Goal: Check status: Check status

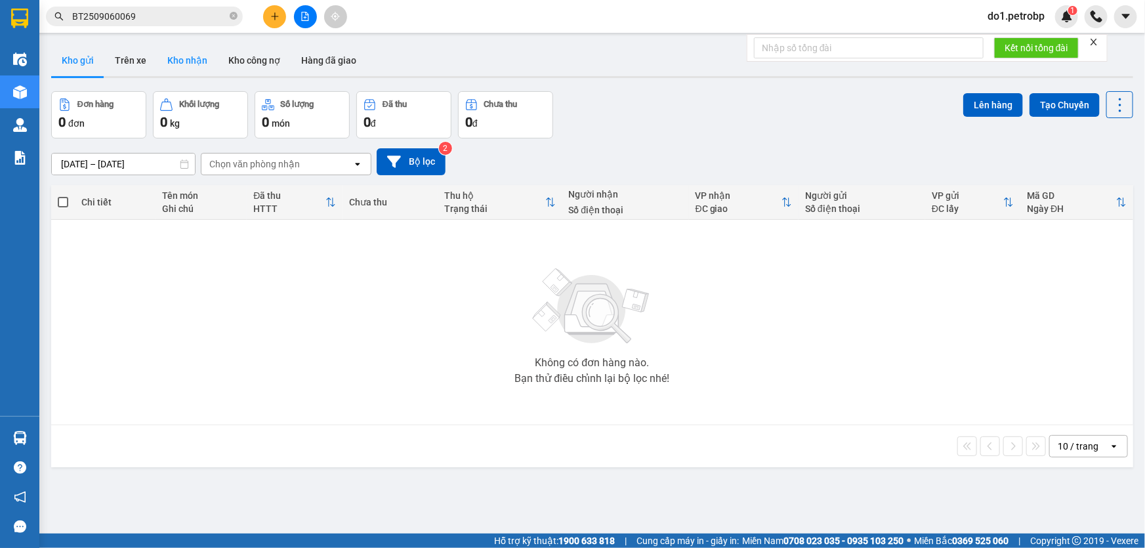
click at [176, 68] on button "Kho nhận" at bounding box center [187, 60] width 61 height 31
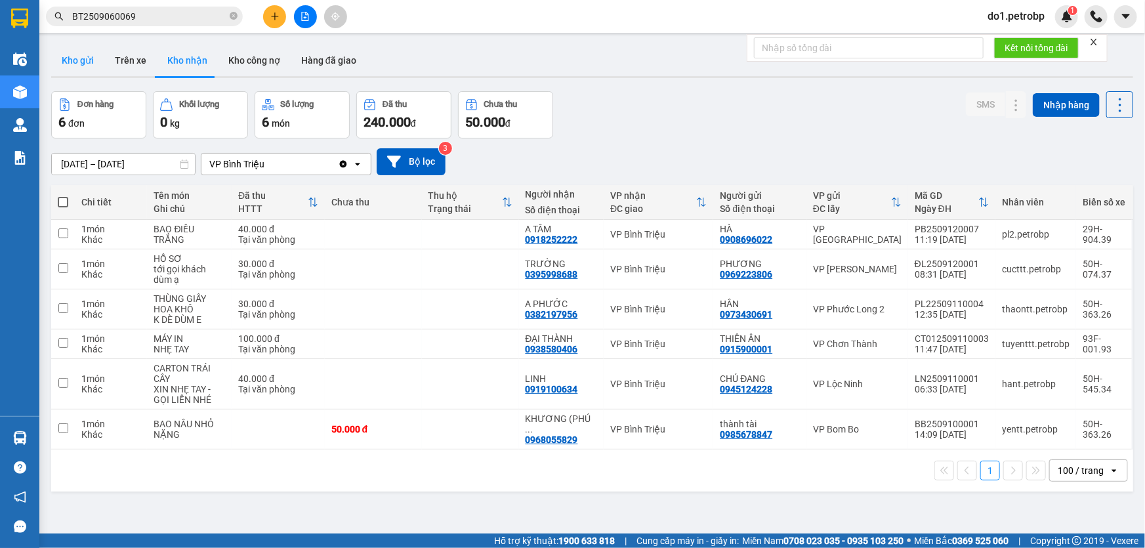
click at [83, 71] on button "Kho gửi" at bounding box center [77, 60] width 53 height 31
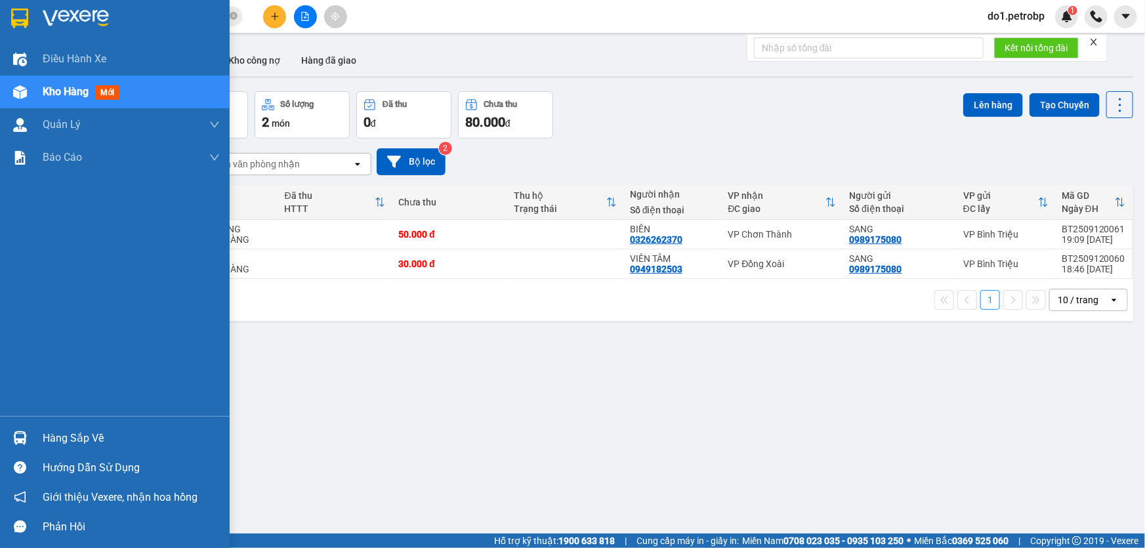
click at [22, 428] on div at bounding box center [20, 437] width 23 height 23
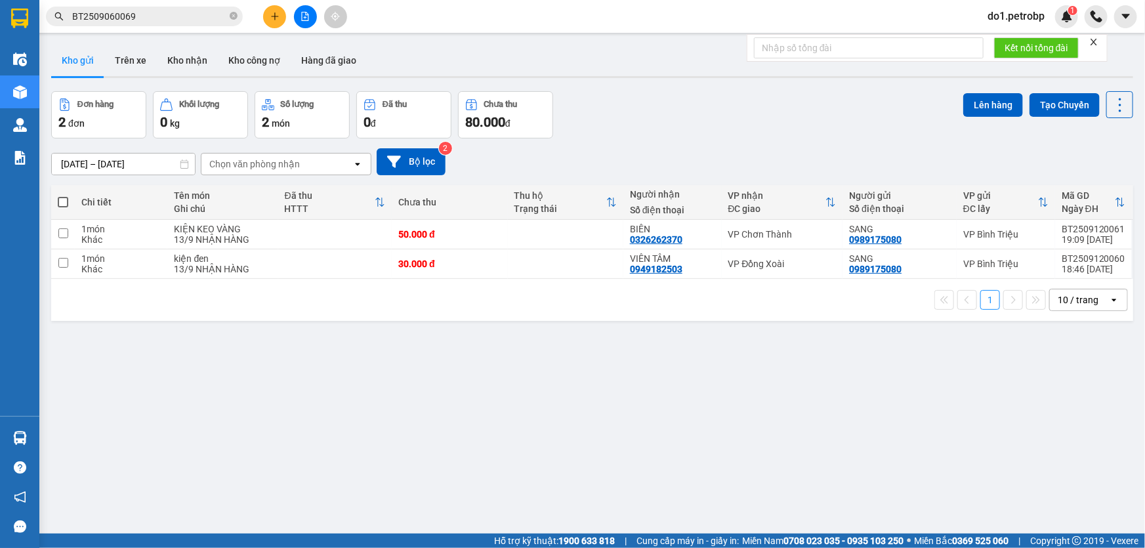
click at [682, 455] on section "Kết quả tìm kiếm ( 1 ) Bộ lọc Mã ĐH Trạng thái Món hàng Tổng cước Chưa cước Ngư…" at bounding box center [572, 274] width 1145 height 548
click at [112, 68] on button "Trên xe" at bounding box center [130, 60] width 52 height 31
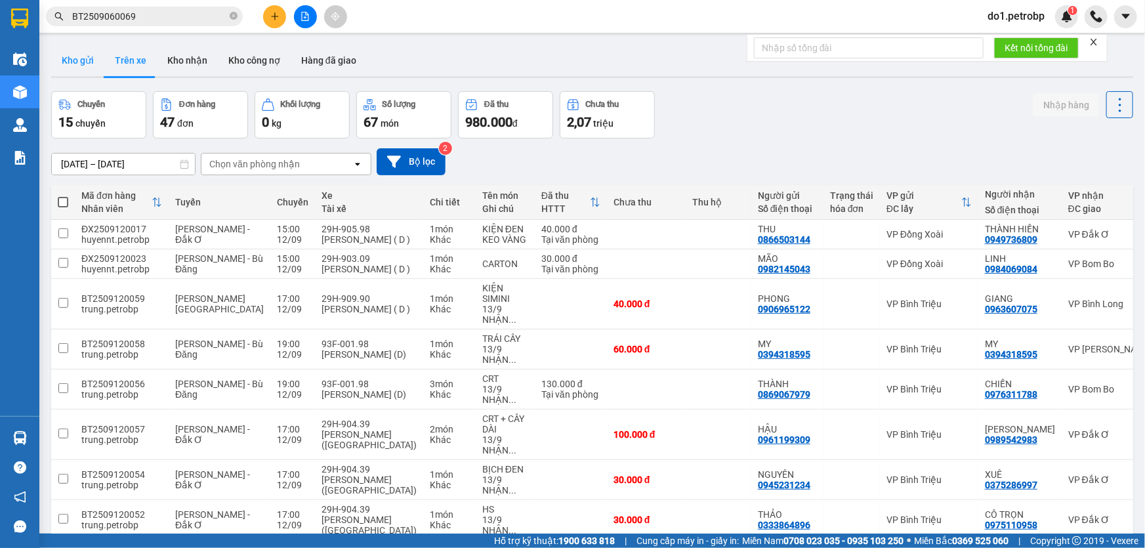
click at [77, 49] on button "Kho gửi" at bounding box center [77, 60] width 53 height 31
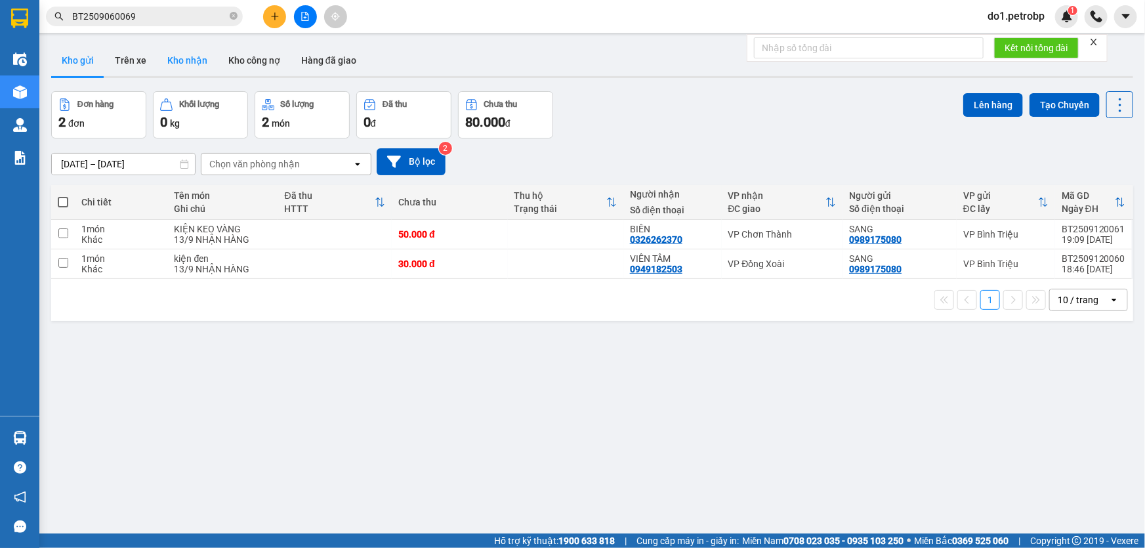
click at [192, 58] on button "Kho nhận" at bounding box center [187, 60] width 61 height 31
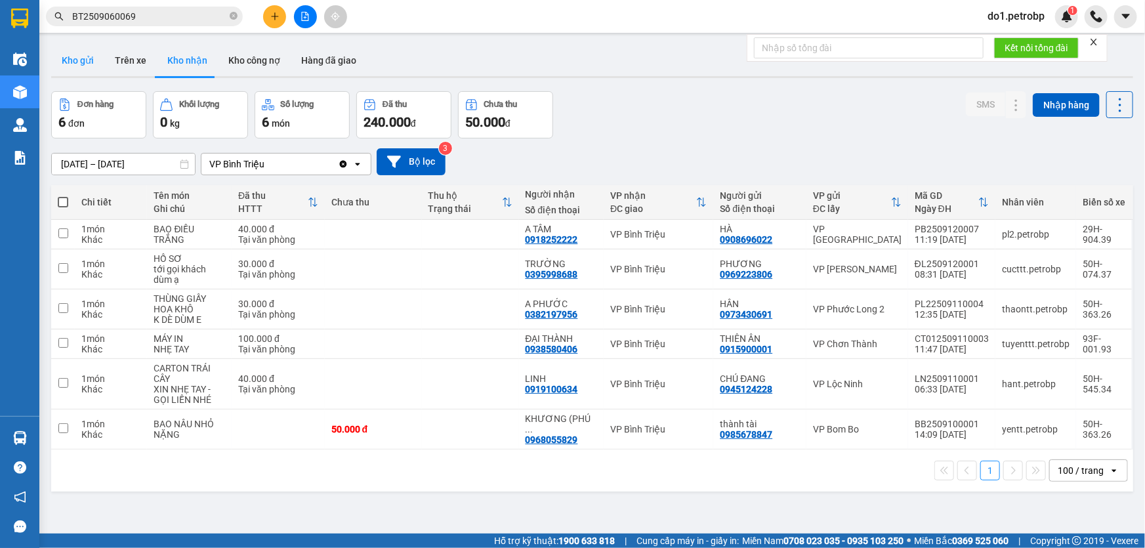
click at [100, 64] on button "Kho gửi" at bounding box center [77, 60] width 53 height 31
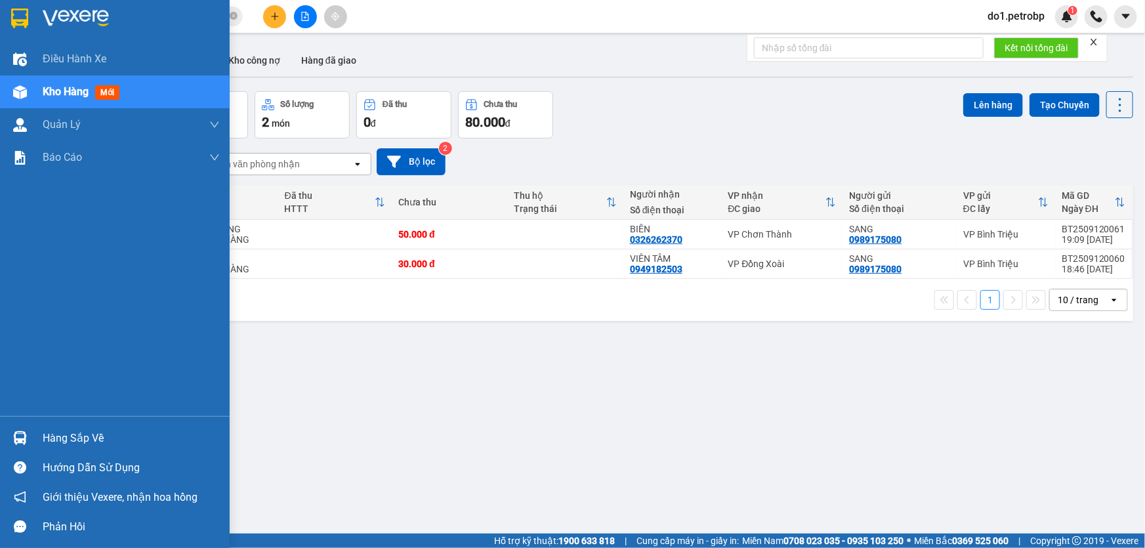
click at [29, 424] on div "Hàng sắp về" at bounding box center [115, 438] width 230 height 30
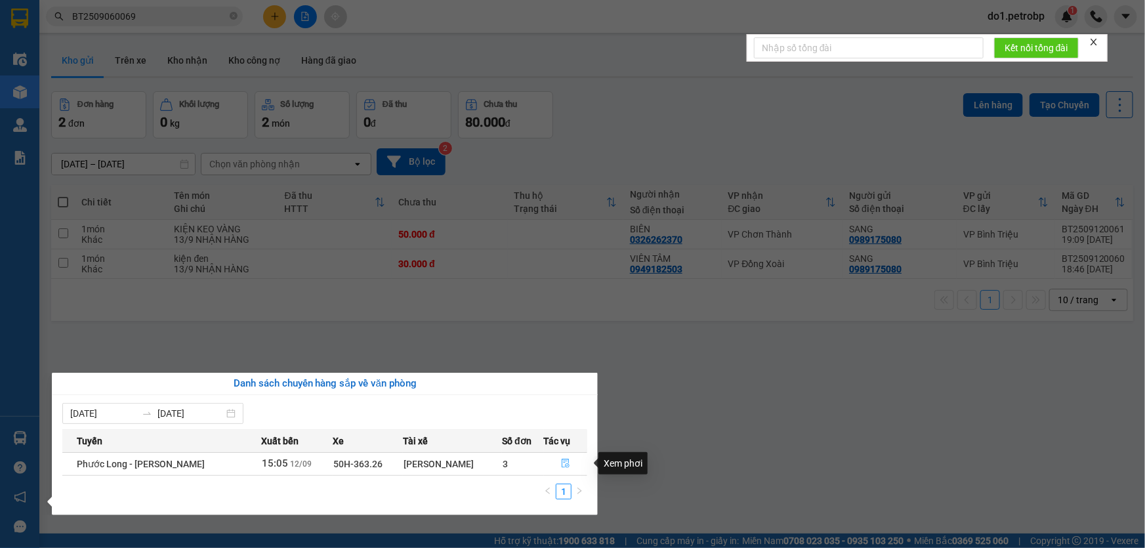
click at [579, 464] on button "button" at bounding box center [565, 463] width 43 height 21
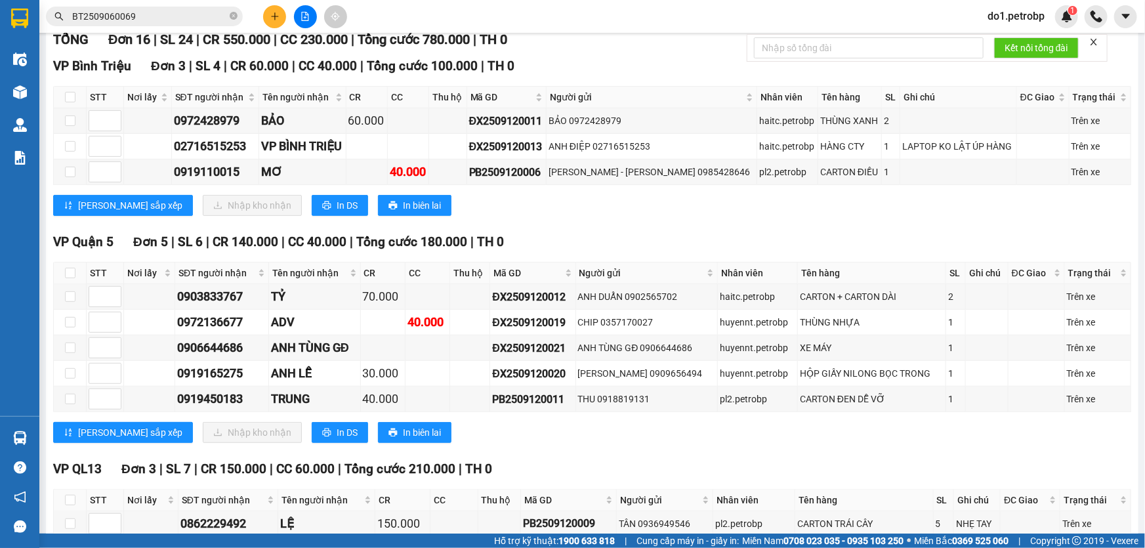
scroll to position [178, 0]
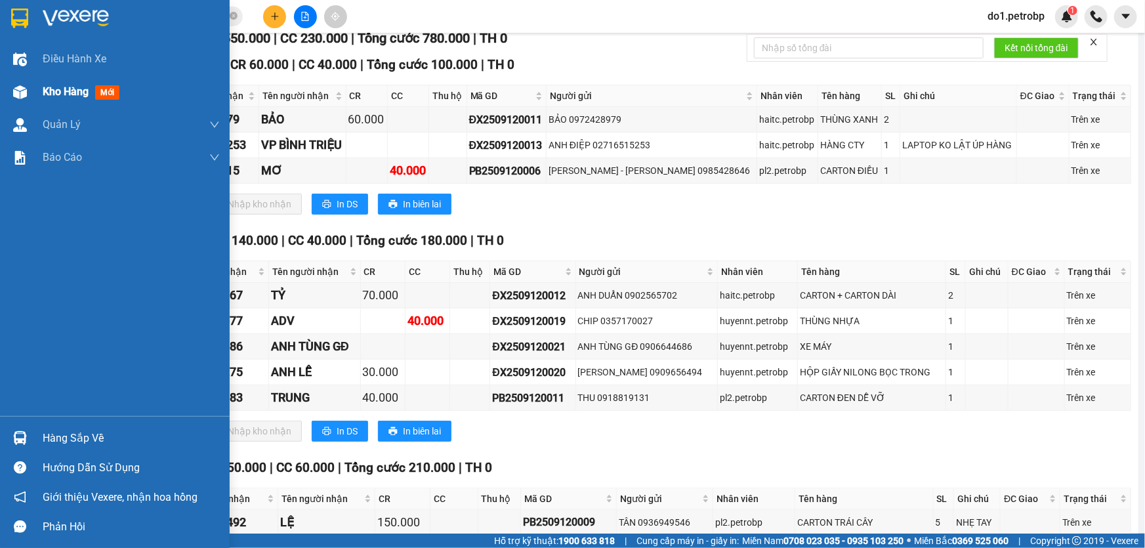
click at [13, 103] on div at bounding box center [20, 92] width 23 height 23
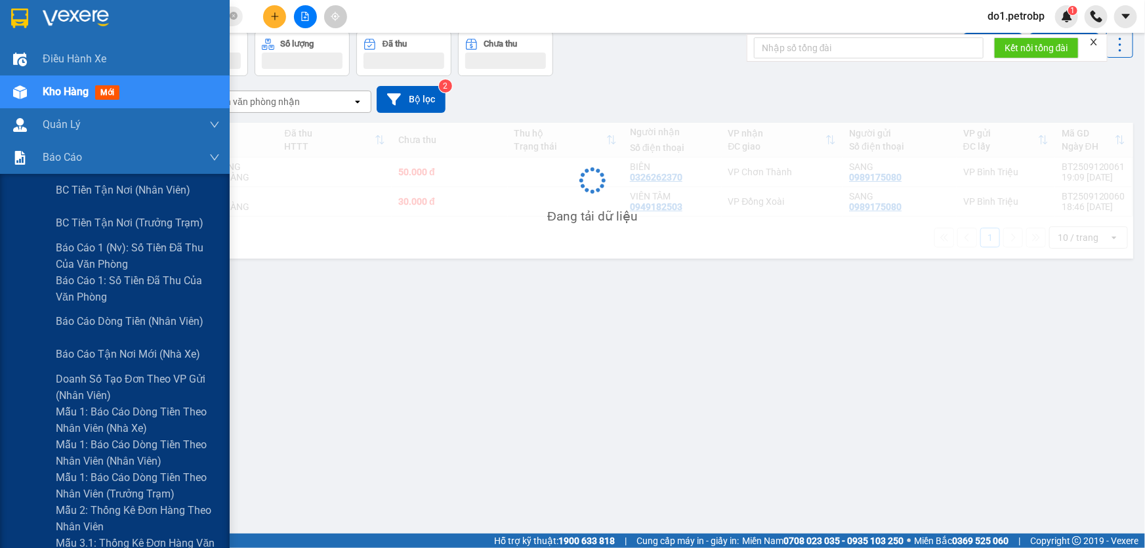
scroll to position [60, 0]
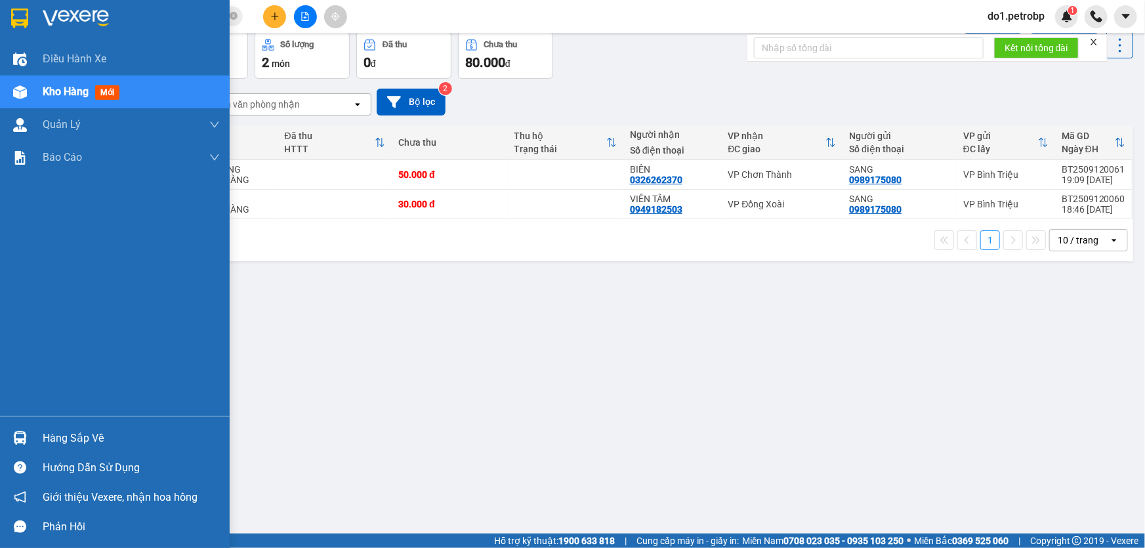
click at [37, 441] on div "Hàng sắp về" at bounding box center [115, 438] width 230 height 30
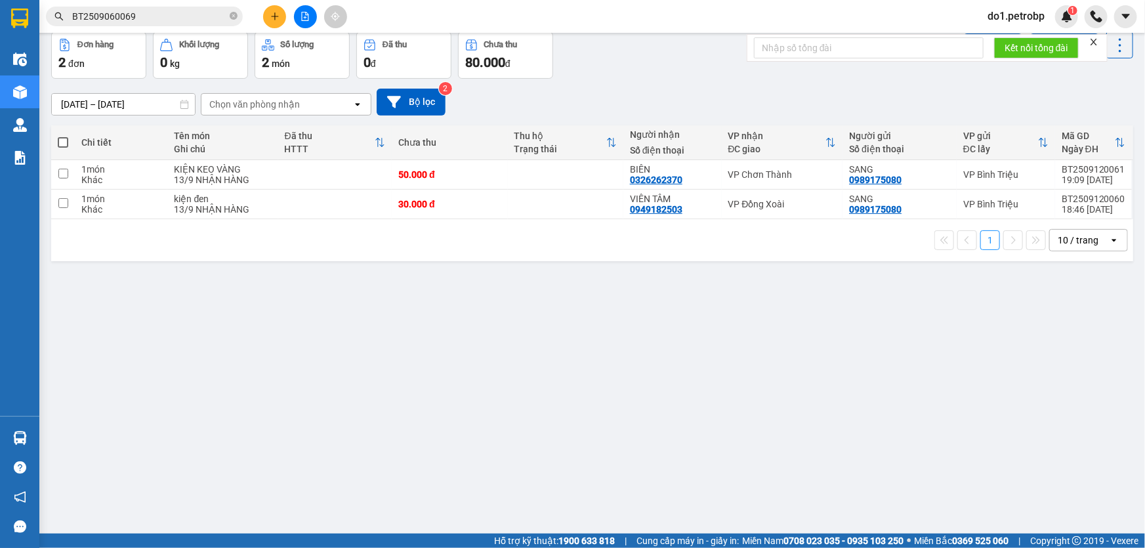
click at [716, 433] on section "Kết quả tìm kiếm ( 1 ) Bộ lọc Mã ĐH Trạng thái Món hàng Tổng cước Chưa cước Ngư…" at bounding box center [572, 274] width 1145 height 548
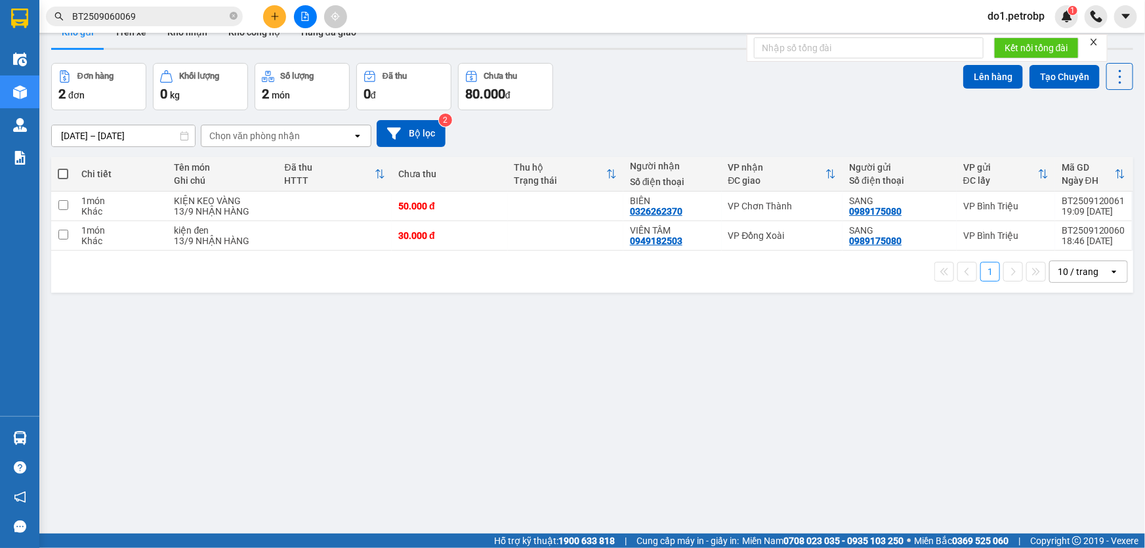
scroll to position [0, 0]
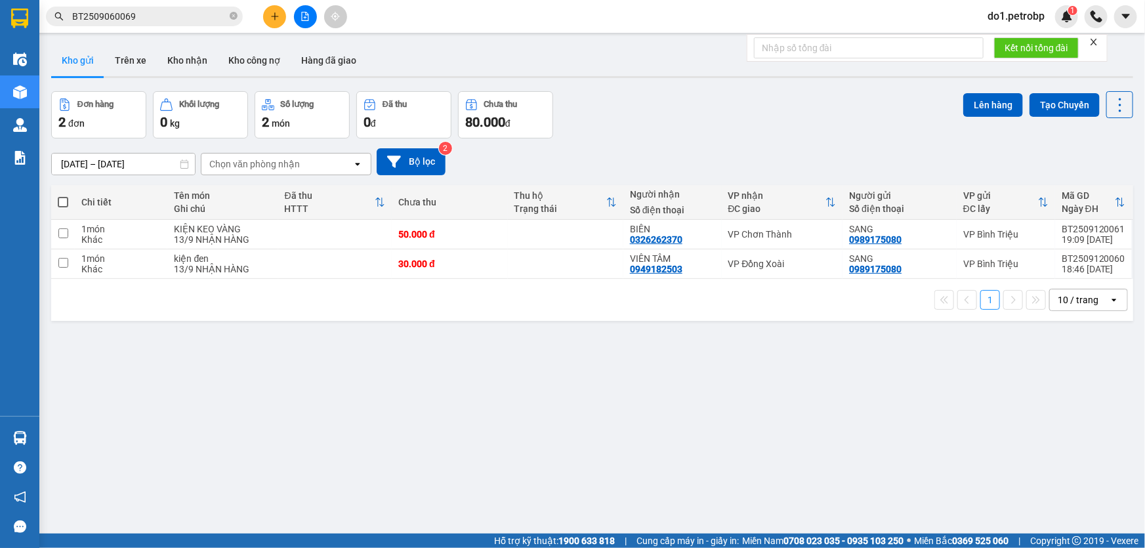
click at [136, 79] on div "Kho gửi Trên xe Kho nhận Kho công nợ Hàng đã giao" at bounding box center [592, 62] width 1082 height 35
click at [134, 67] on button "Trên xe" at bounding box center [130, 60] width 52 height 31
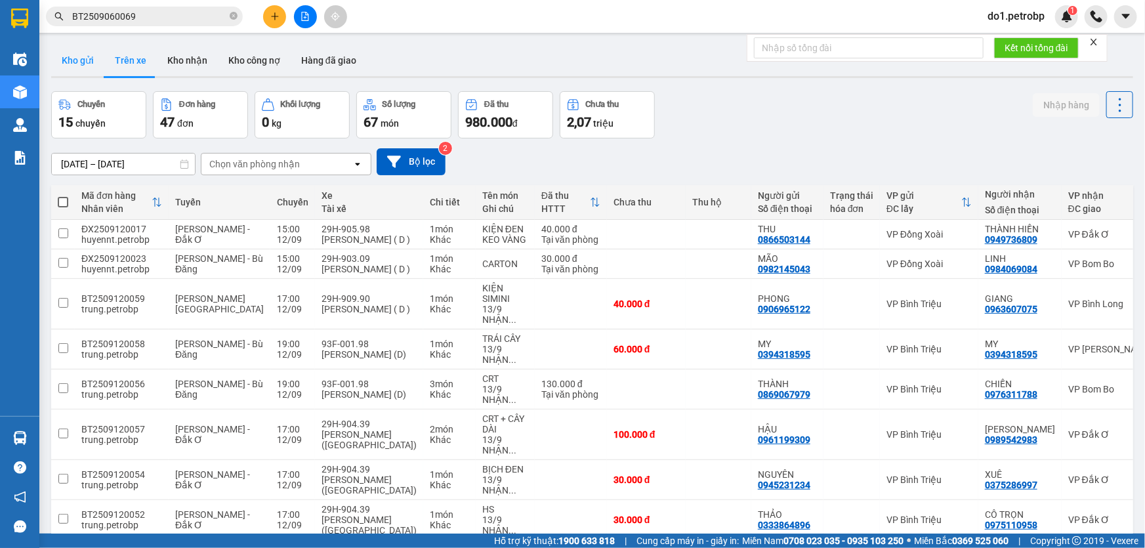
click at [97, 63] on button "Kho gửi" at bounding box center [77, 60] width 53 height 31
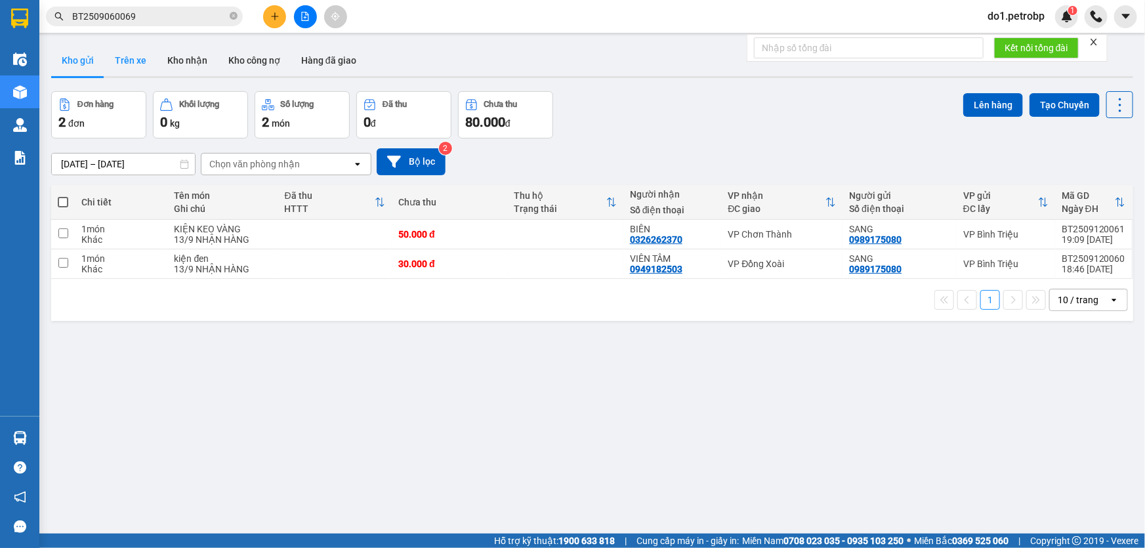
click at [113, 57] on button "Trên xe" at bounding box center [130, 60] width 52 height 31
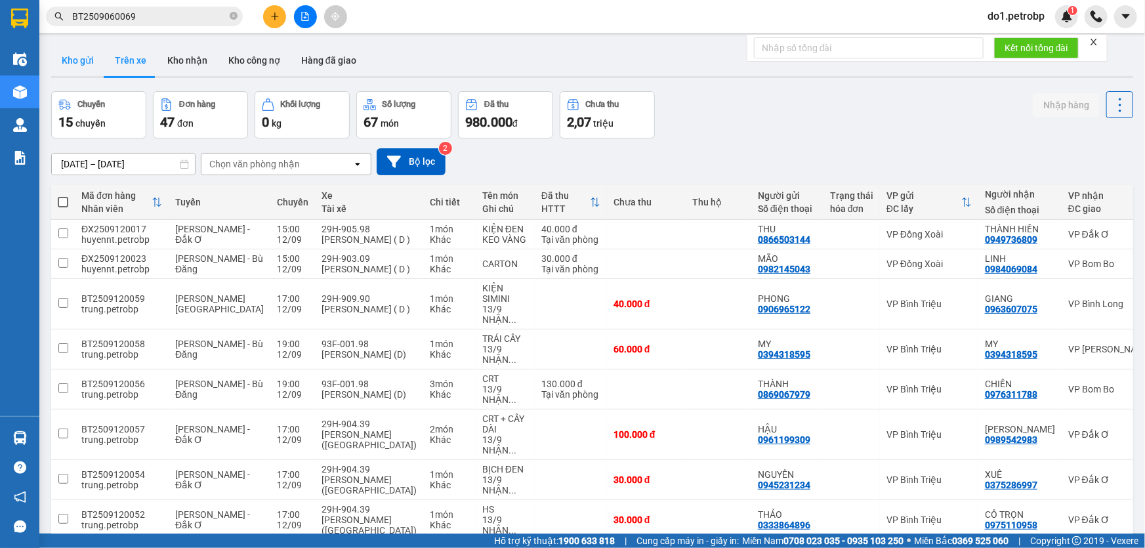
click at [91, 71] on button "Kho gửi" at bounding box center [77, 60] width 53 height 31
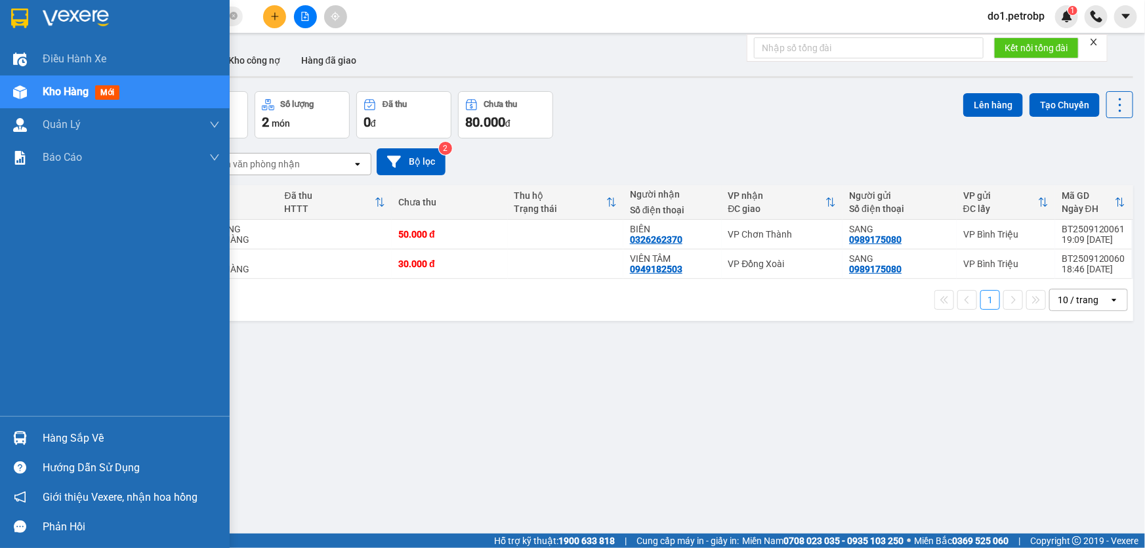
click at [3, 438] on div "Hàng sắp về" at bounding box center [115, 438] width 230 height 30
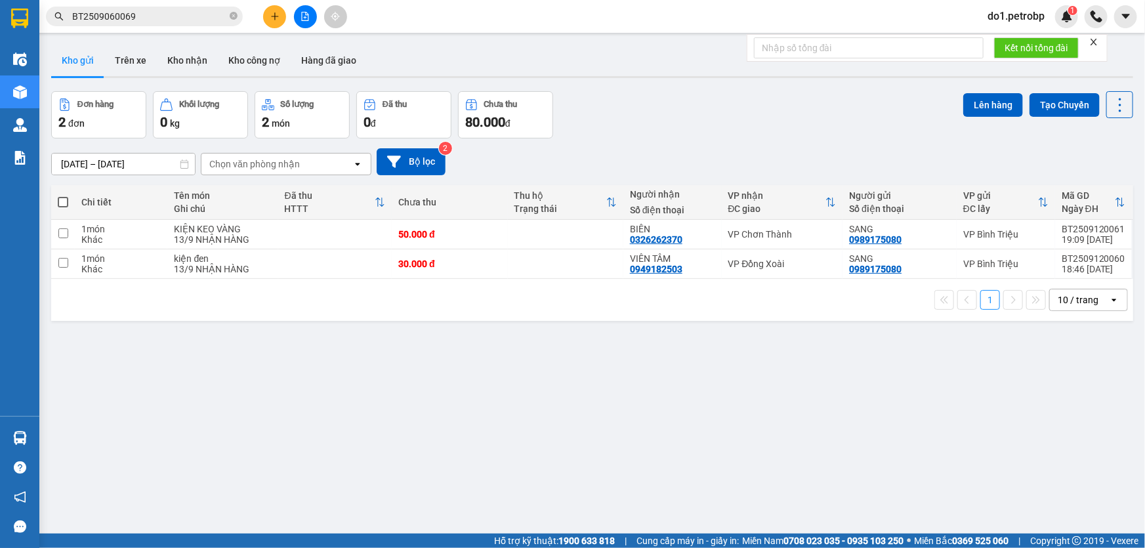
click at [661, 447] on section "Kết quả tìm kiếm ( 1 ) Bộ lọc Mã ĐH Trạng thái Món hàng Tổng cước Chưa cước Ngư…" at bounding box center [572, 274] width 1145 height 548
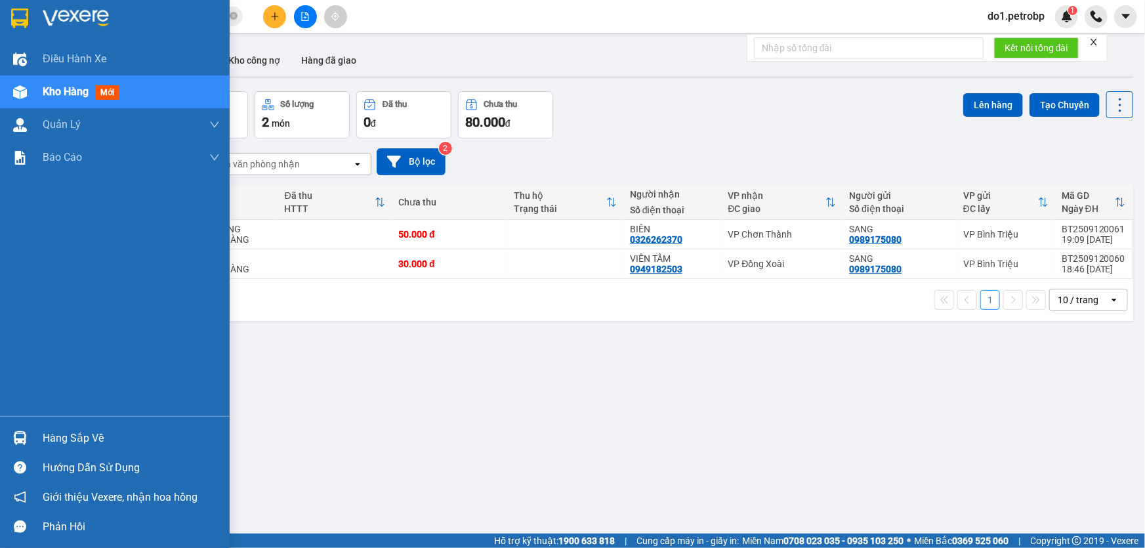
drag, startPoint x: 0, startPoint y: 426, endPoint x: 12, endPoint y: 428, distance: 12.6
click at [2, 426] on div "Hàng sắp về" at bounding box center [115, 438] width 230 height 30
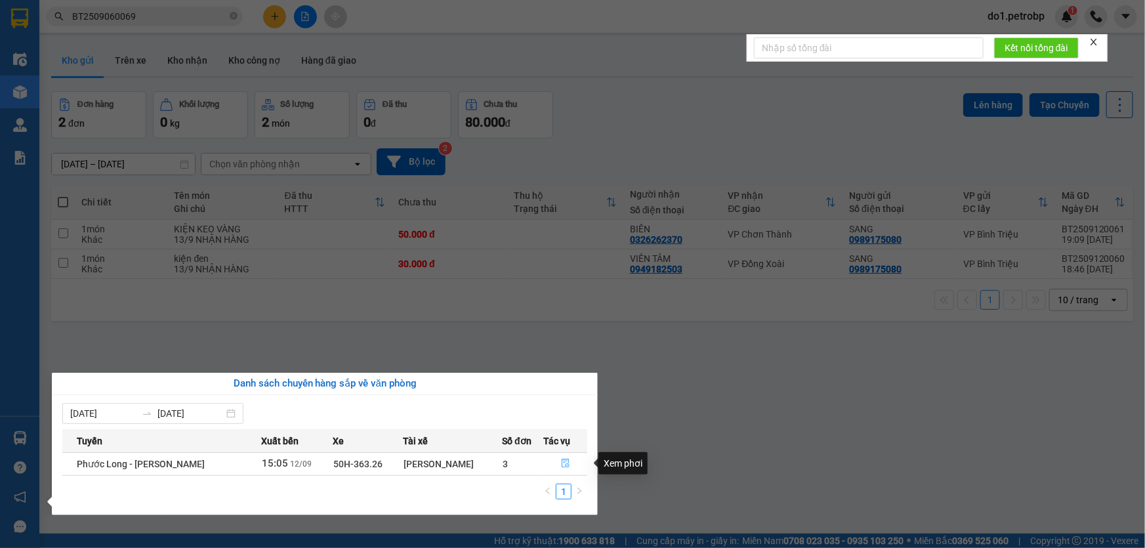
click at [570, 470] on button "button" at bounding box center [565, 463] width 43 height 21
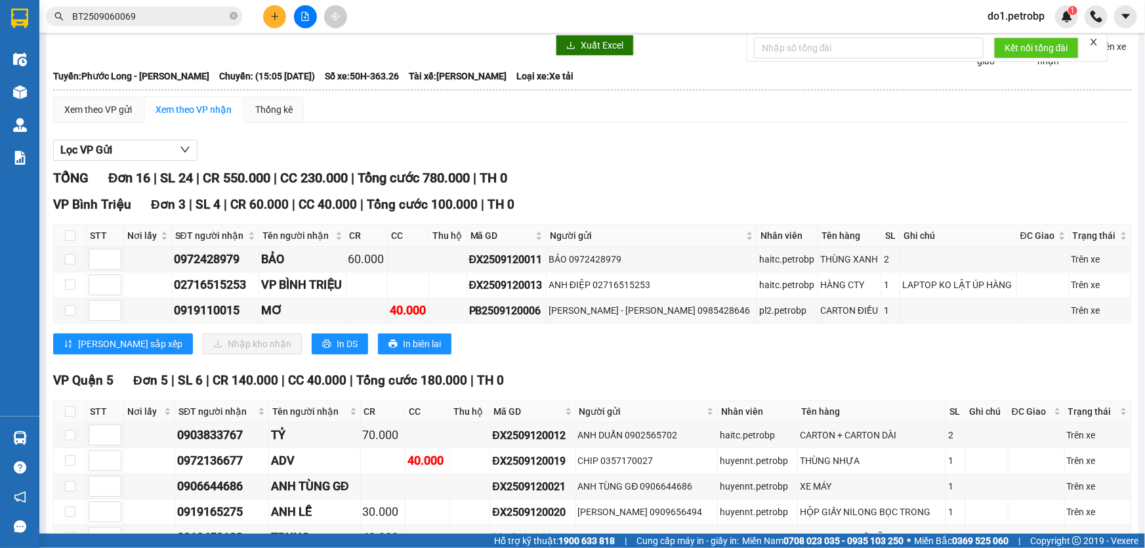
scroll to position [59, 0]
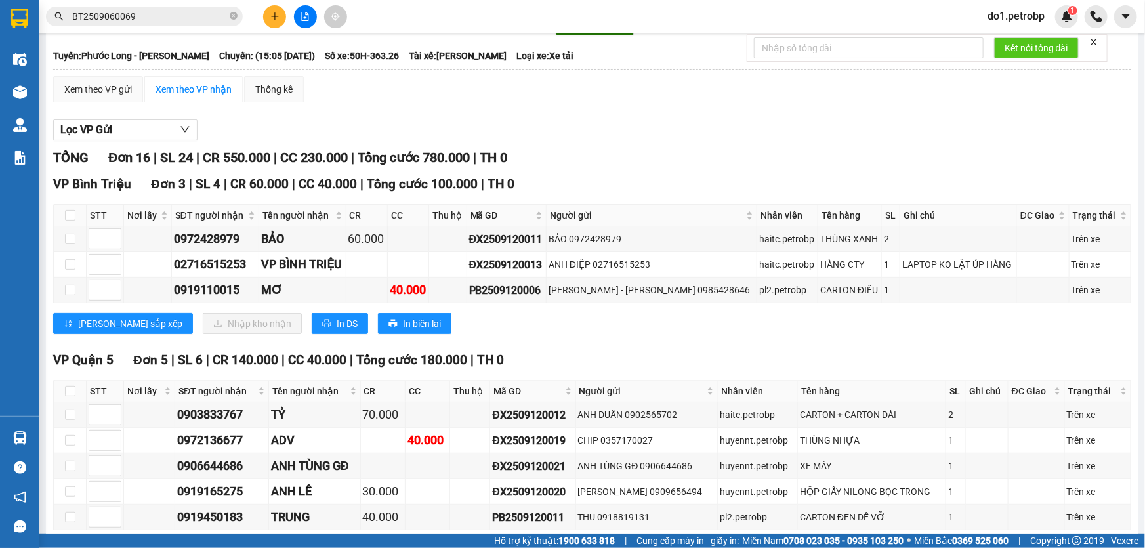
click at [26, 437] on img at bounding box center [20, 438] width 14 height 14
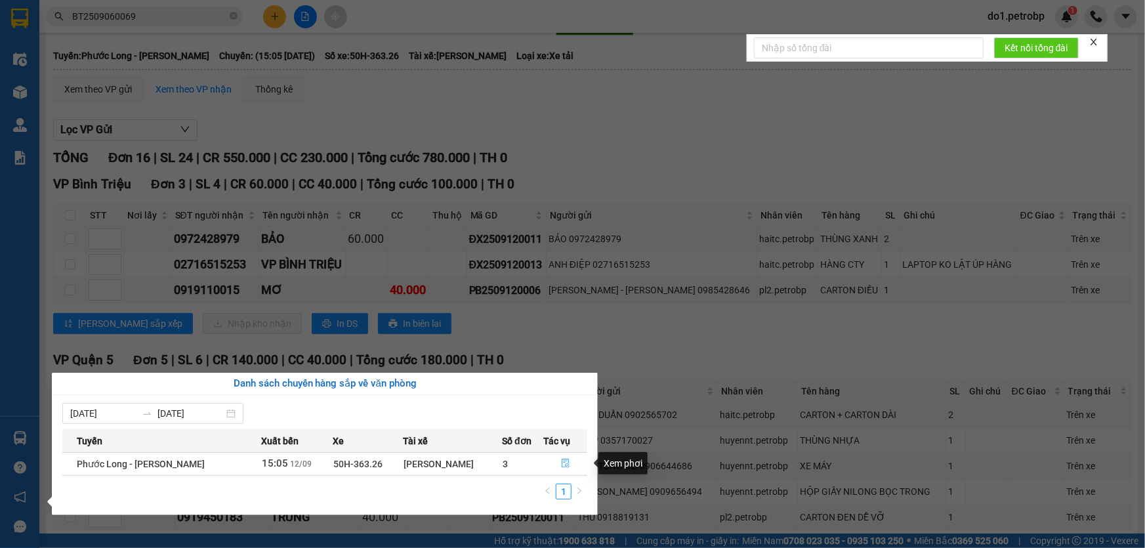
click at [563, 471] on button "button" at bounding box center [565, 463] width 43 height 21
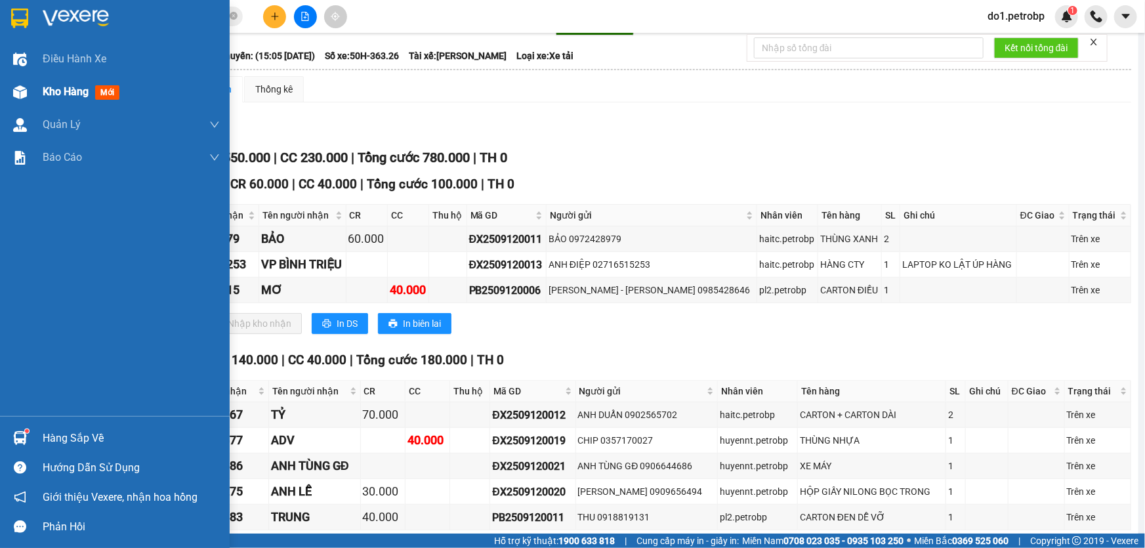
click at [77, 92] on span "Kho hàng" at bounding box center [66, 91] width 46 height 12
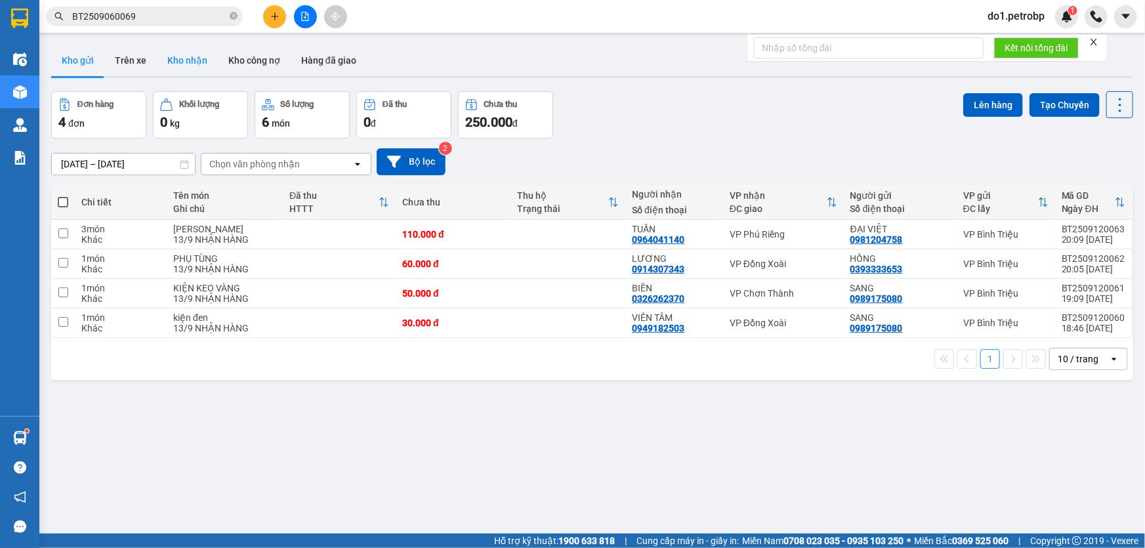
click at [184, 52] on button "Kho nhận" at bounding box center [187, 60] width 61 height 31
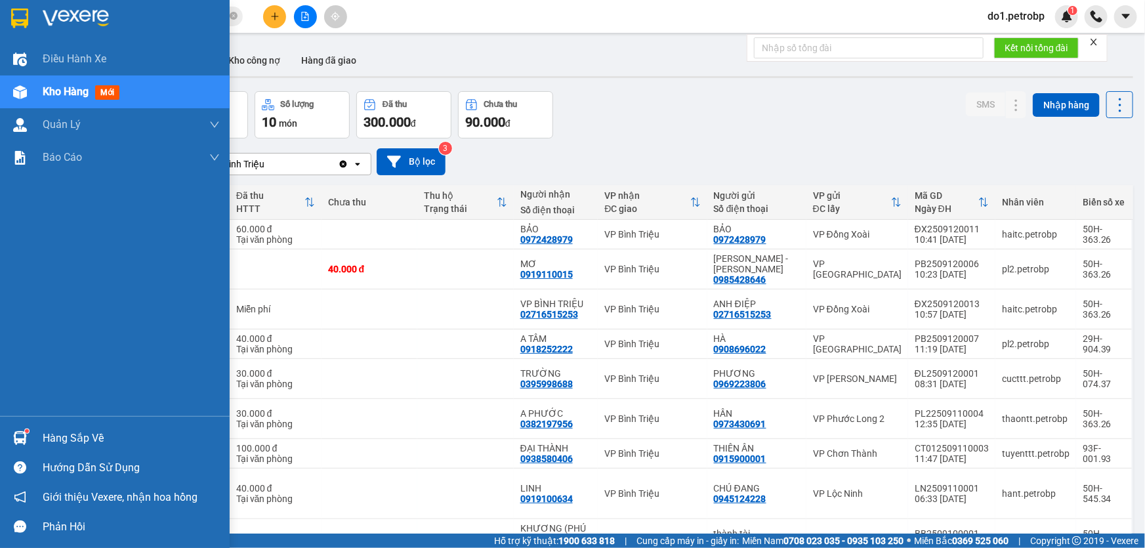
click at [0, 428] on div "Hàng sắp về" at bounding box center [115, 438] width 230 height 30
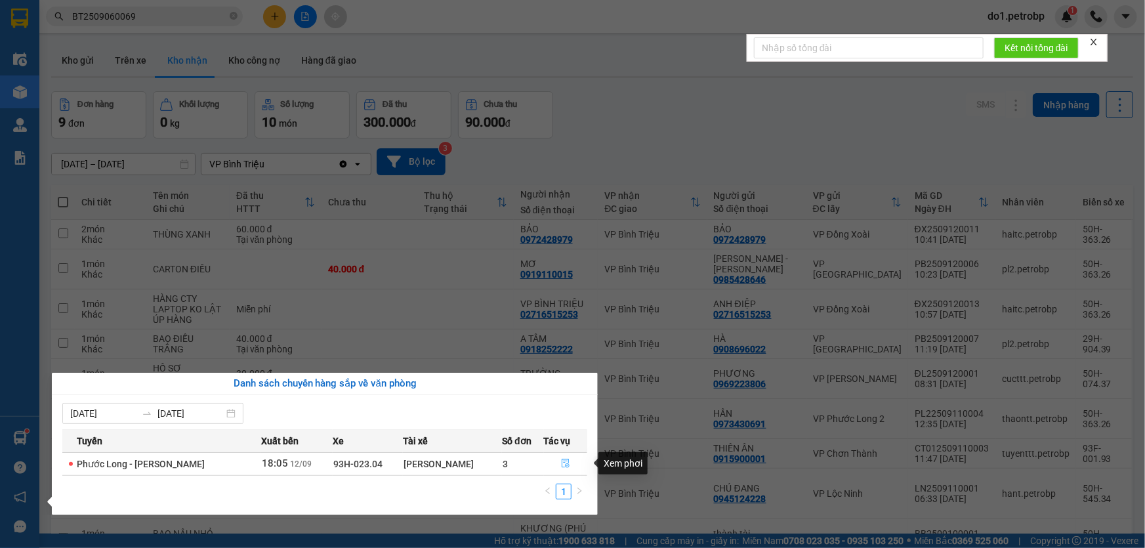
click at [563, 453] on button "button" at bounding box center [565, 463] width 43 height 21
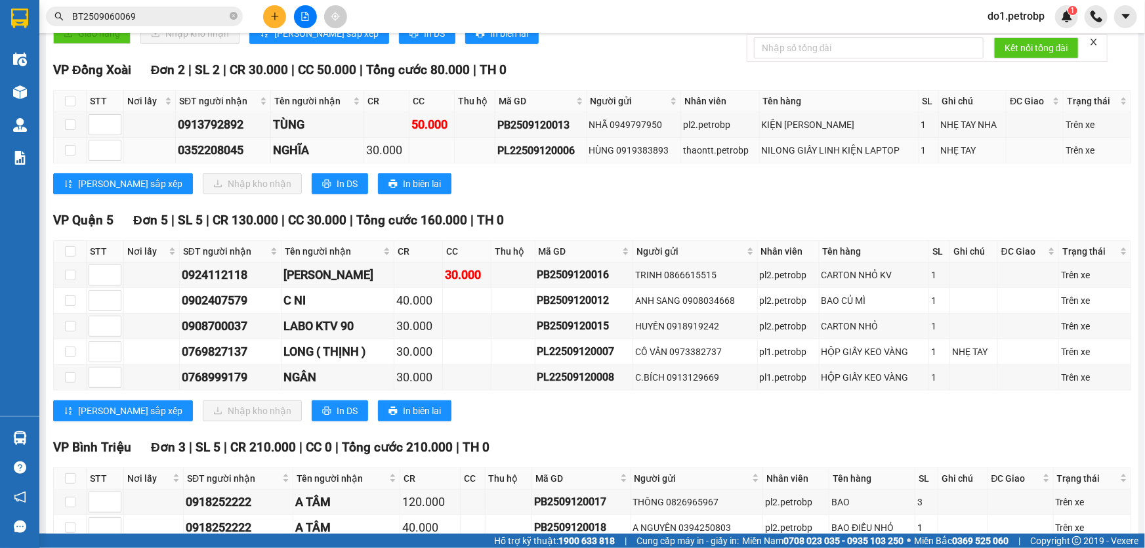
scroll to position [394, 0]
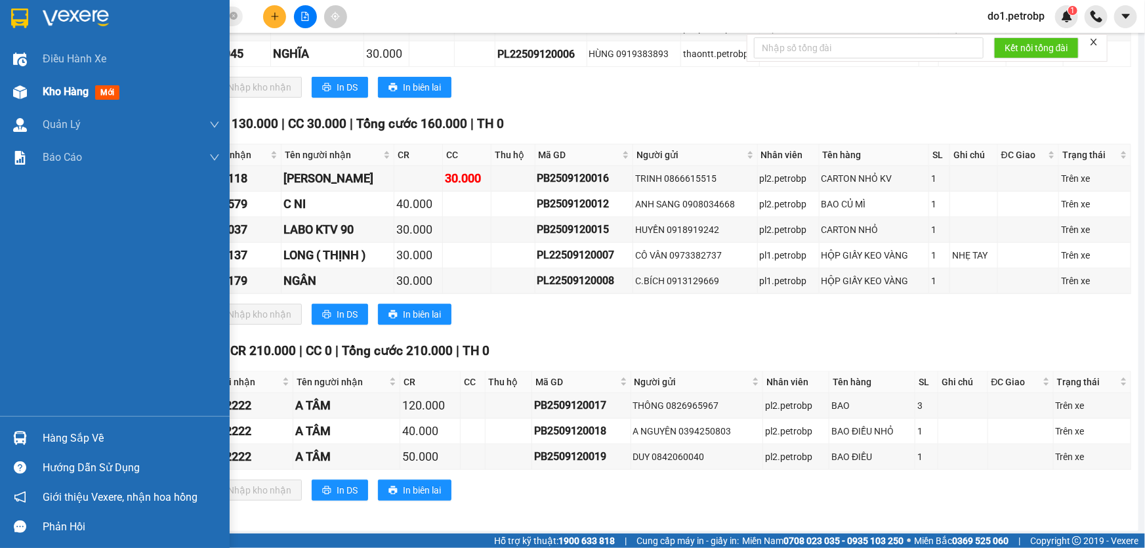
click at [33, 98] on div "Kho hàng mới" at bounding box center [115, 91] width 230 height 33
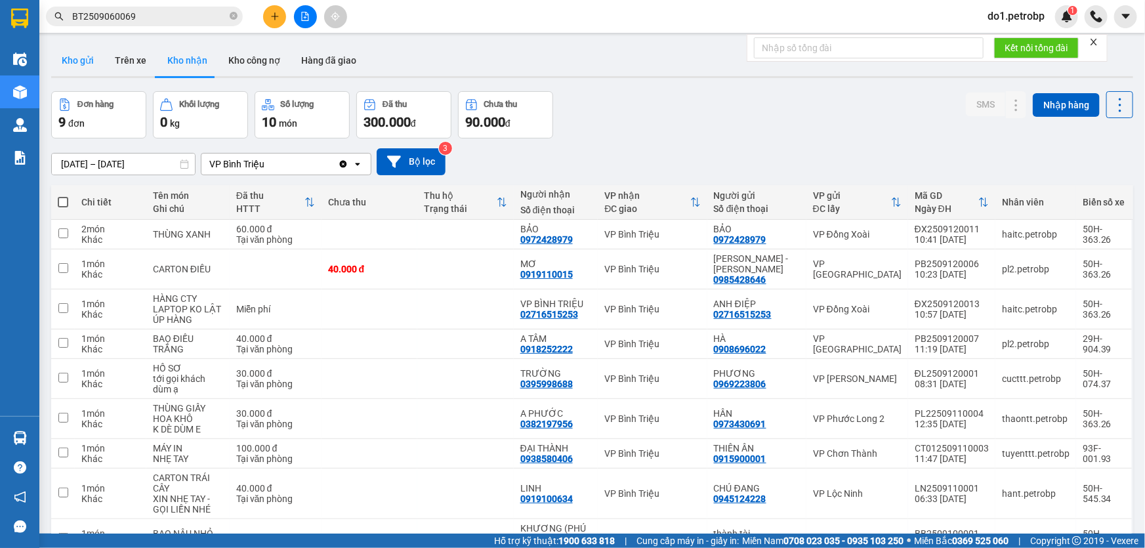
click at [94, 56] on button "Kho gửi" at bounding box center [77, 60] width 53 height 31
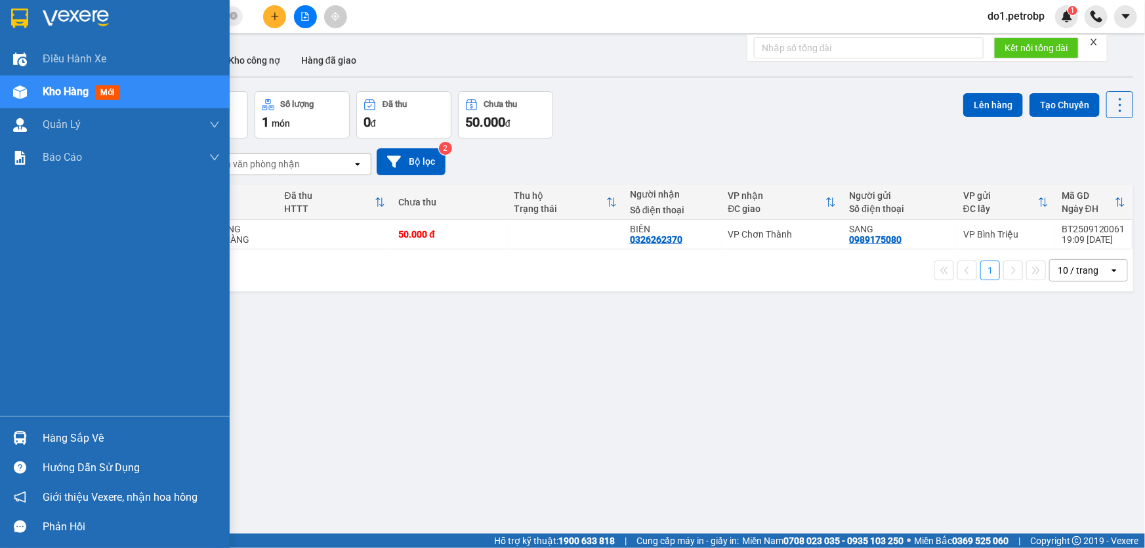
click at [23, 440] on img at bounding box center [20, 438] width 14 height 14
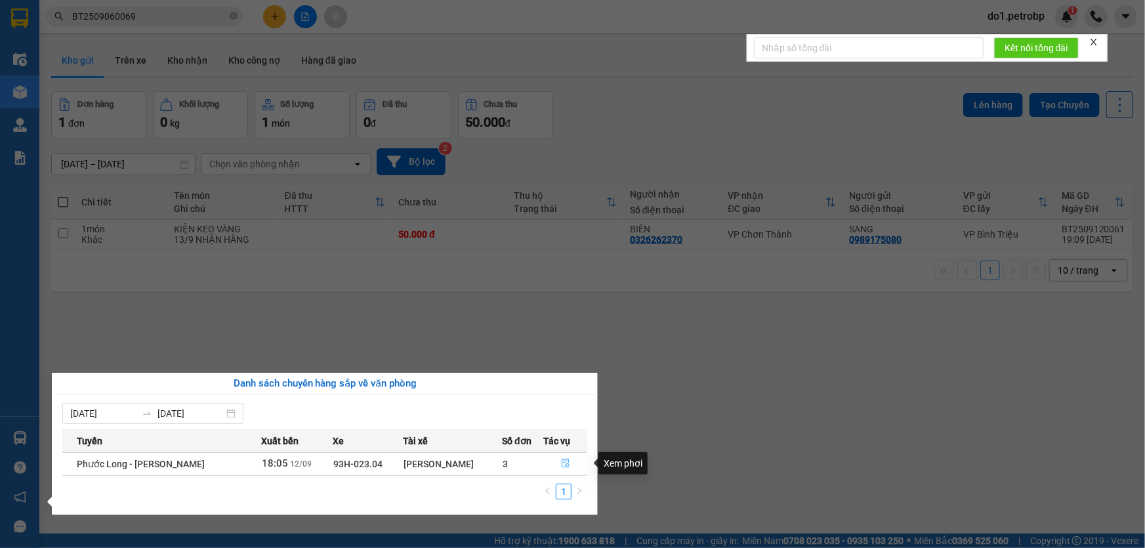
click at [580, 460] on button "button" at bounding box center [565, 463] width 43 height 21
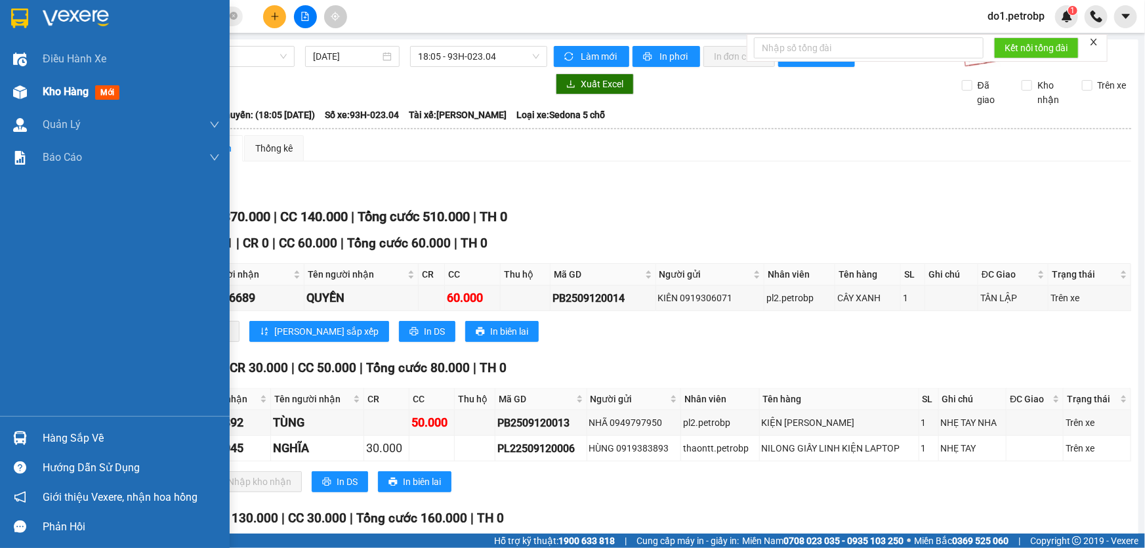
click at [36, 91] on div "Kho hàng mới" at bounding box center [115, 91] width 230 height 33
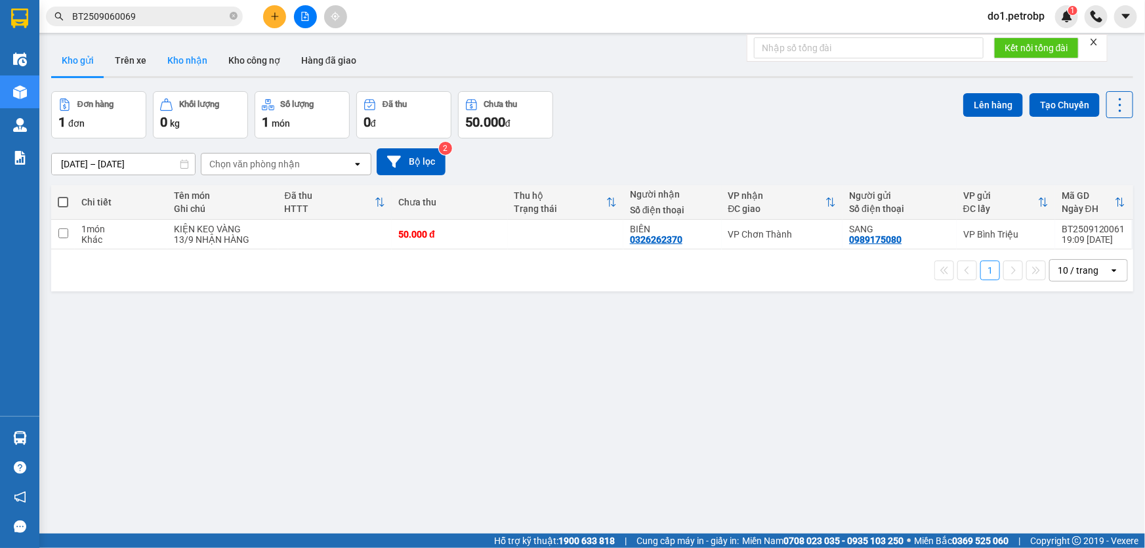
click at [201, 56] on button "Kho nhận" at bounding box center [187, 60] width 61 height 31
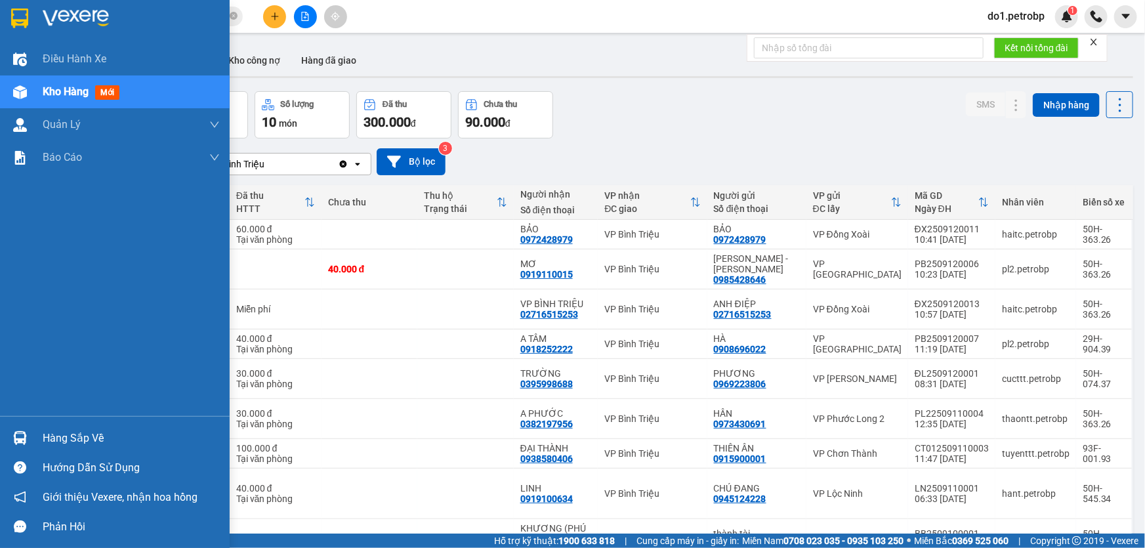
click at [60, 433] on div "Hàng sắp về" at bounding box center [131, 438] width 177 height 20
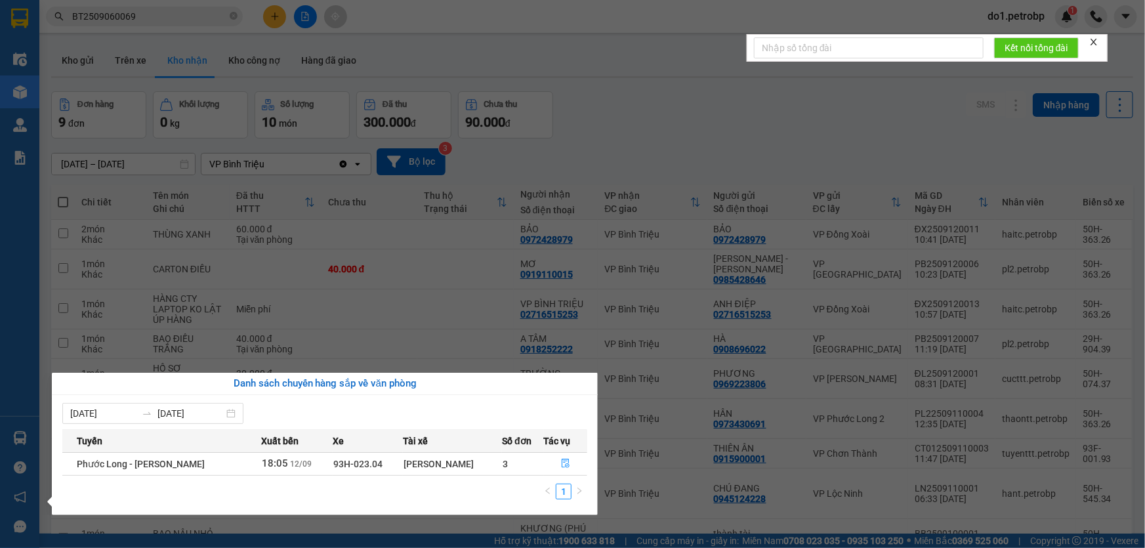
click at [662, 103] on section "Kết quả tìm kiếm ( 1 ) Bộ lọc Mã ĐH Trạng thái Món hàng Tổng cước Chưa cước Ngư…" at bounding box center [572, 274] width 1145 height 548
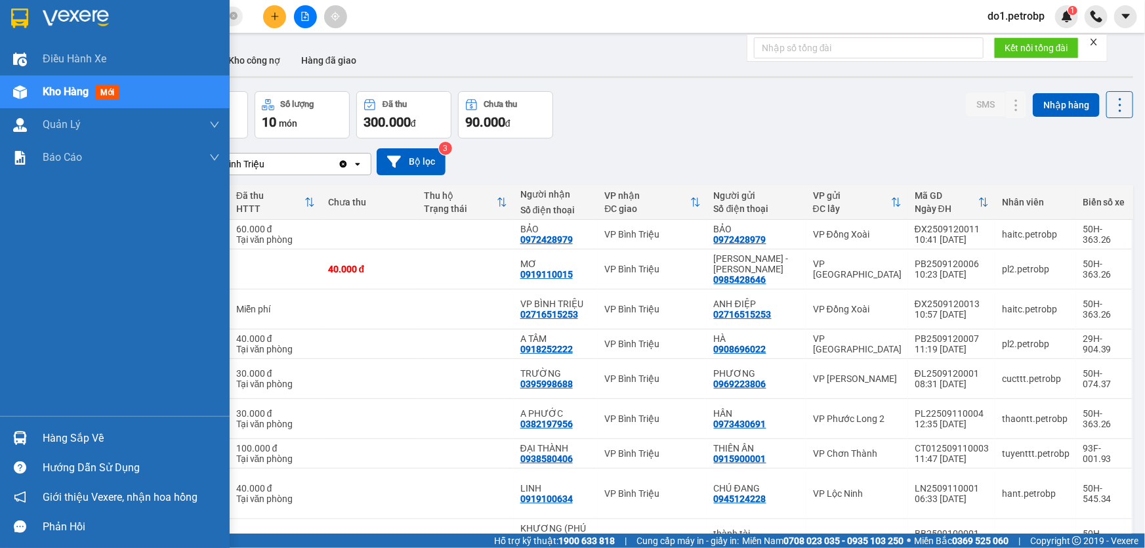
click at [0, 440] on div "Hàng sắp về" at bounding box center [115, 438] width 230 height 30
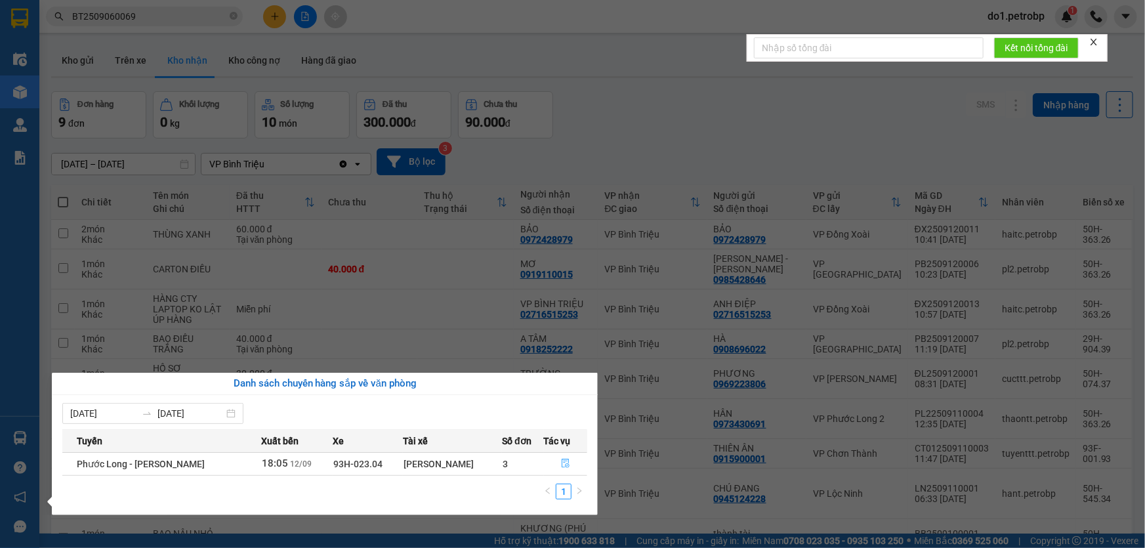
click at [569, 462] on icon "file-done" at bounding box center [565, 462] width 9 height 9
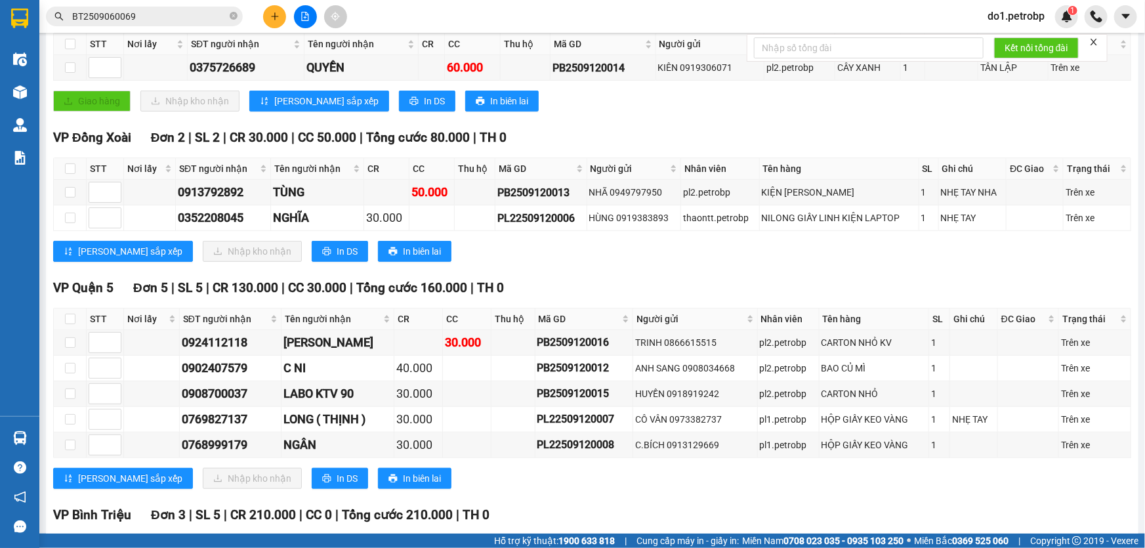
scroll to position [216, 0]
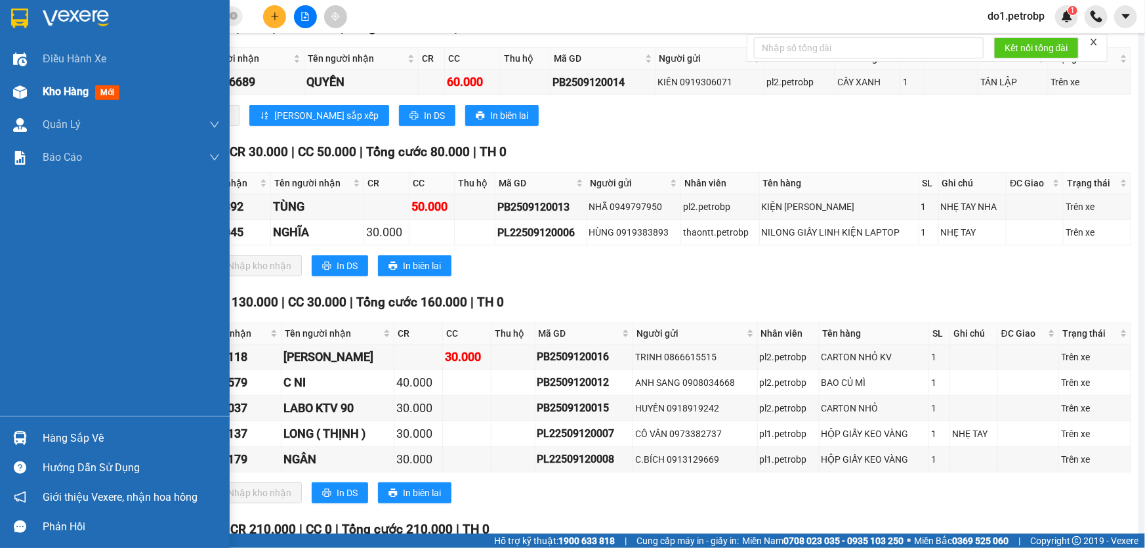
click at [26, 85] on div at bounding box center [20, 92] width 23 height 23
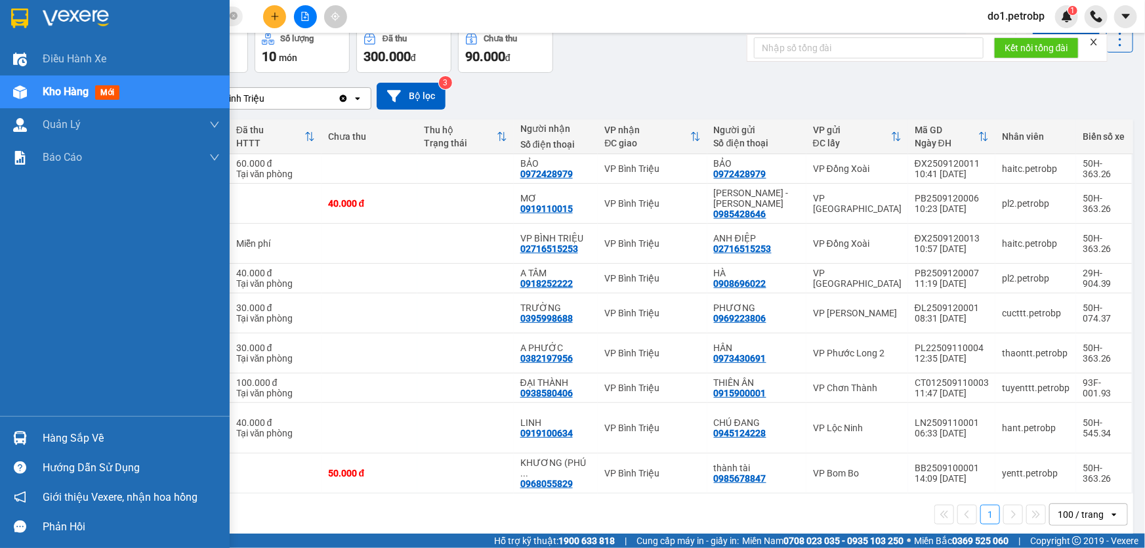
scroll to position [67, 0]
click at [13, 439] on img at bounding box center [20, 438] width 14 height 14
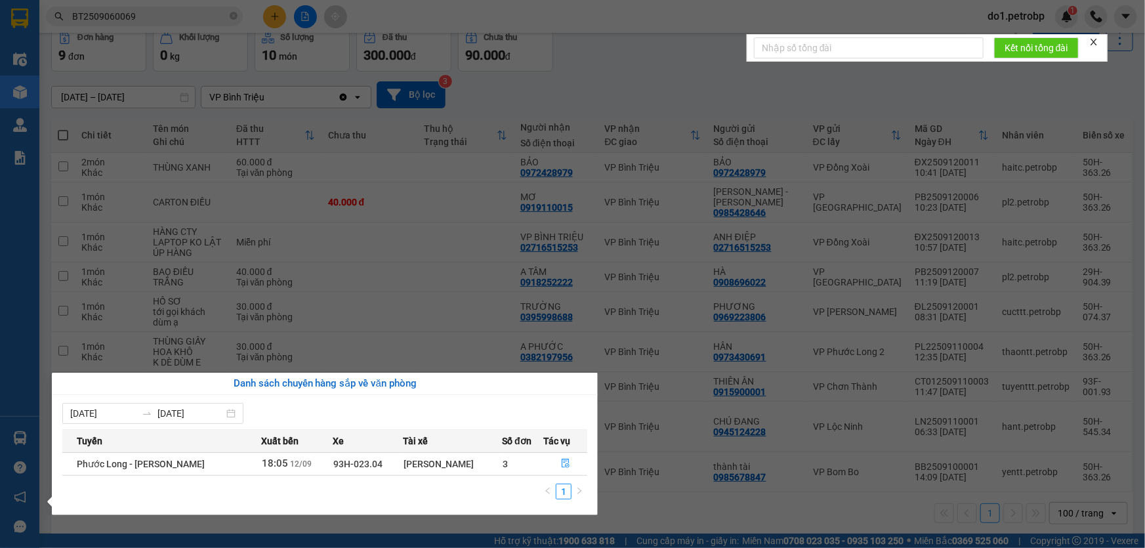
click at [558, 452] on td at bounding box center [566, 463] width 44 height 23
click at [558, 453] on button "button" at bounding box center [565, 463] width 43 height 21
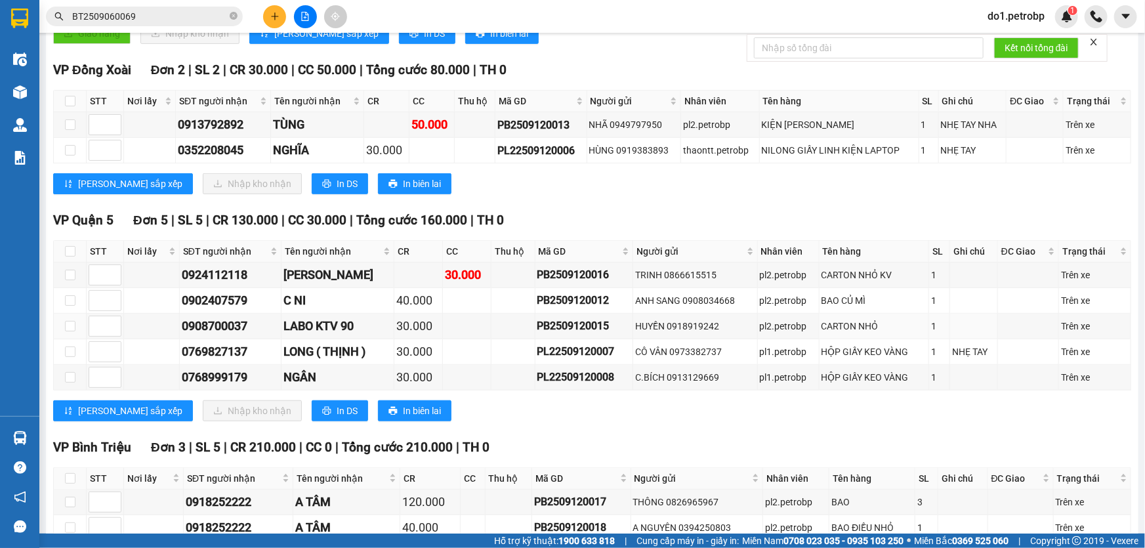
scroll to position [394, 0]
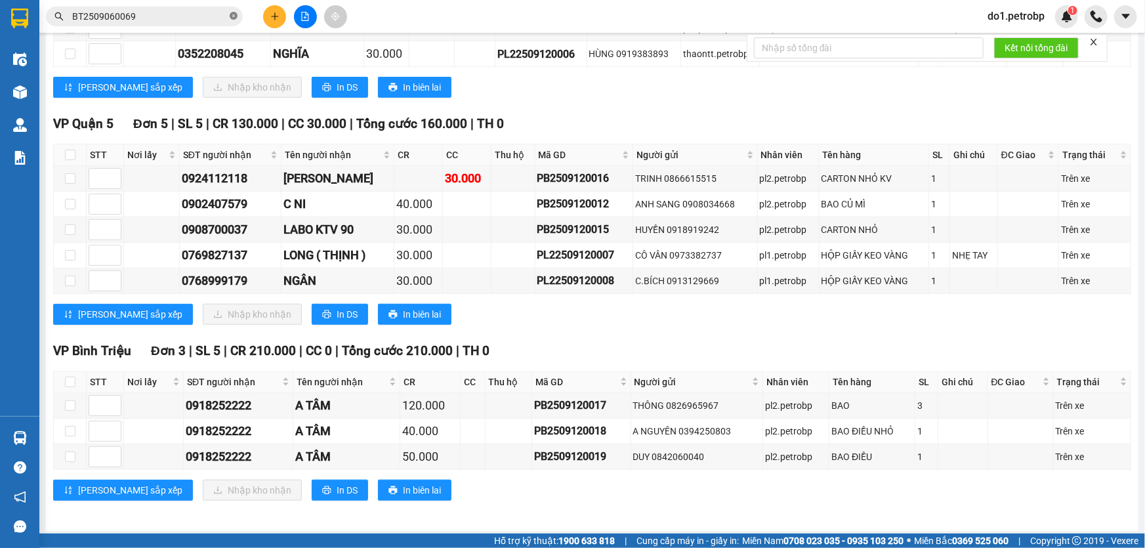
click at [231, 15] on icon "close-circle" at bounding box center [234, 16] width 8 height 8
click at [150, 20] on input "text" at bounding box center [149, 16] width 155 height 14
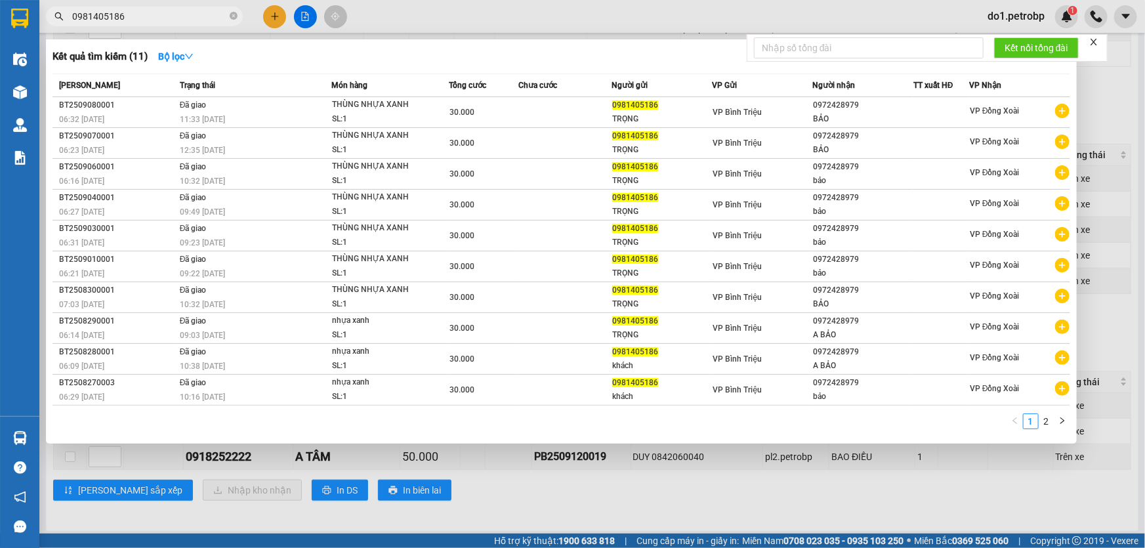
type input "0981405186"
click at [457, 460] on div at bounding box center [572, 274] width 1145 height 548
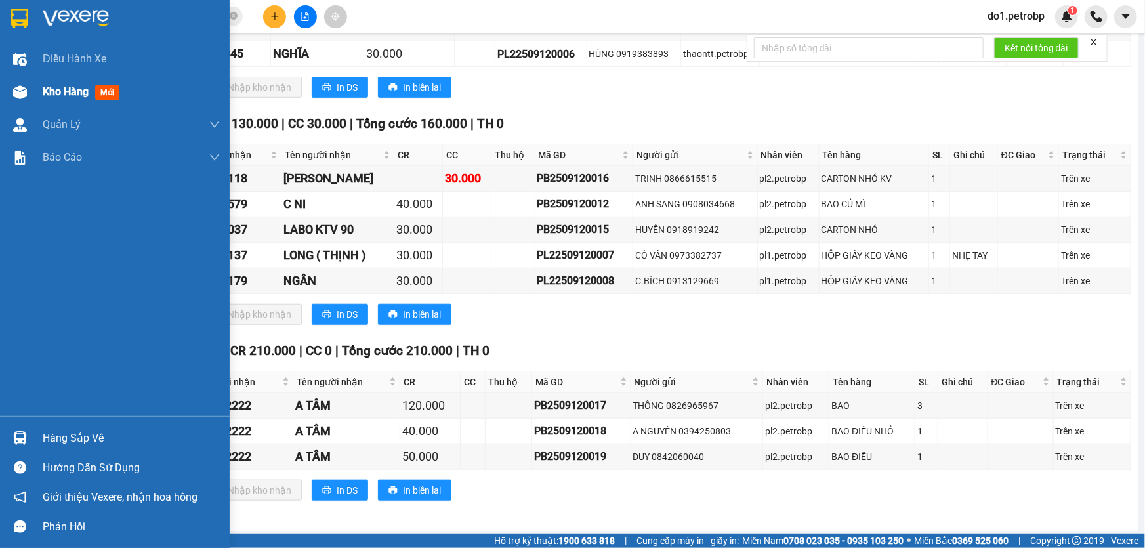
click at [13, 92] on img at bounding box center [20, 92] width 14 height 14
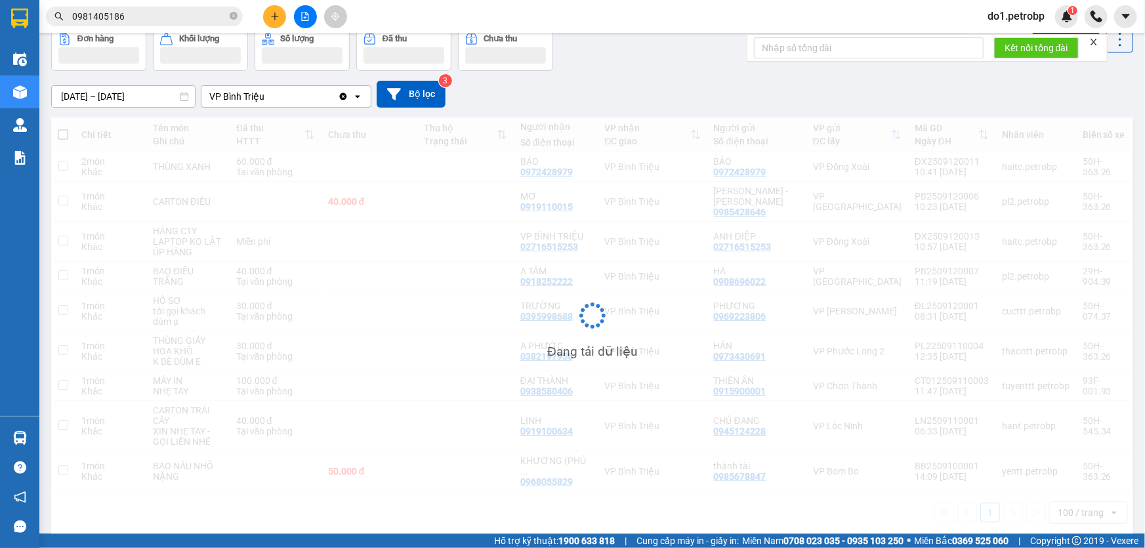
scroll to position [60, 0]
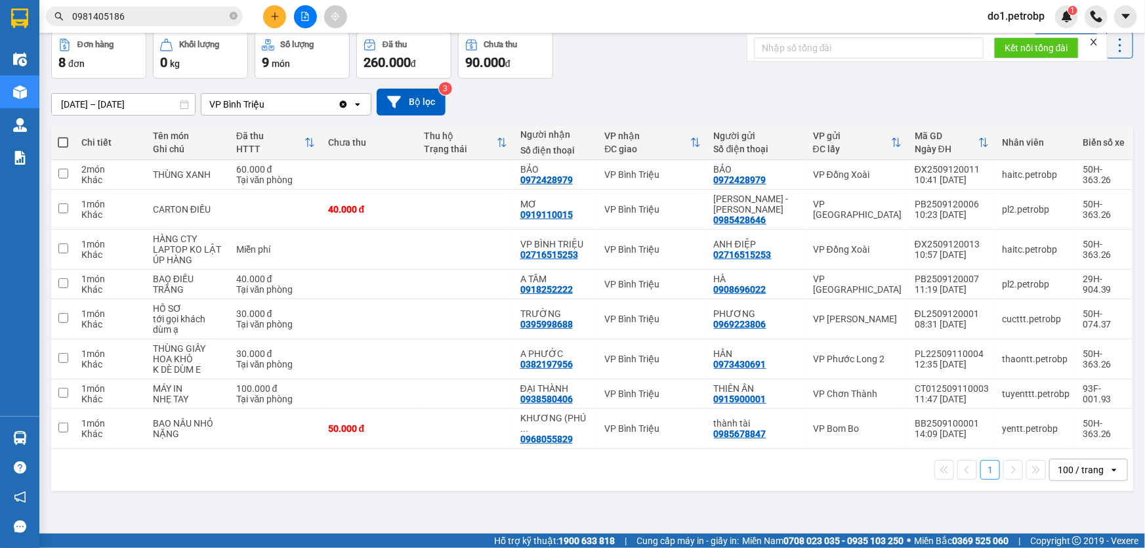
click at [145, 12] on input "0981405186" at bounding box center [149, 16] width 155 height 14
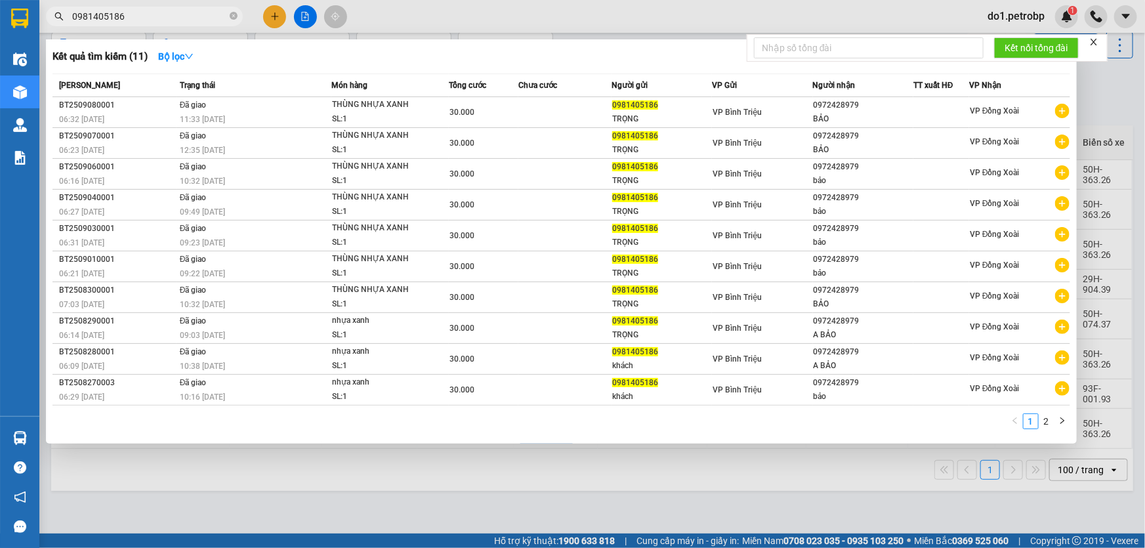
click at [534, 452] on div at bounding box center [572, 274] width 1145 height 548
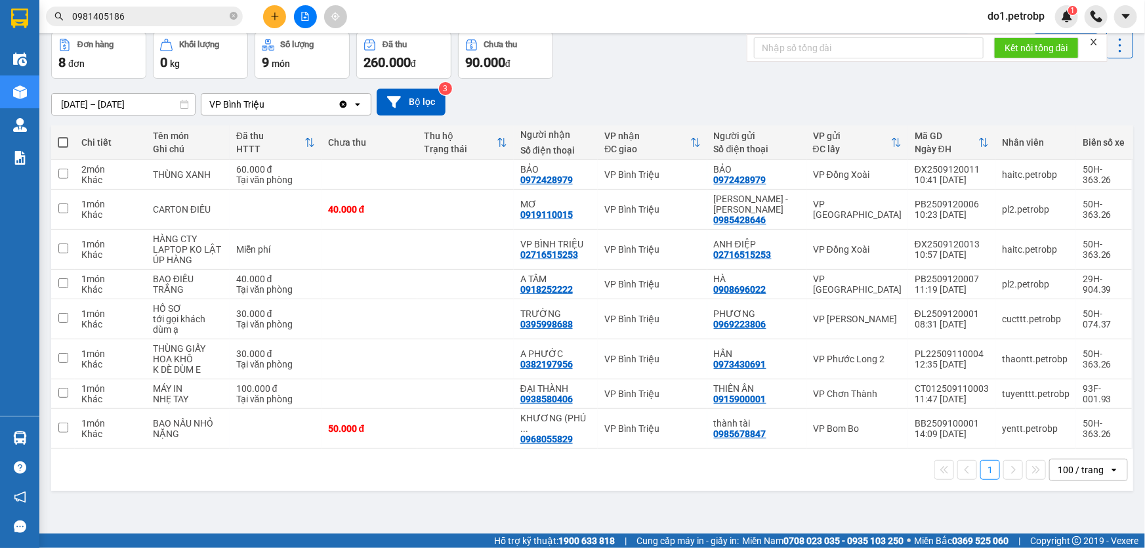
click at [207, 15] on input "0981405186" at bounding box center [149, 16] width 155 height 14
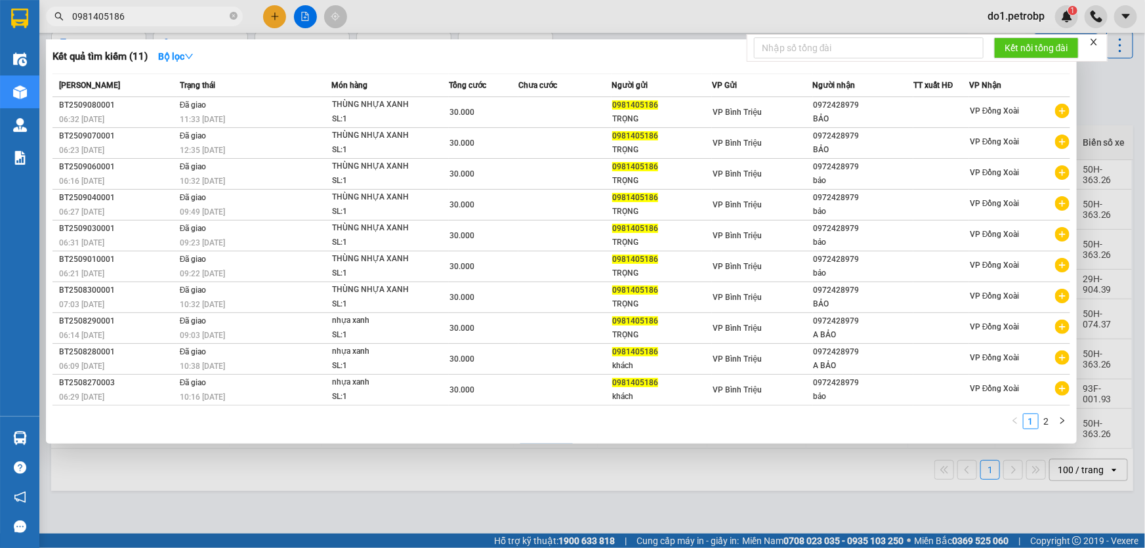
drag, startPoint x: 317, startPoint y: 498, endPoint x: 276, endPoint y: 494, distance: 41.6
click at [317, 498] on div at bounding box center [572, 274] width 1145 height 548
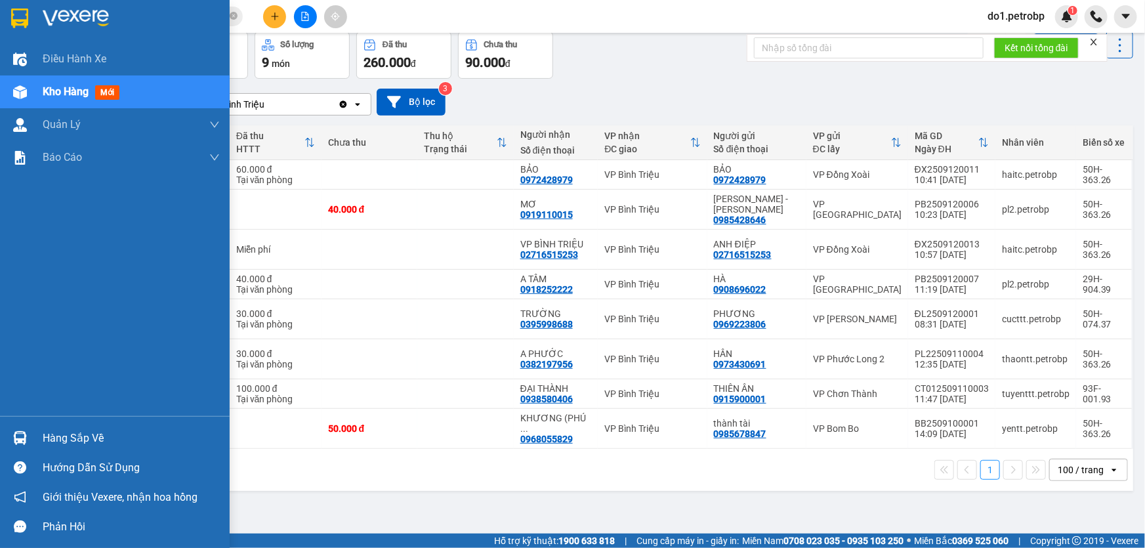
drag, startPoint x: 0, startPoint y: 439, endPoint x: 20, endPoint y: 445, distance: 21.2
click at [0, 438] on div "Hàng sắp về" at bounding box center [115, 438] width 230 height 30
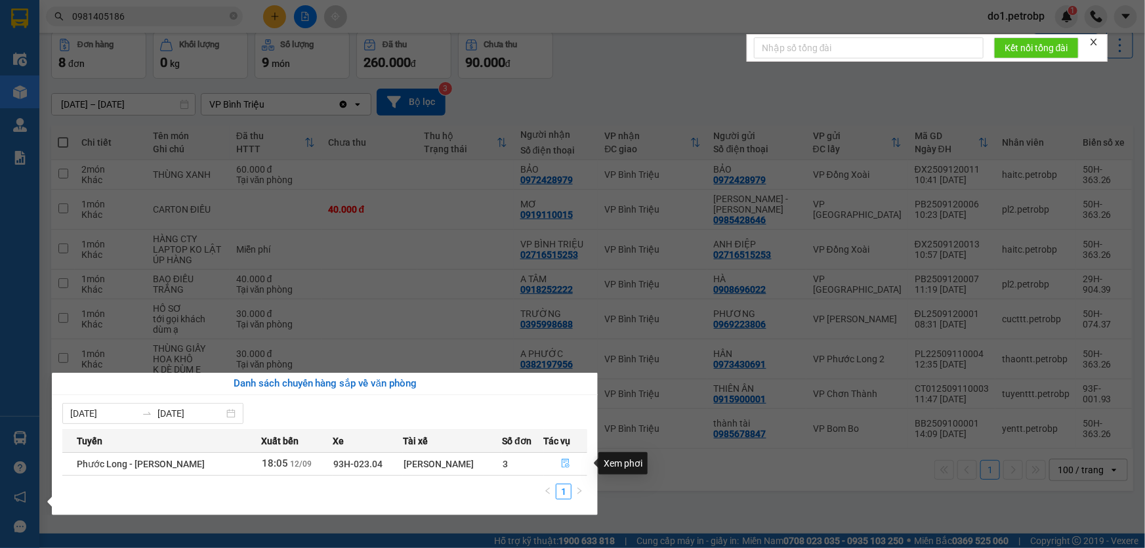
click at [550, 459] on button "button" at bounding box center [565, 463] width 43 height 21
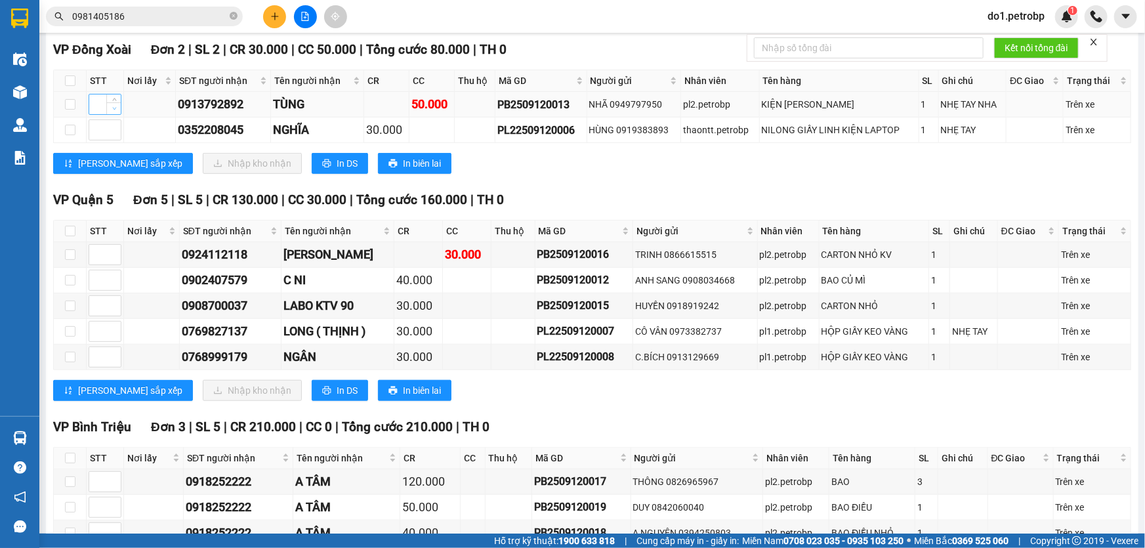
scroll to position [394, 0]
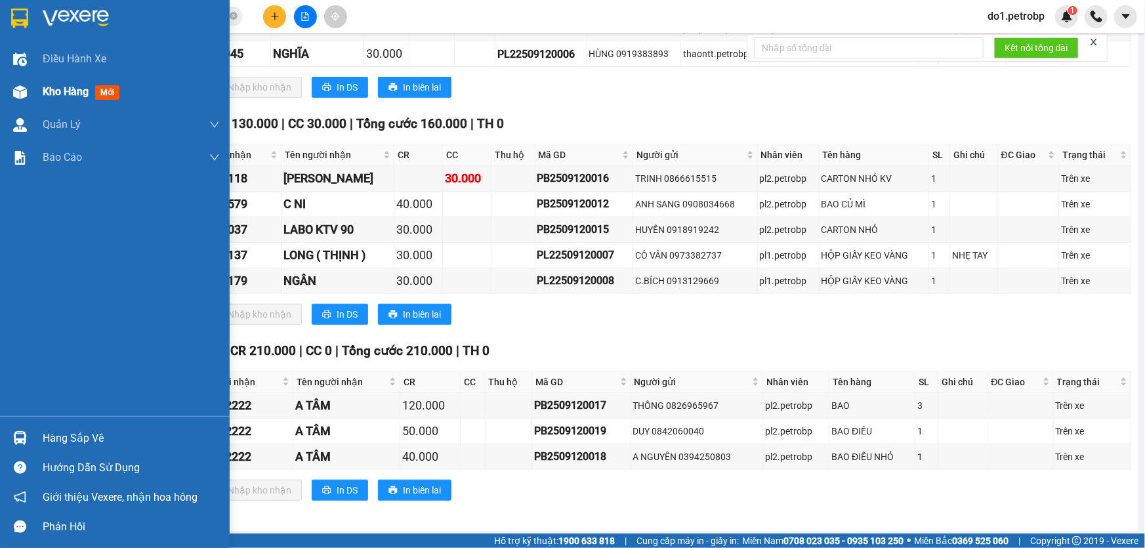
click at [73, 85] on span "Kho hàng" at bounding box center [66, 91] width 46 height 12
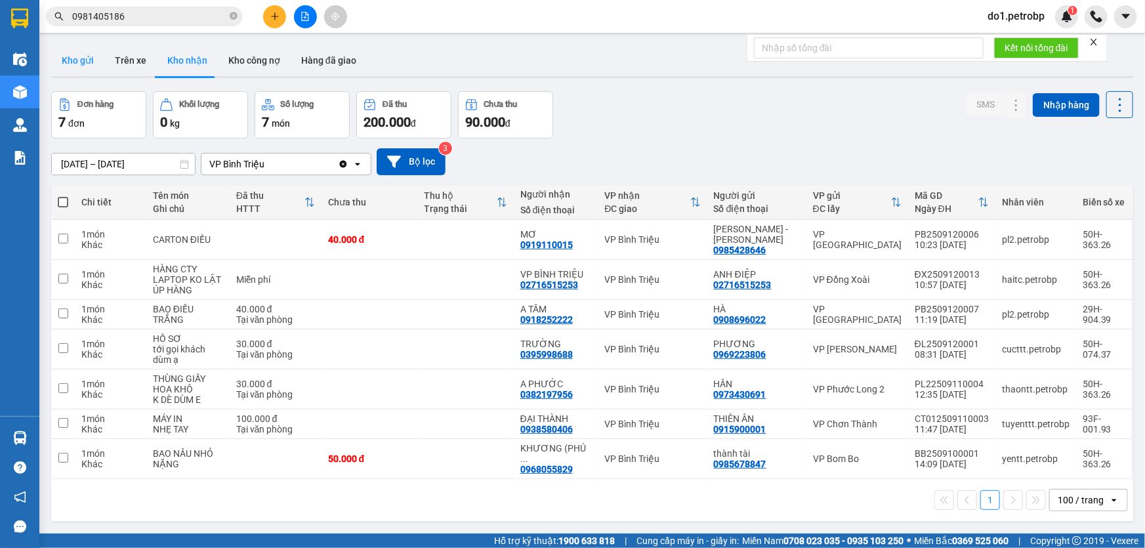
click at [70, 47] on button "Kho gửi" at bounding box center [77, 60] width 53 height 31
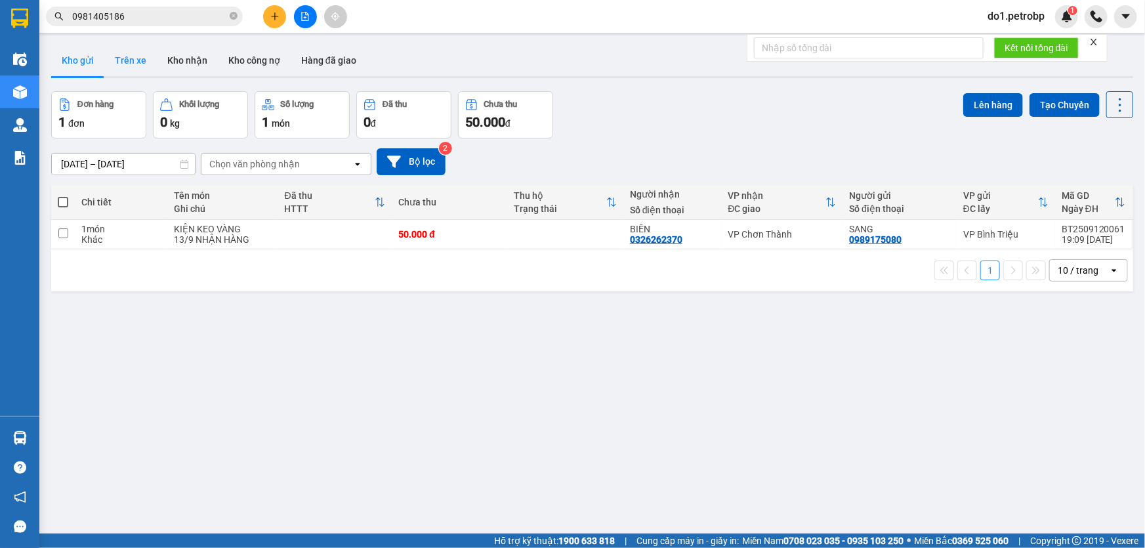
click at [146, 56] on button "Trên xe" at bounding box center [130, 60] width 52 height 31
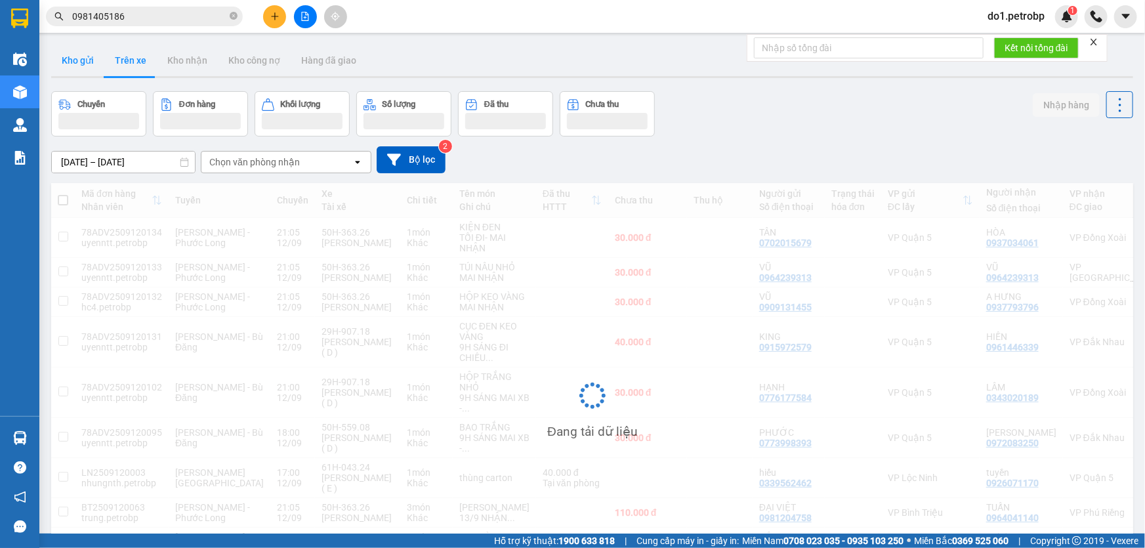
click at [93, 66] on button "Kho gửi" at bounding box center [77, 60] width 53 height 31
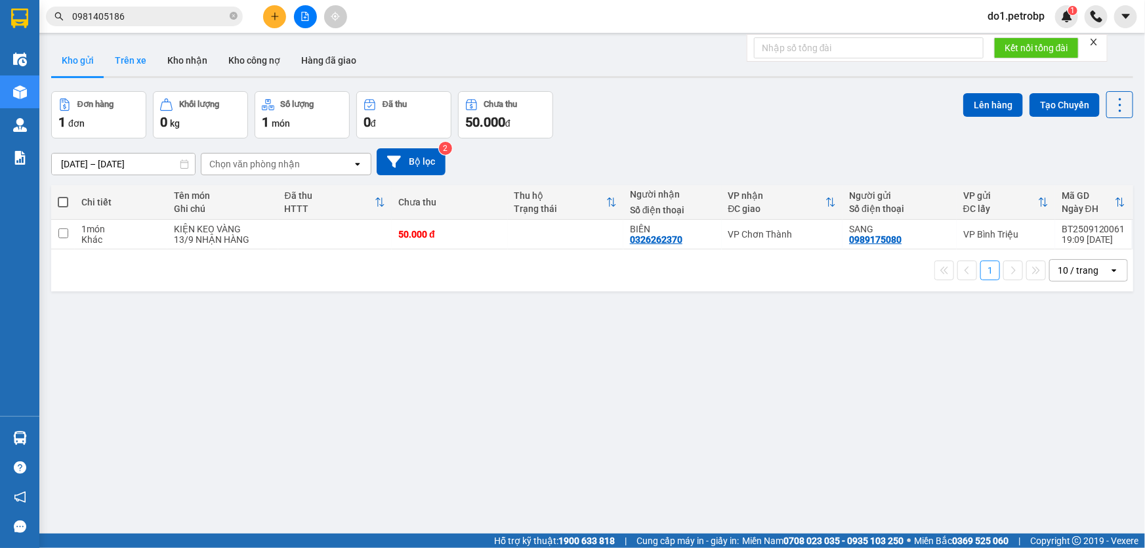
click at [147, 55] on button "Trên xe" at bounding box center [130, 60] width 52 height 31
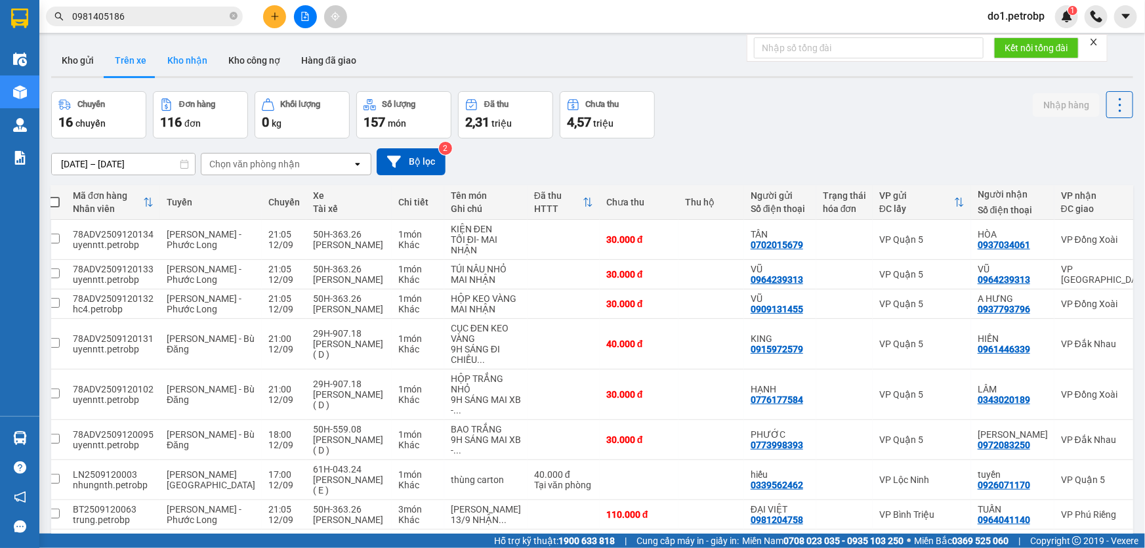
click at [198, 54] on button "Kho nhận" at bounding box center [187, 60] width 61 height 31
type input "[DATE] – [DATE]"
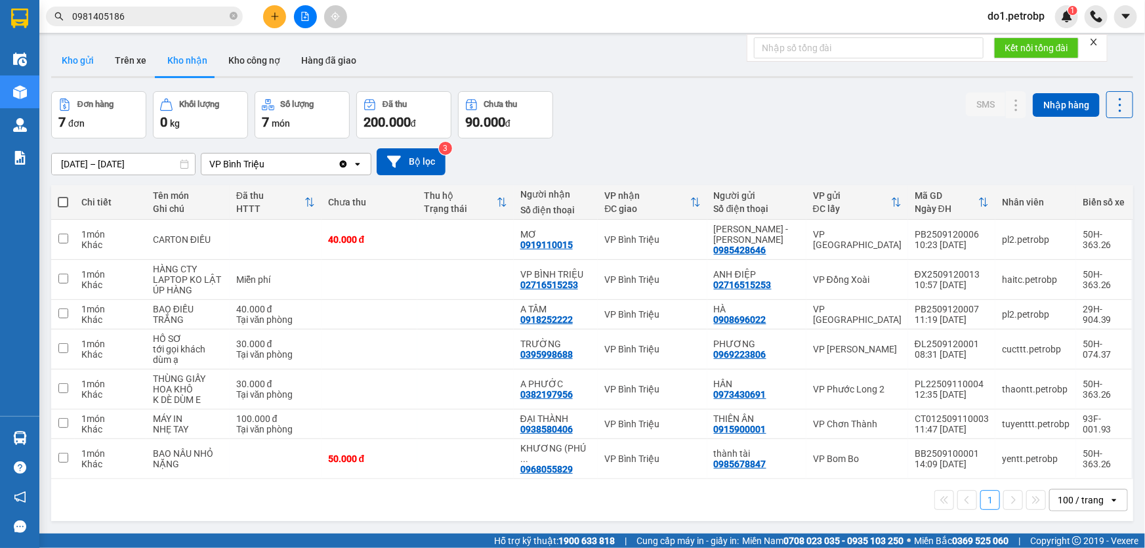
drag, startPoint x: 82, startPoint y: 63, endPoint x: 105, endPoint y: 66, distance: 23.1
click at [83, 63] on button "Kho gửi" at bounding box center [77, 60] width 53 height 31
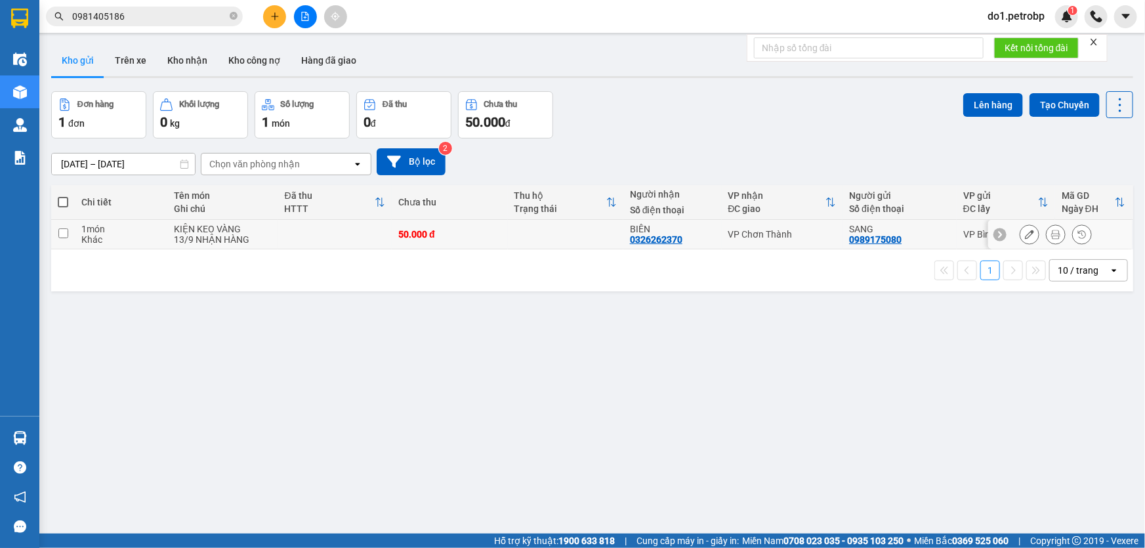
click at [691, 239] on div "BIÊN 0326262370" at bounding box center [672, 234] width 85 height 21
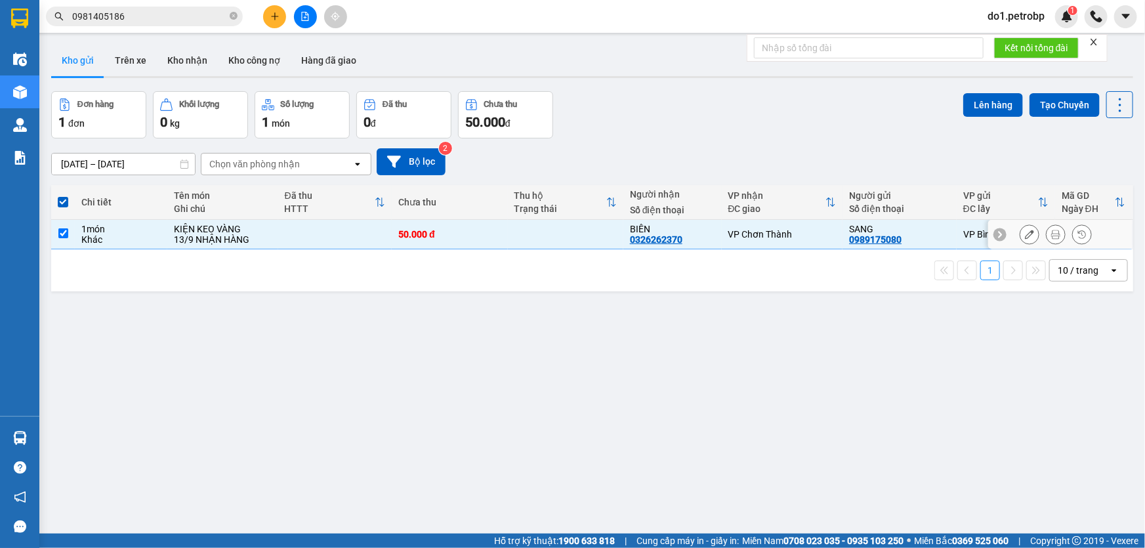
click at [691, 239] on div "BIÊN 0326262370" at bounding box center [672, 234] width 85 height 21
checkbox input "false"
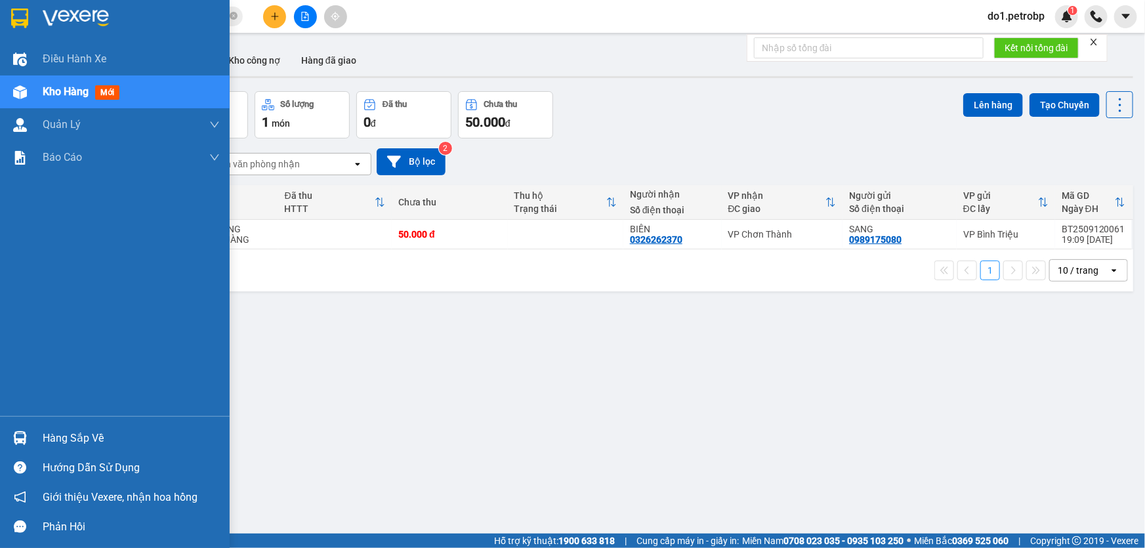
click at [0, 428] on div "Hàng sắp về" at bounding box center [115, 438] width 230 height 30
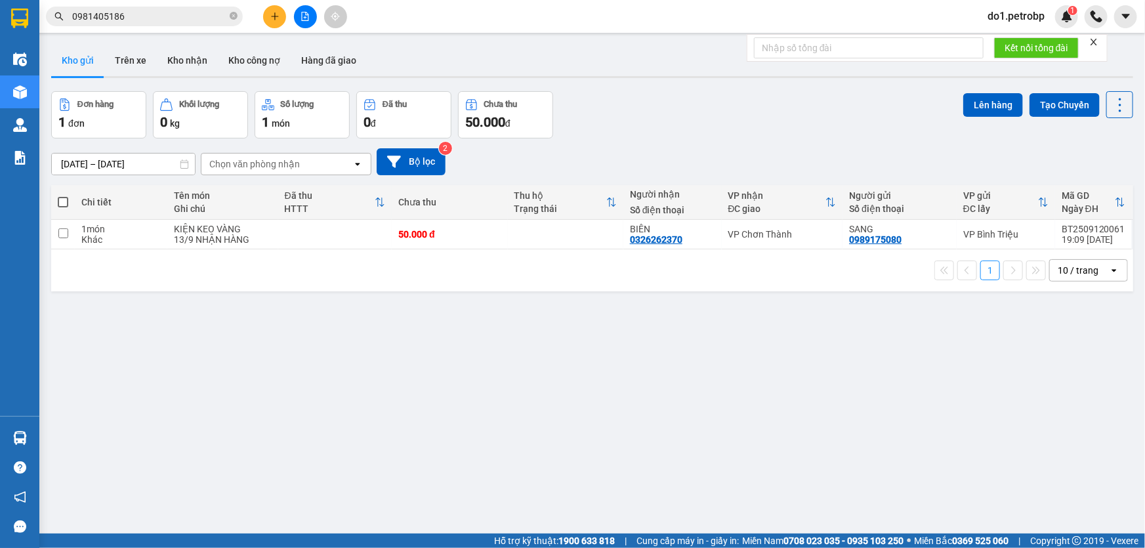
click at [699, 421] on section "Kết quả tìm kiếm ( 11 ) Bộ lọc Mã ĐH Trạng thái Món hàng Tổng cước Chưa cước Ng…" at bounding box center [572, 274] width 1145 height 548
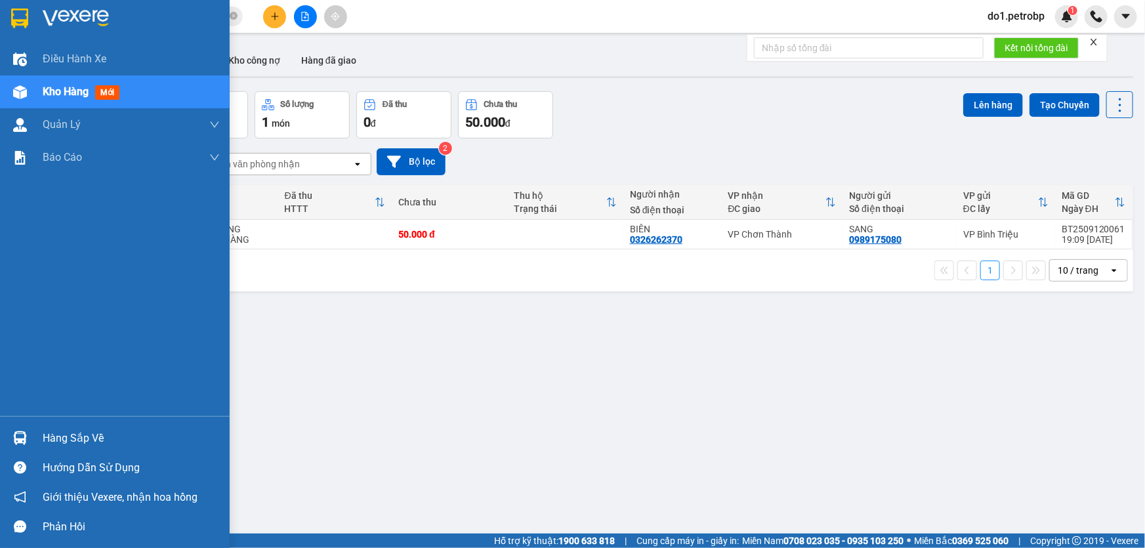
click at [27, 424] on div "Hàng sắp về" at bounding box center [115, 438] width 230 height 30
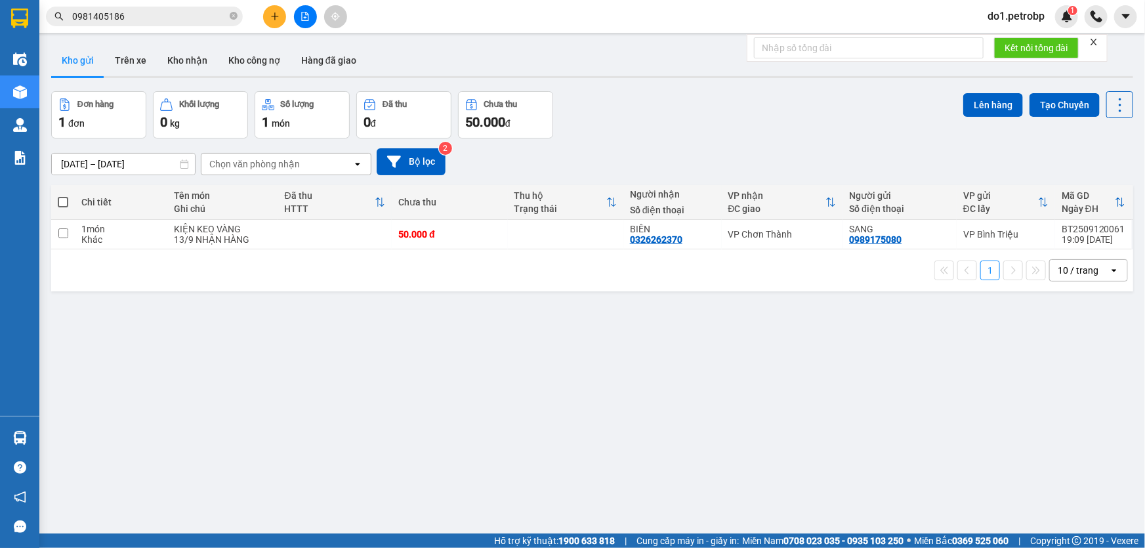
click at [607, 418] on section "Kết quả tìm kiếm ( 11 ) Bộ lọc Mã ĐH Trạng thái Món hàng Tổng cước Chưa cước Ng…" at bounding box center [572, 274] width 1145 height 548
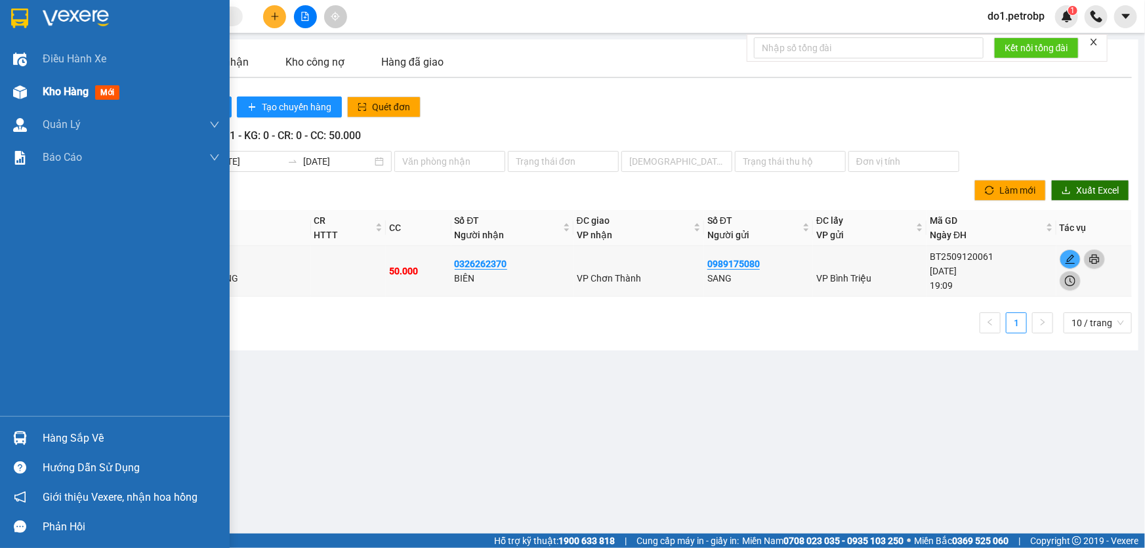
click at [20, 91] on img at bounding box center [20, 92] width 14 height 14
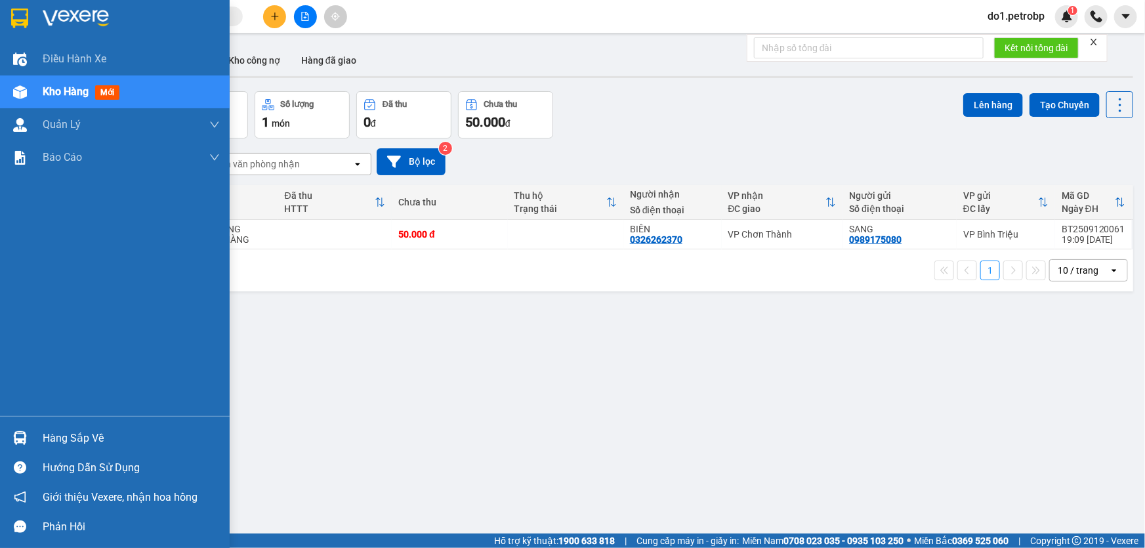
click at [2, 439] on div "Hàng sắp về" at bounding box center [115, 438] width 230 height 30
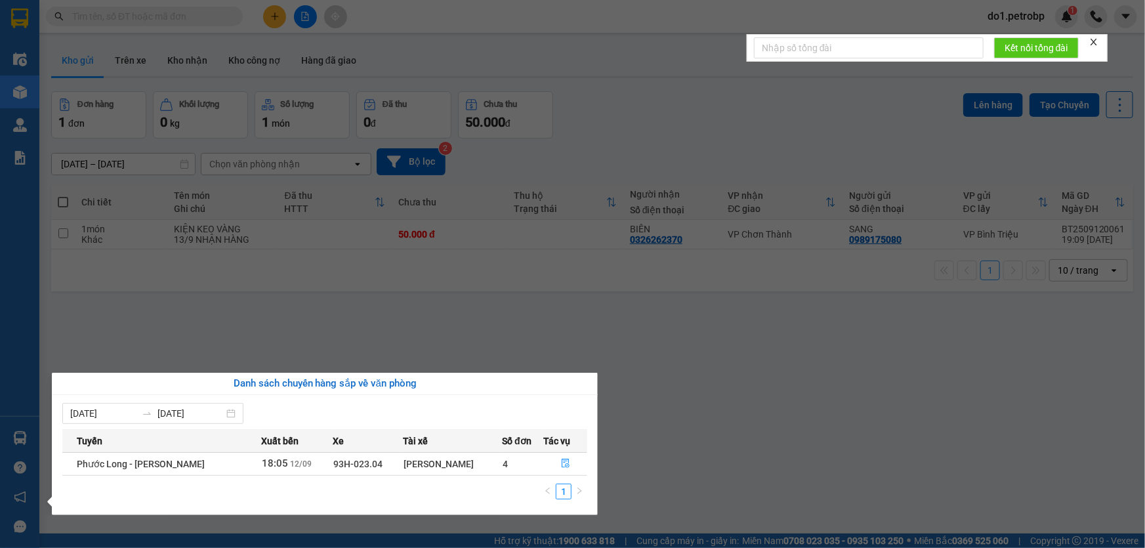
click at [672, 408] on section "Kết quả tìm kiếm ( 0 ) Bộ lọc No Data do1.petrobp 1 Điều hành xe Kho hàng mới Q…" at bounding box center [572, 274] width 1145 height 548
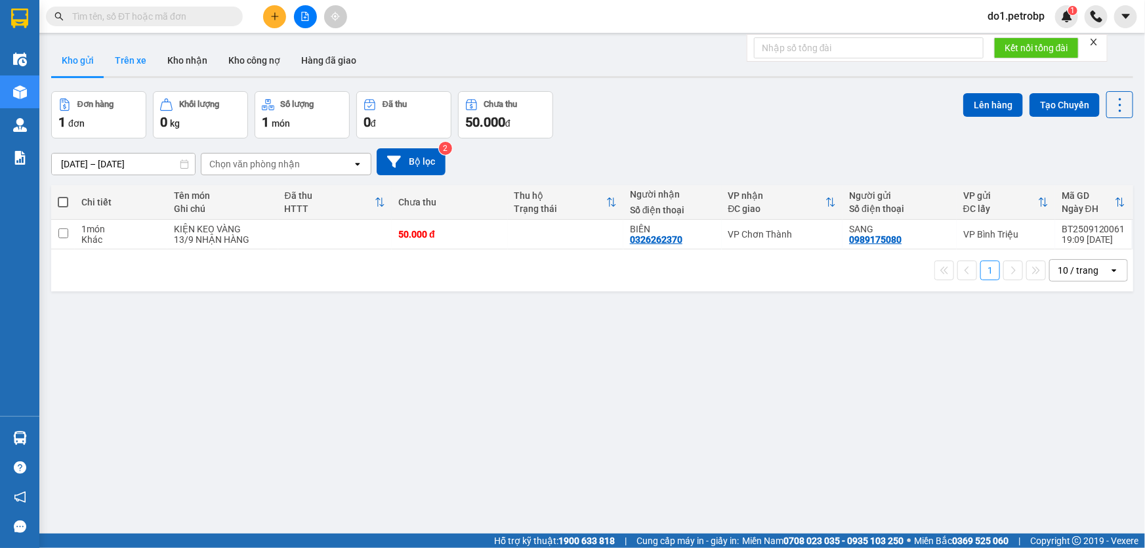
click at [133, 58] on button "Trên xe" at bounding box center [130, 60] width 52 height 31
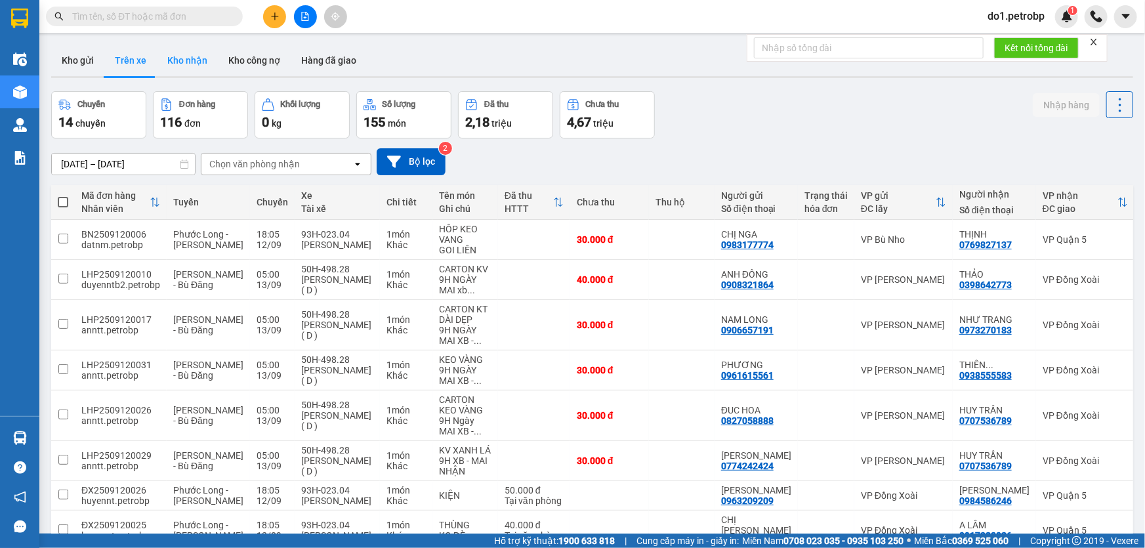
click at [209, 54] on button "Kho nhận" at bounding box center [187, 60] width 61 height 31
type input "[DATE] – [DATE]"
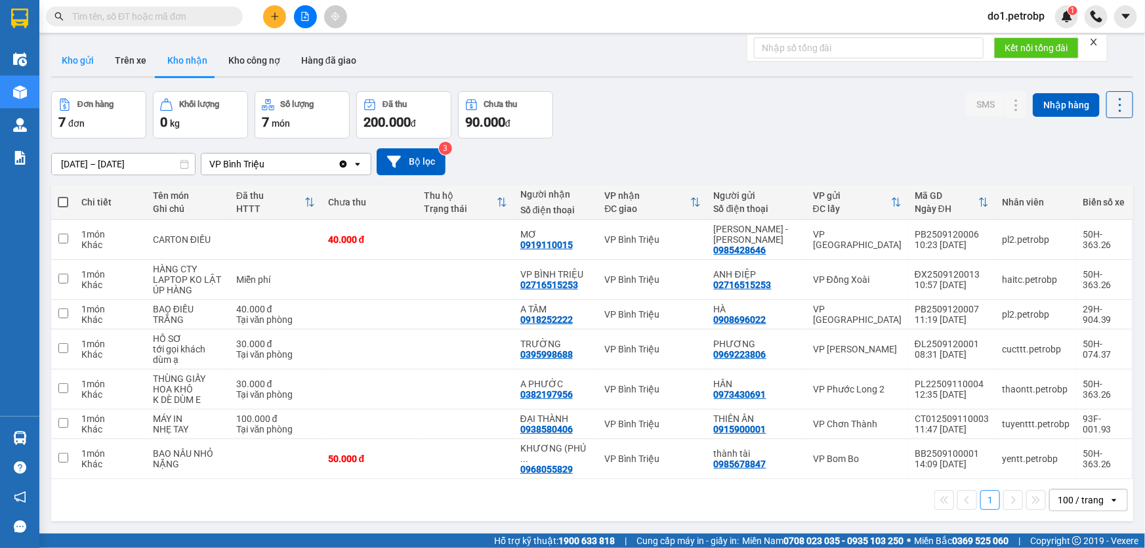
click at [81, 67] on button "Kho gửi" at bounding box center [77, 60] width 53 height 31
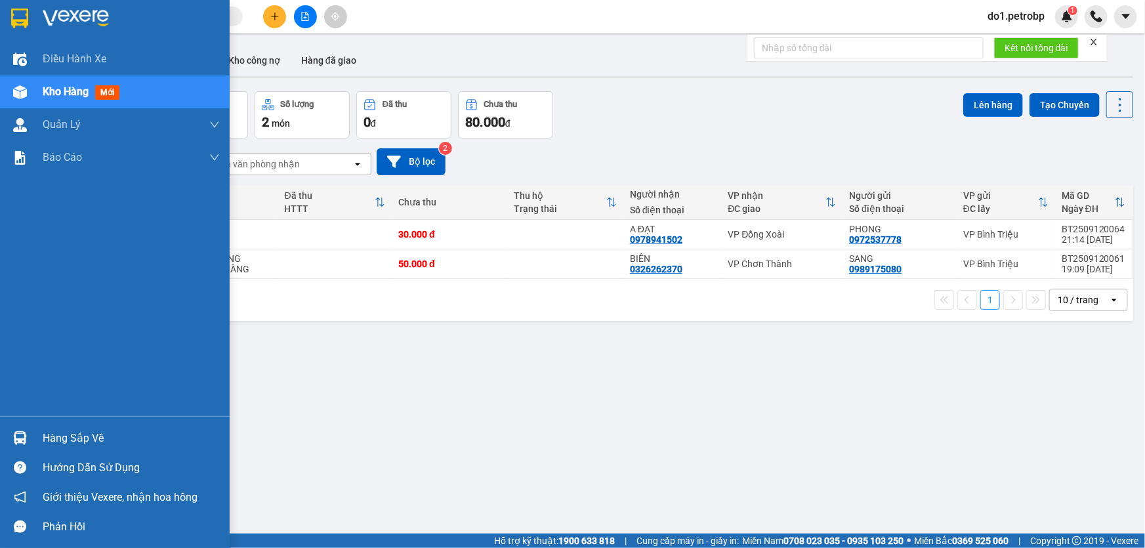
click at [36, 433] on div "Hàng sắp về" at bounding box center [115, 438] width 230 height 30
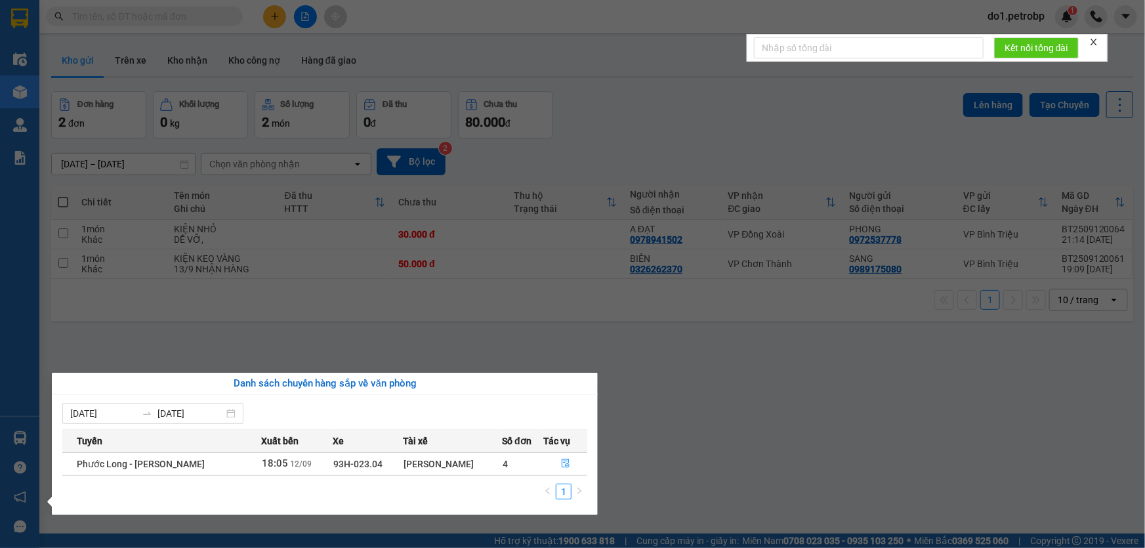
click at [563, 367] on section "Kết quả tìm kiếm ( 0 ) Bộ lọc No Data do1.petrobp 1 Điều hành xe Kho hàng mới Q…" at bounding box center [572, 274] width 1145 height 548
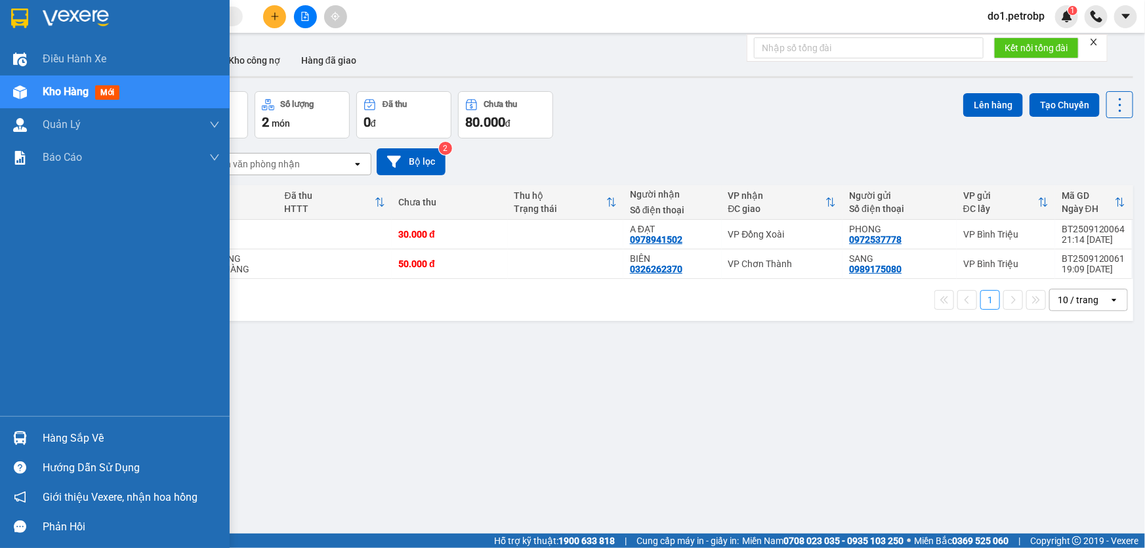
click at [18, 430] on div at bounding box center [20, 437] width 23 height 23
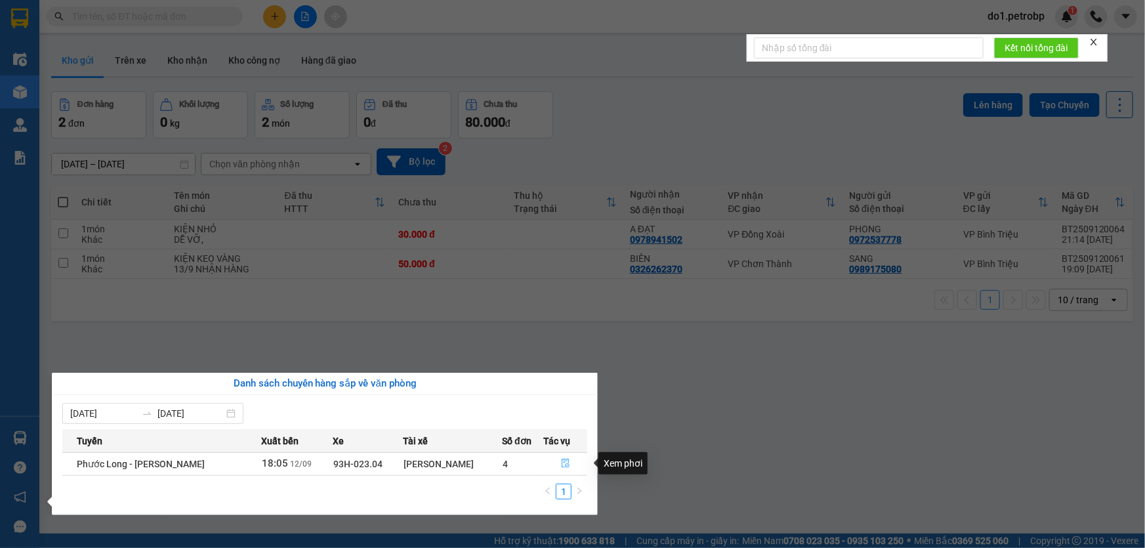
click at [576, 461] on button "button" at bounding box center [565, 463] width 43 height 21
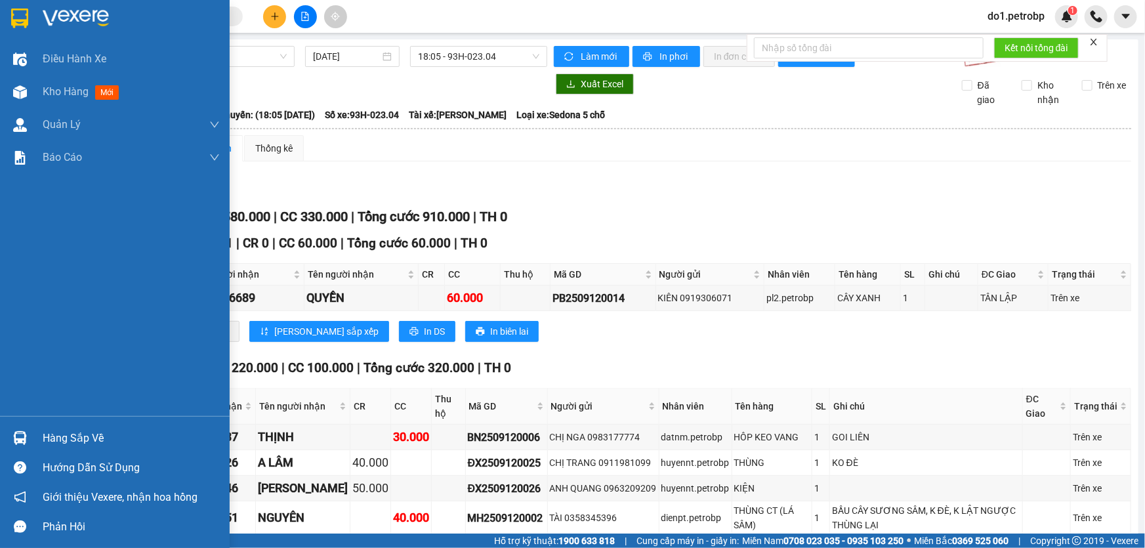
drag, startPoint x: 28, startPoint y: 440, endPoint x: 39, endPoint y: 436, distance: 12.4
click at [26, 440] on div at bounding box center [20, 437] width 23 height 23
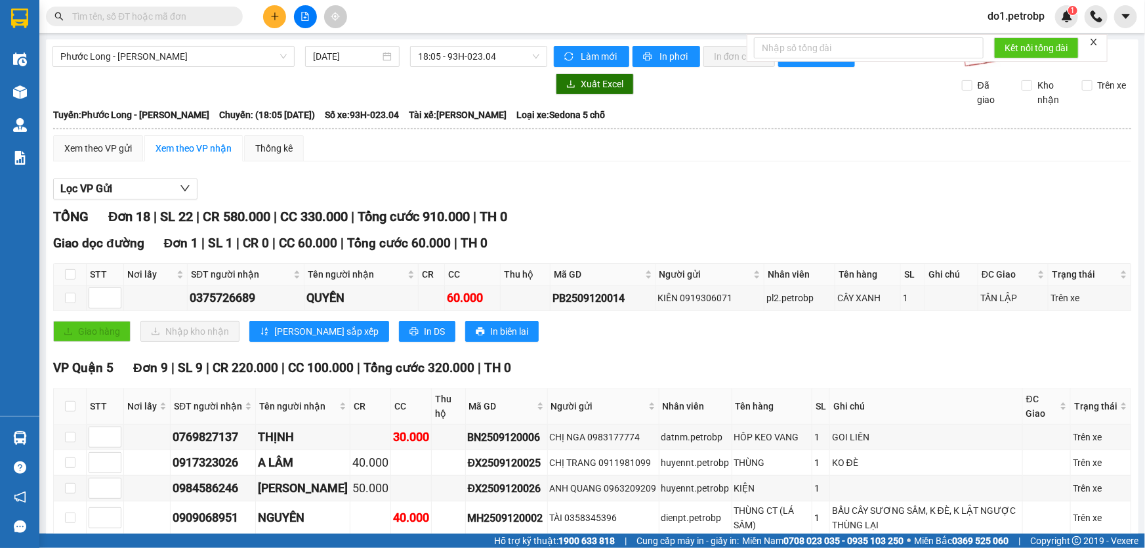
click at [716, 317] on section "Kết quả tìm kiếm ( 0 ) Bộ lọc No Data do1.petrobp 1 Điều hành xe Kho hàng mới Q…" at bounding box center [572, 274] width 1145 height 548
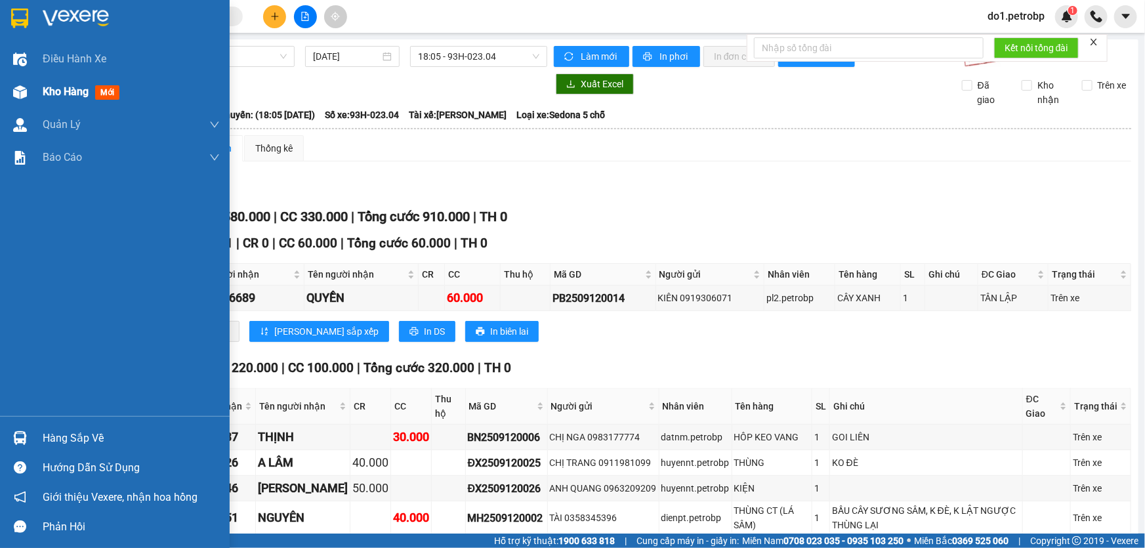
click at [31, 102] on div at bounding box center [20, 92] width 23 height 23
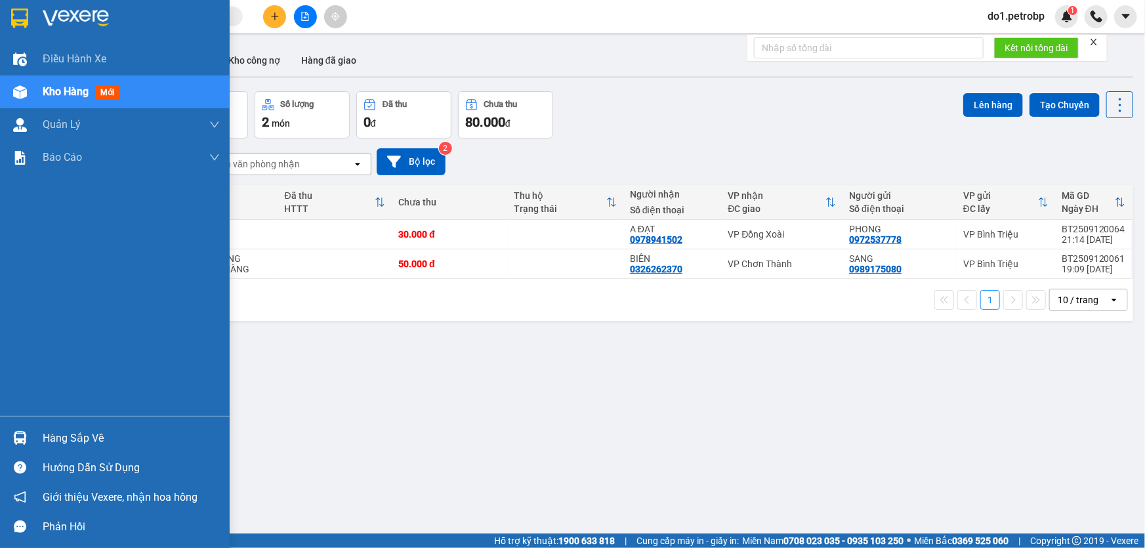
drag, startPoint x: 7, startPoint y: 428, endPoint x: 7, endPoint y: 421, distance: 6.6
click at [7, 421] on div "Hàng sắp về Hướng dẫn sử dụng Giới thiệu Vexere, nhận hoa hồng Phản hồi" at bounding box center [115, 478] width 230 height 125
click at [7, 437] on div "Hàng sắp về" at bounding box center [115, 438] width 230 height 30
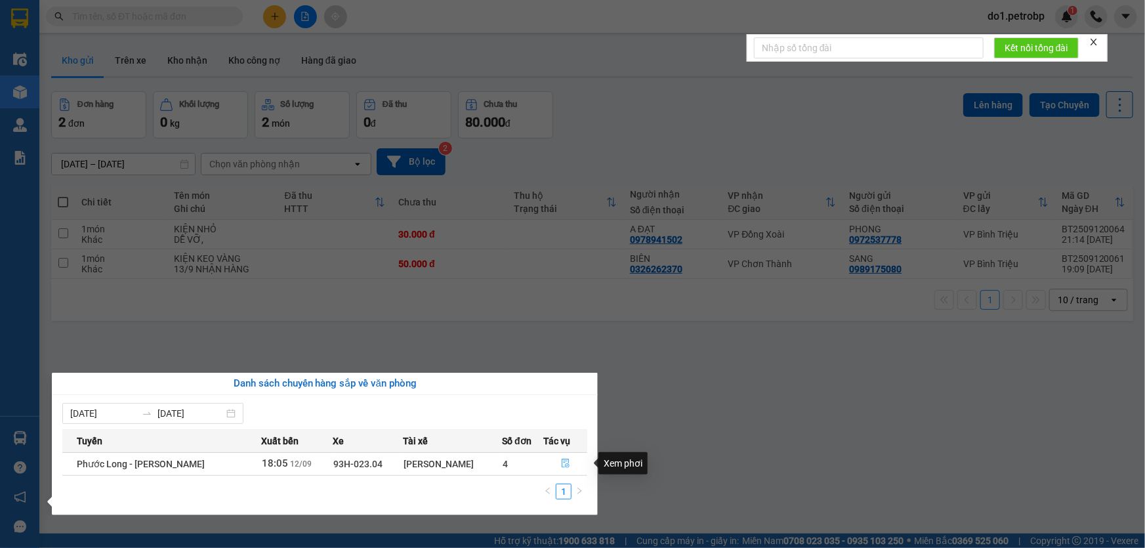
click at [570, 462] on button "button" at bounding box center [565, 463] width 43 height 21
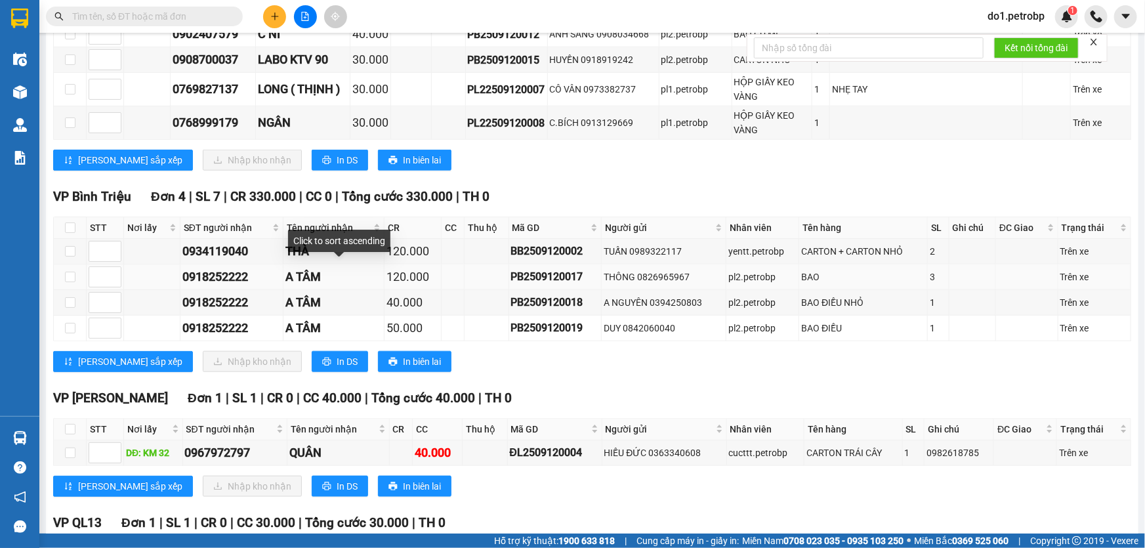
scroll to position [537, 0]
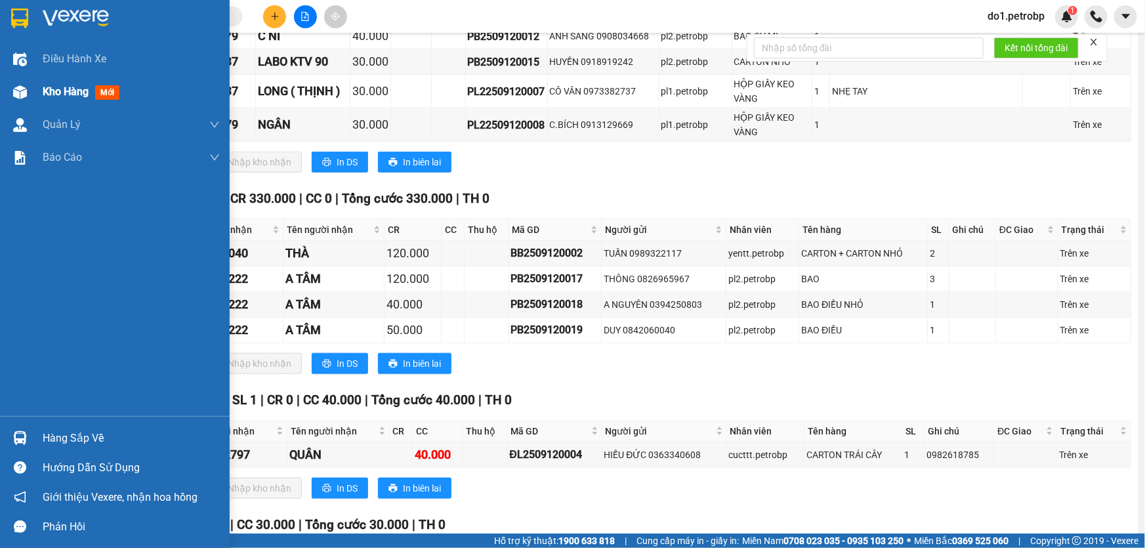
click at [44, 83] on div "Kho hàng mới" at bounding box center [84, 91] width 82 height 16
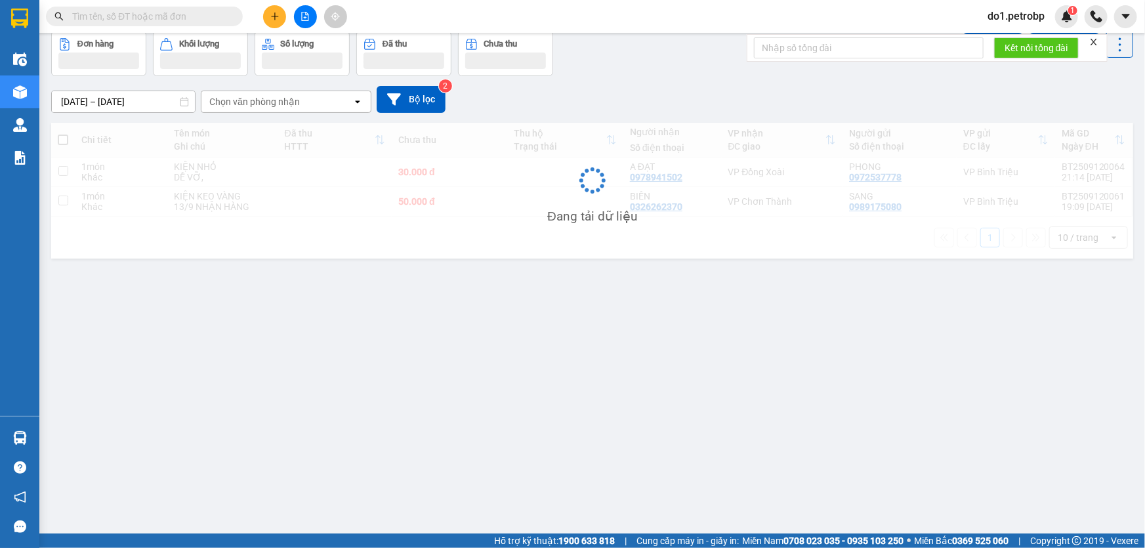
scroll to position [60, 0]
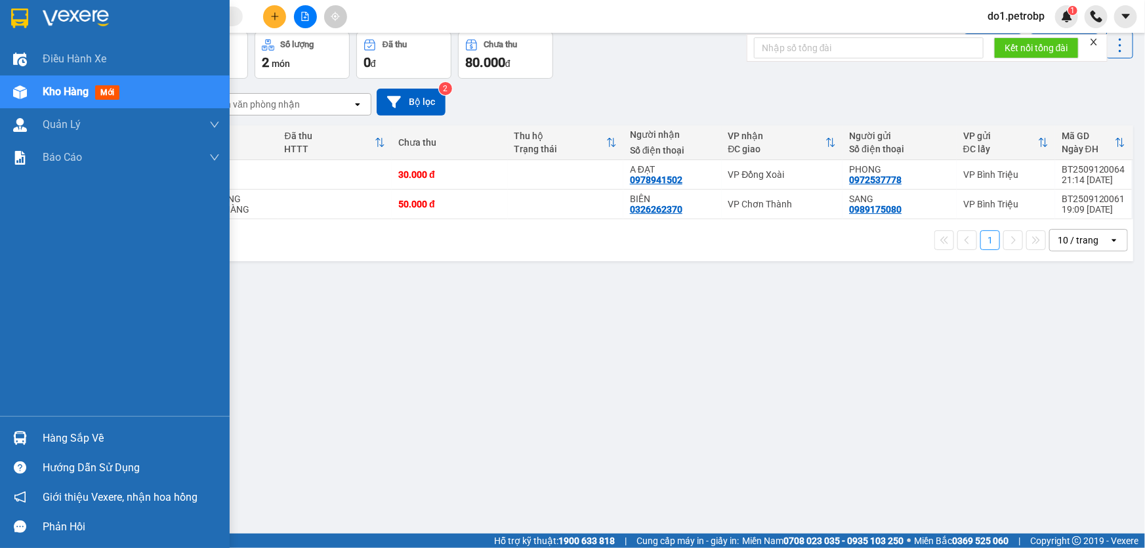
click at [30, 437] on div at bounding box center [20, 437] width 23 height 23
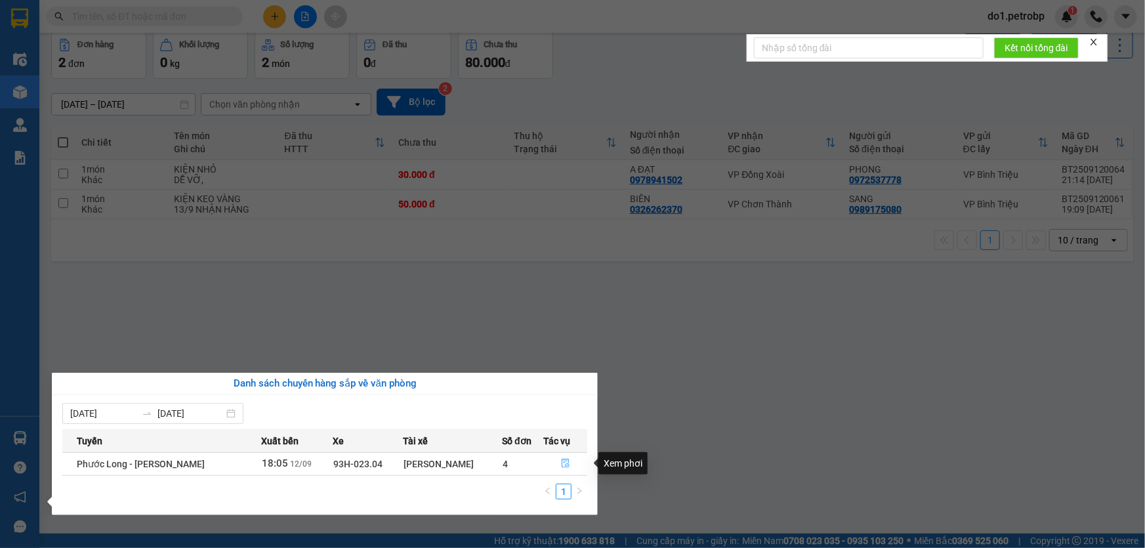
click at [544, 457] on button "button" at bounding box center [565, 463] width 43 height 21
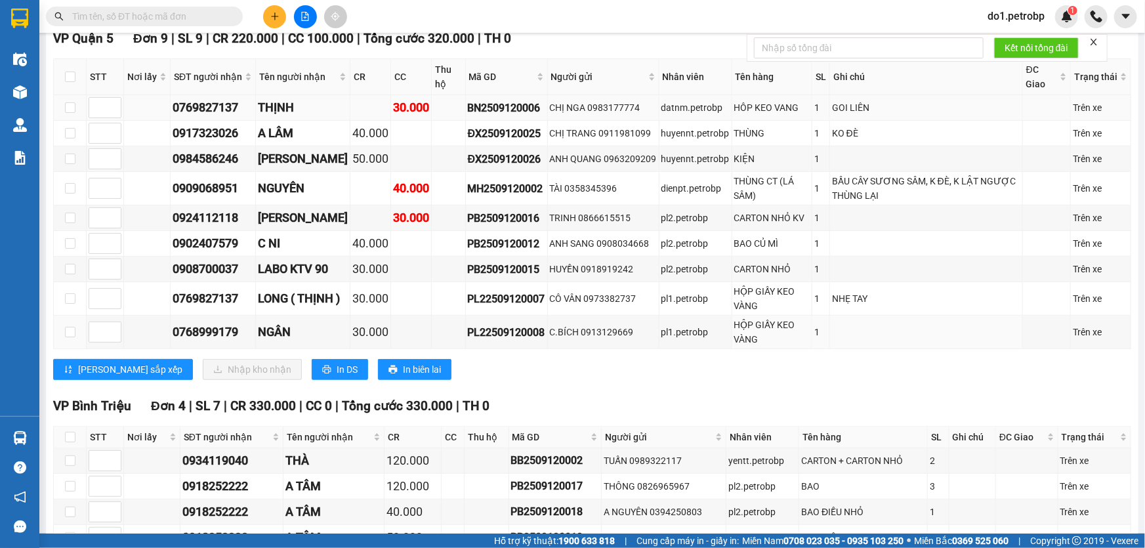
scroll to position [477, 0]
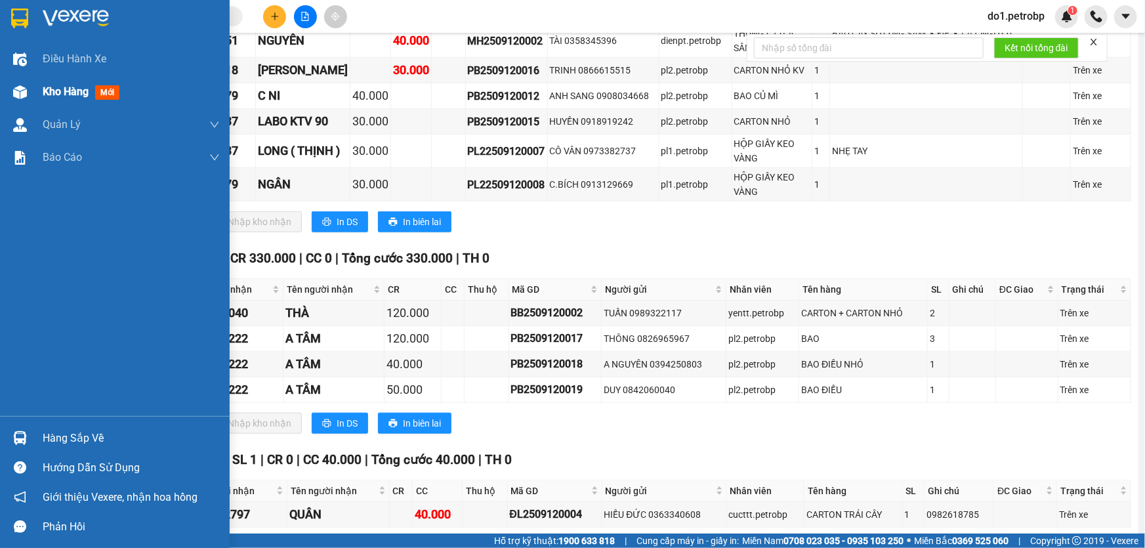
click at [81, 86] on span "Kho hàng" at bounding box center [66, 91] width 46 height 12
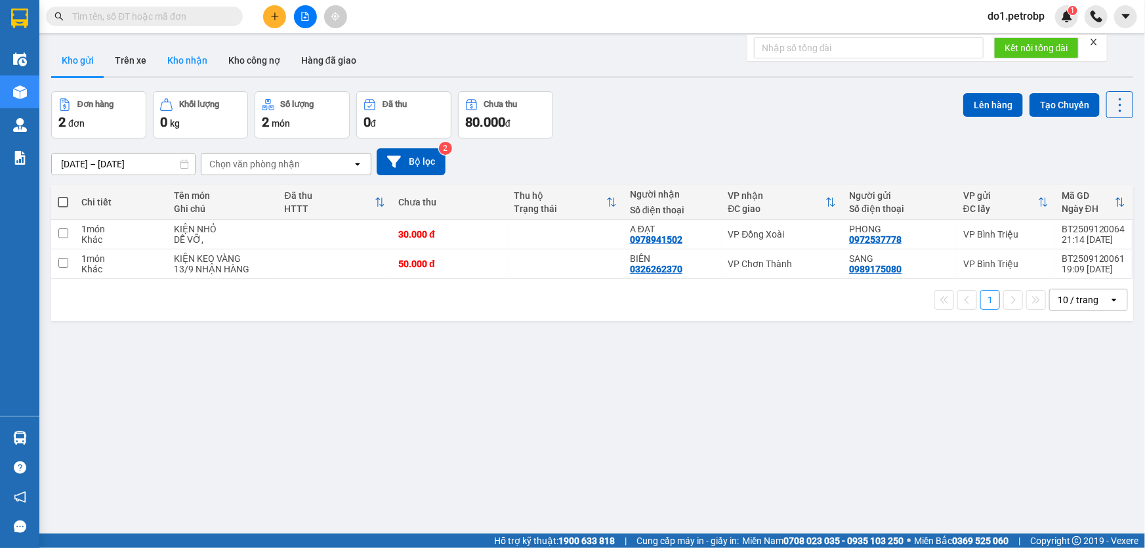
click at [168, 65] on button "Kho nhận" at bounding box center [187, 60] width 61 height 31
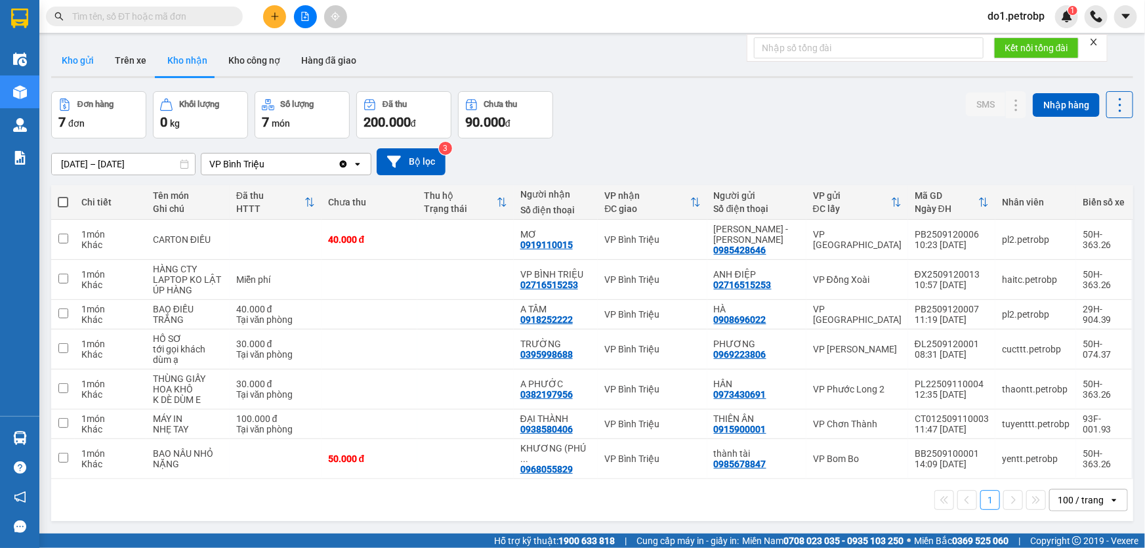
click at [71, 69] on button "Kho gửi" at bounding box center [77, 60] width 53 height 31
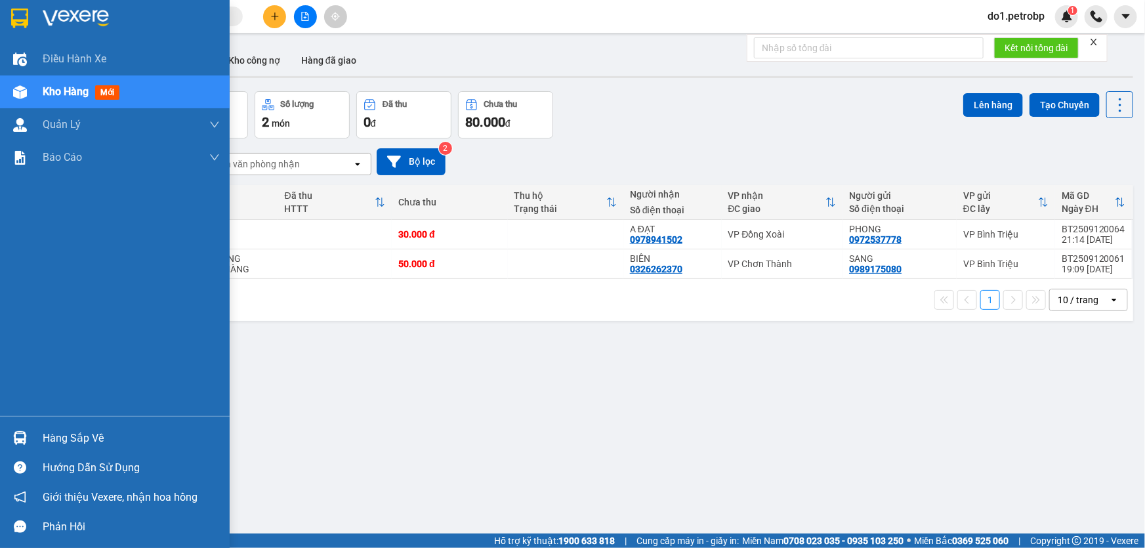
click at [3, 426] on div "Hàng sắp về" at bounding box center [115, 438] width 230 height 30
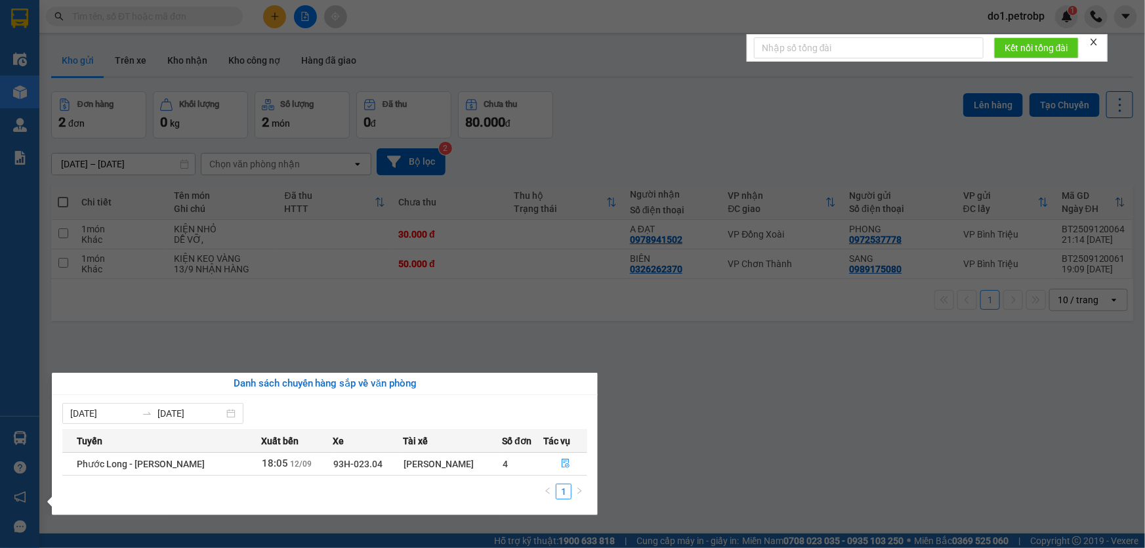
click at [574, 447] on th "Tác vụ" at bounding box center [566, 440] width 44 height 23
click at [692, 344] on section "Kết quả tìm kiếm ( 0 ) Bộ lọc No Data do1.petrobp 1 Điều hành xe Kho hàng mới Q…" at bounding box center [572, 274] width 1145 height 548
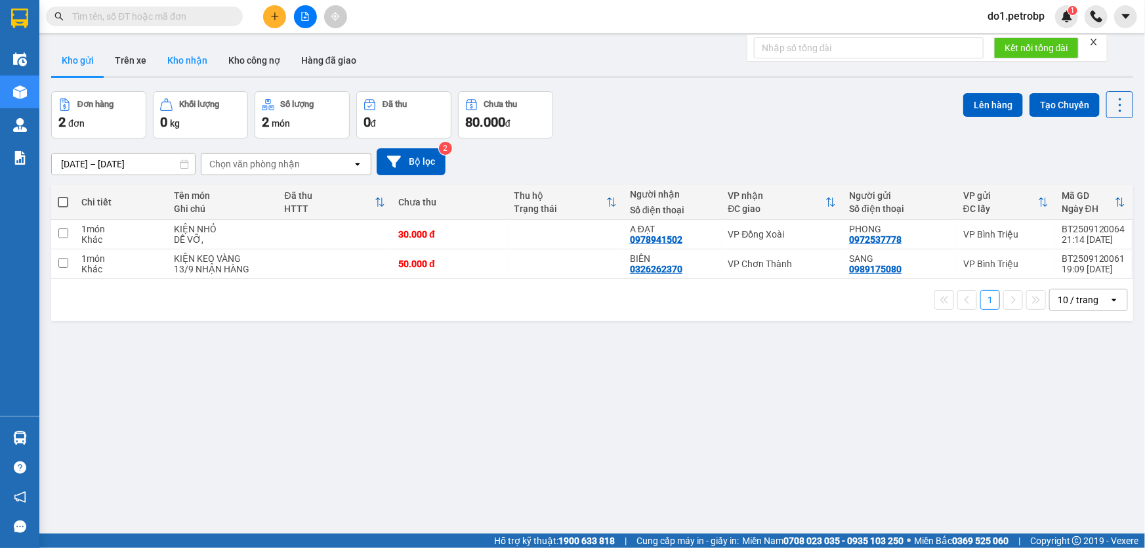
click at [181, 62] on button "Kho nhận" at bounding box center [187, 60] width 61 height 31
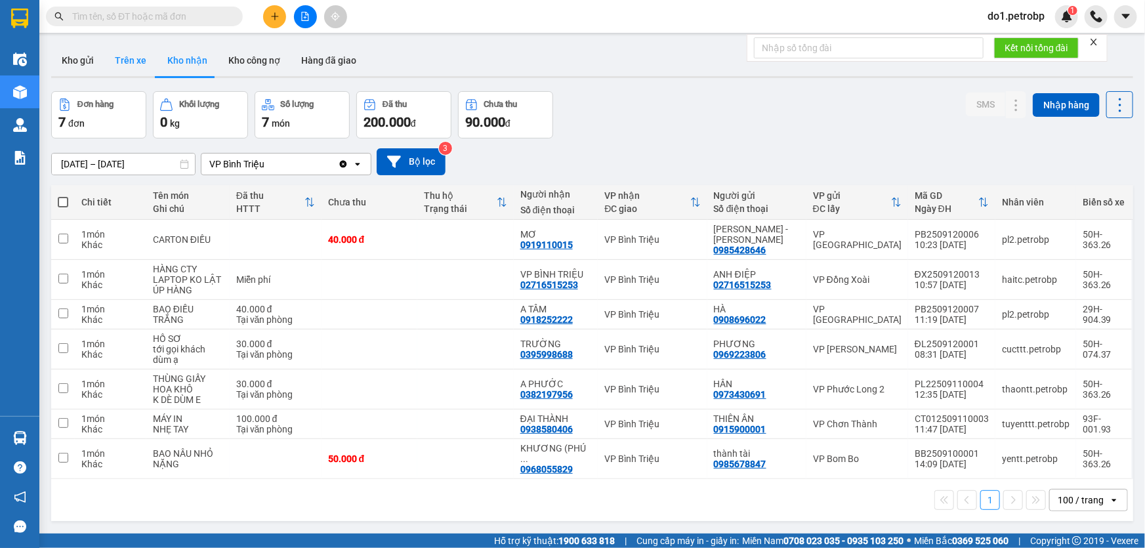
click at [132, 57] on button "Trên xe" at bounding box center [130, 60] width 52 height 31
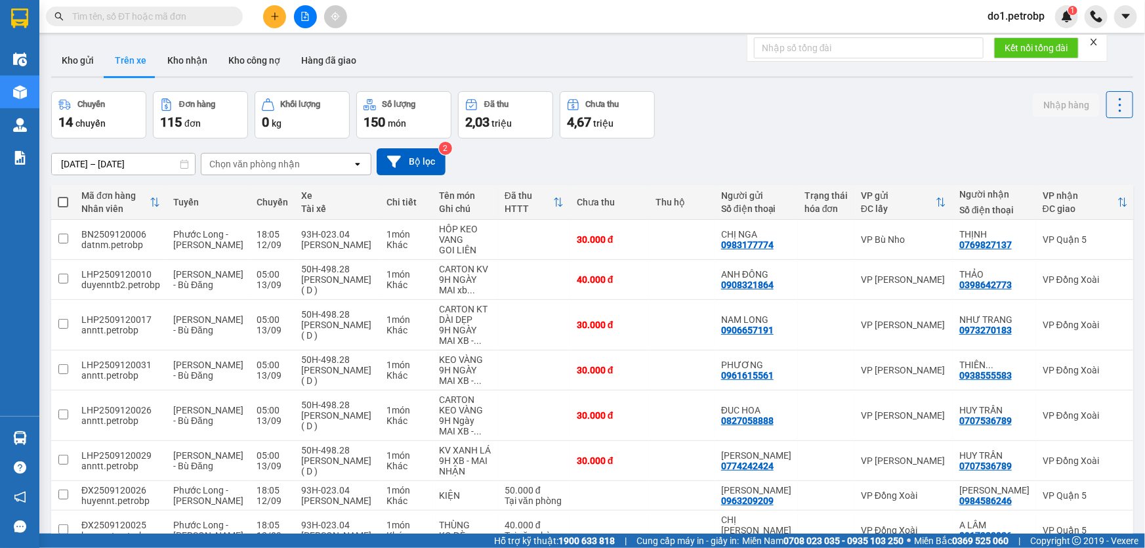
click at [184, 77] on div at bounding box center [592, 77] width 1082 height 2
click at [182, 58] on button "Kho nhận" at bounding box center [187, 60] width 61 height 31
type input "[DATE] – [DATE]"
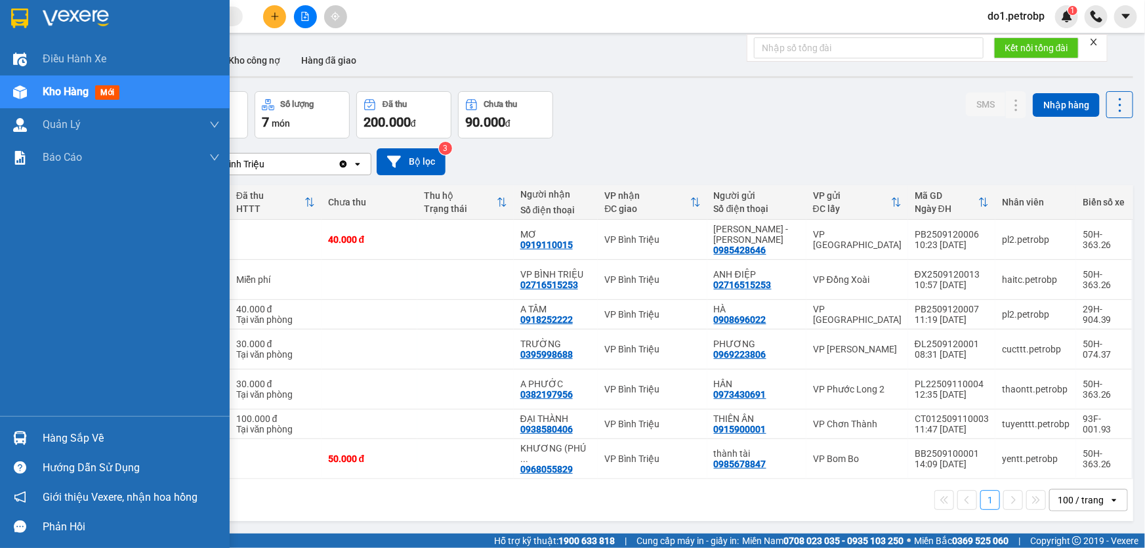
drag, startPoint x: 0, startPoint y: 436, endPoint x: 45, endPoint y: 441, distance: 44.8
click at [0, 439] on div "Hàng sắp về" at bounding box center [115, 438] width 230 height 30
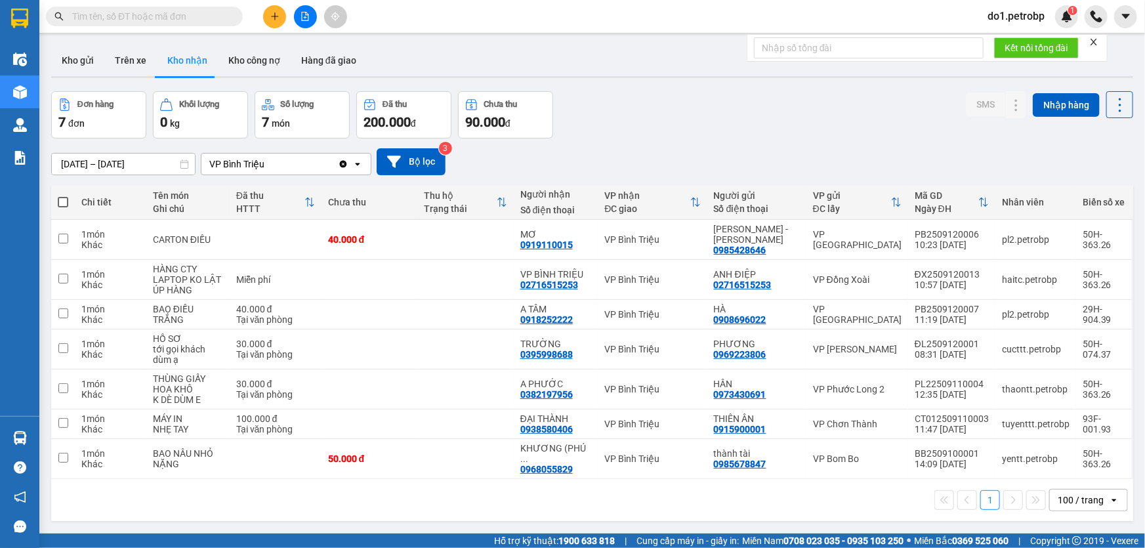
click at [725, 197] on section "Kết quả tìm kiếm ( 0 ) Bộ lọc No Data do1.petrobp 1 Điều hành xe Kho hàng mới Q…" at bounding box center [572, 274] width 1145 height 548
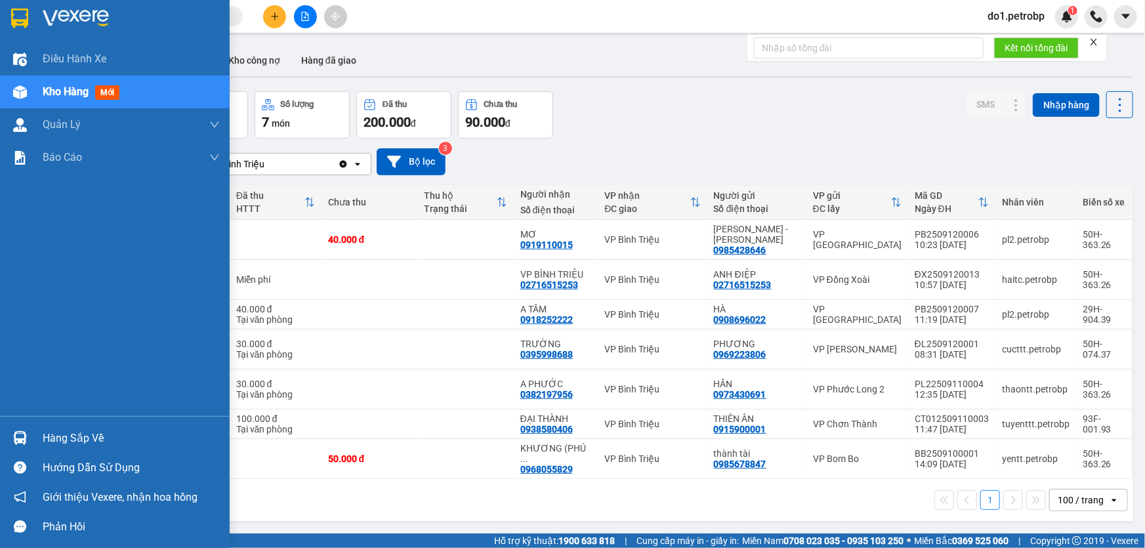
click at [9, 442] on div at bounding box center [20, 437] width 23 height 23
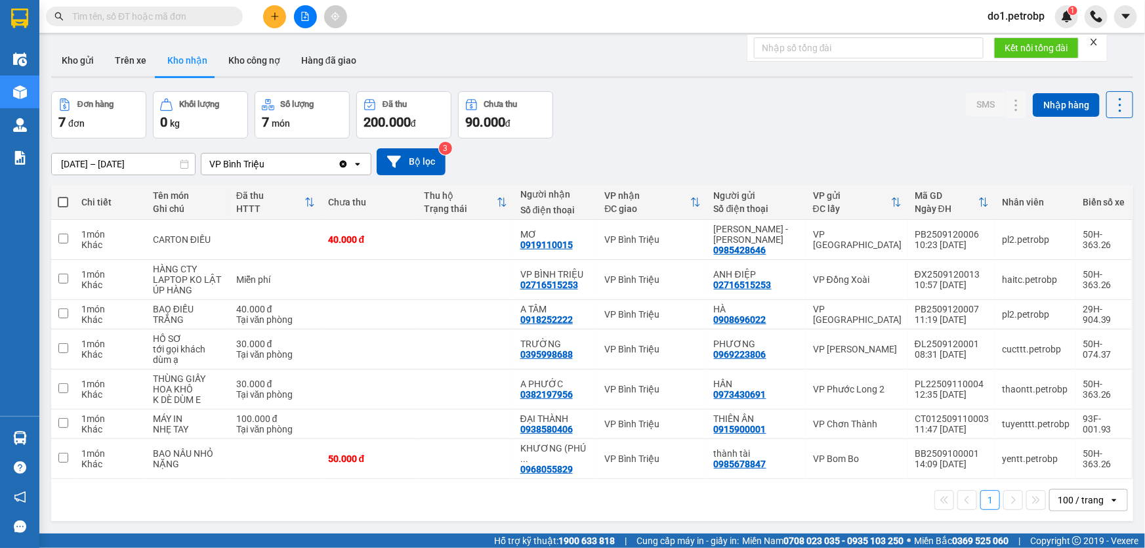
click at [699, 126] on section "Kết quả tìm kiếm ( 0 ) Bộ lọc No Data do1.petrobp 1 Điều hành xe Kho hàng mới Q…" at bounding box center [572, 274] width 1145 height 548
click at [51, 62] on button "Kho gửi" at bounding box center [77, 60] width 53 height 31
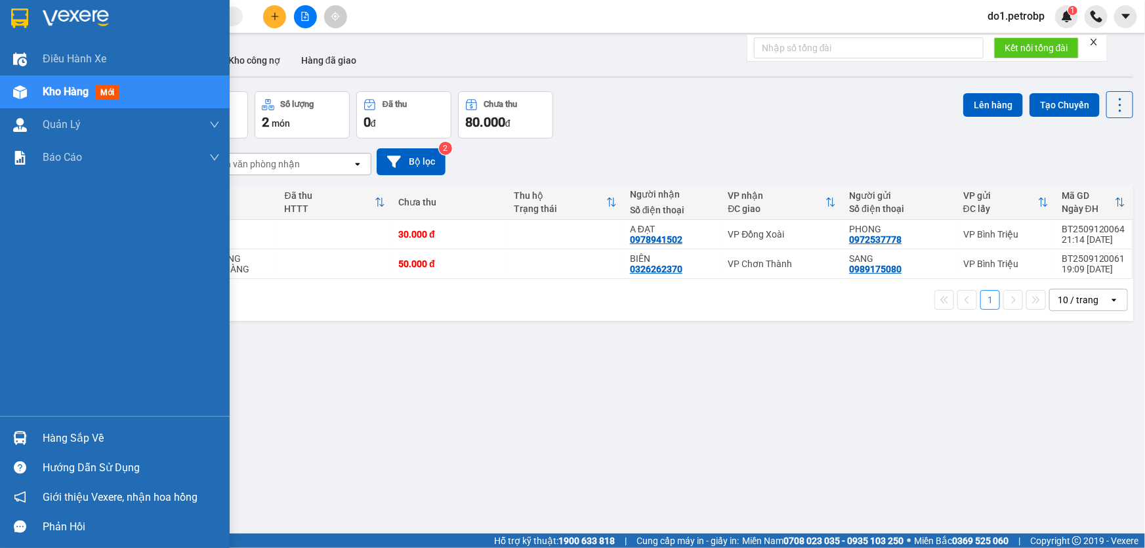
click at [80, 443] on div "Hàng sắp về" at bounding box center [131, 438] width 177 height 20
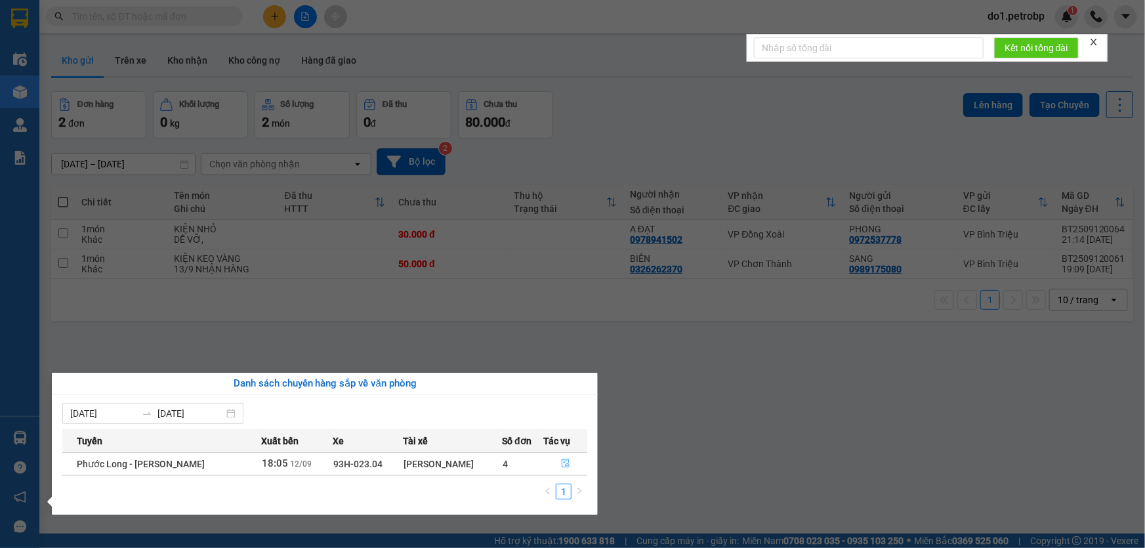
click at [567, 461] on icon "file-done" at bounding box center [565, 462] width 8 height 9
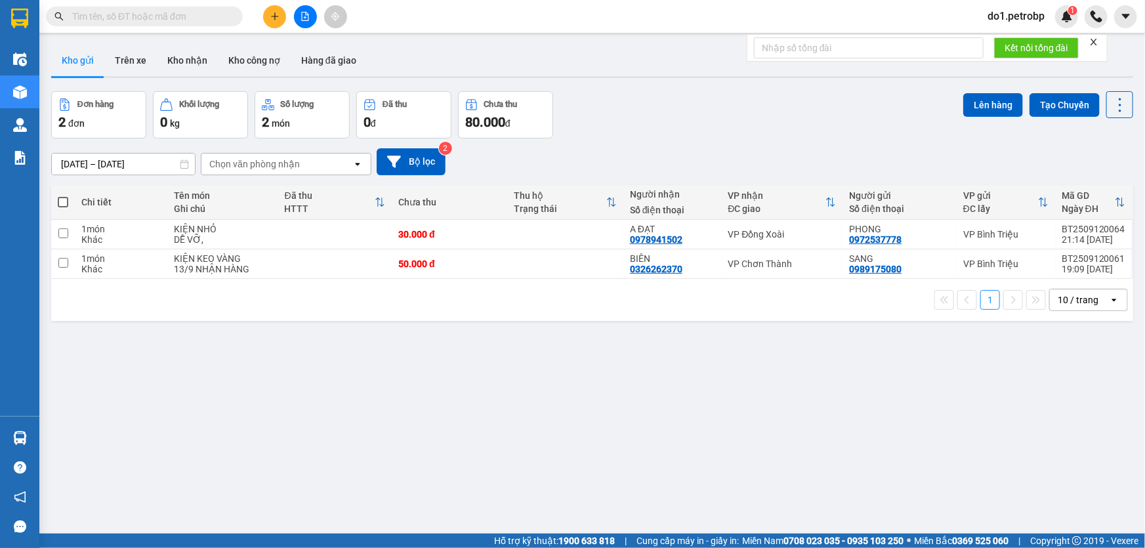
click at [203, 27] on div "Kết quả tìm kiếm ( 0 ) Bộ lọc No Data" at bounding box center [128, 16] width 256 height 23
click at [190, 20] on input "text" at bounding box center [149, 16] width 155 height 14
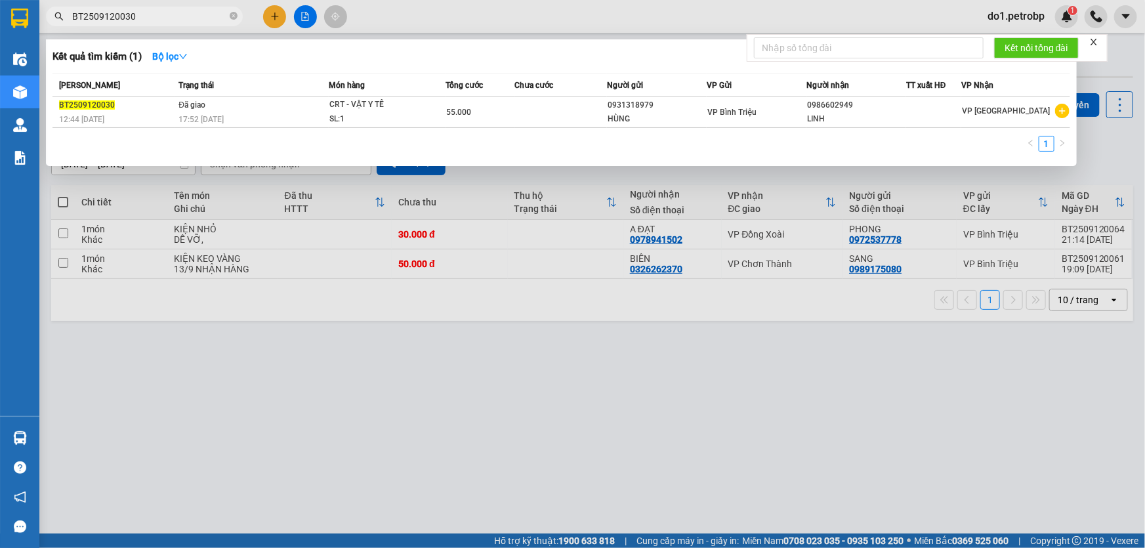
type input "BT2509120030"
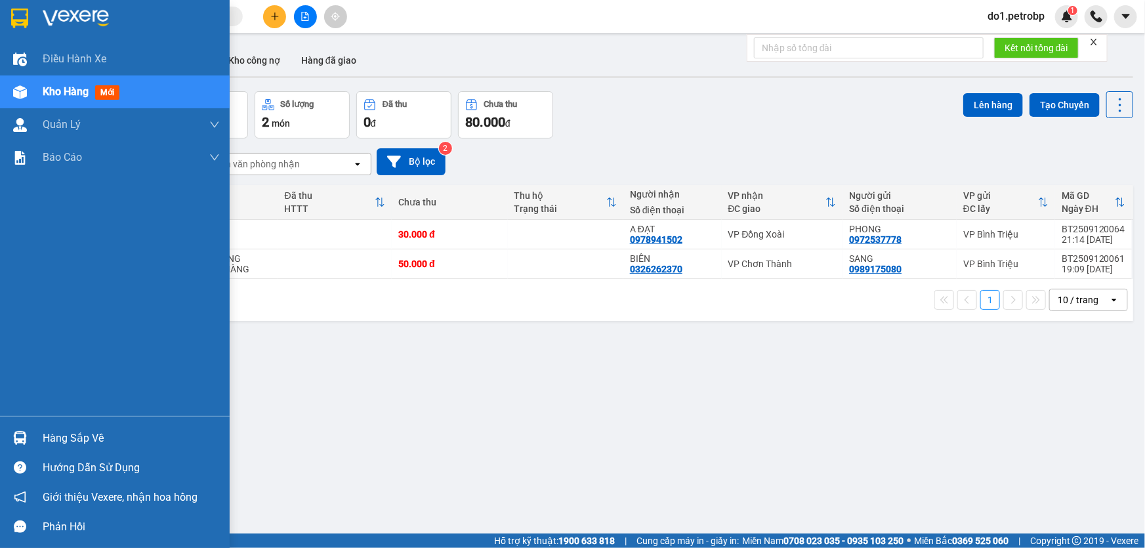
click at [23, 436] on img at bounding box center [20, 438] width 14 height 14
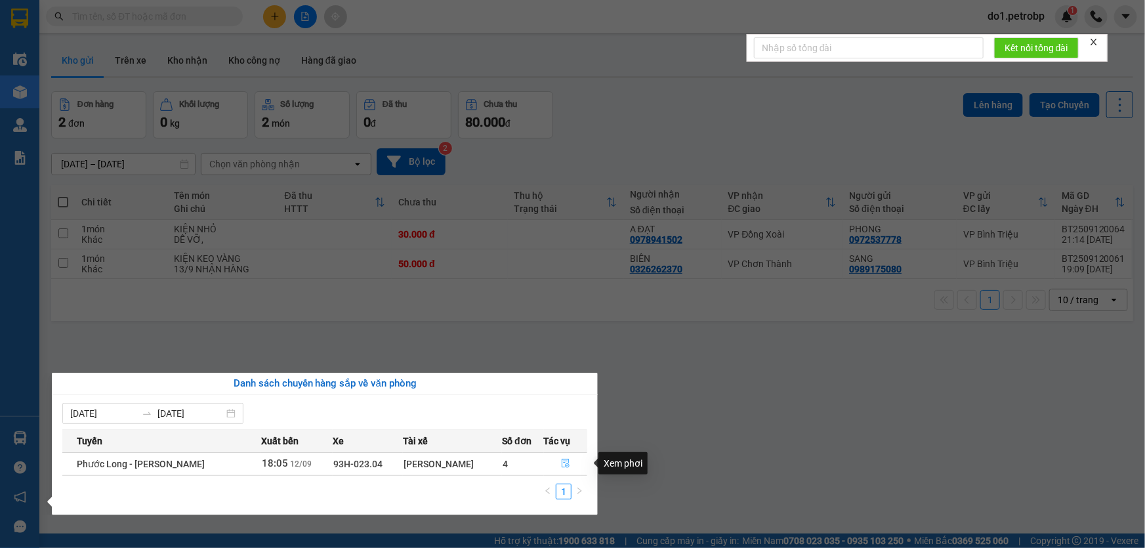
click at [575, 457] on button "button" at bounding box center [565, 463] width 43 height 21
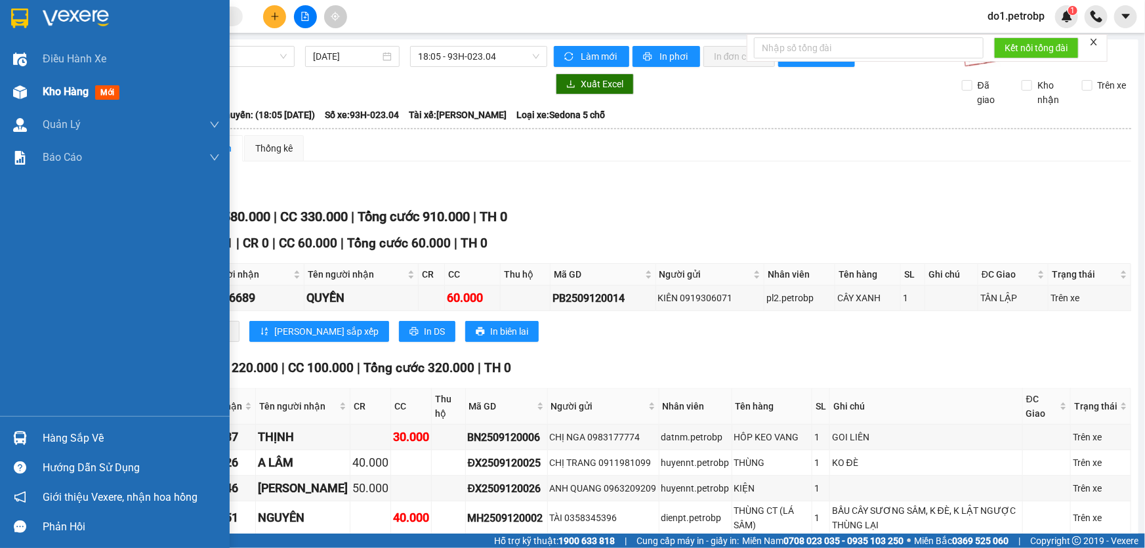
click at [45, 93] on span "Kho hàng" at bounding box center [66, 91] width 46 height 12
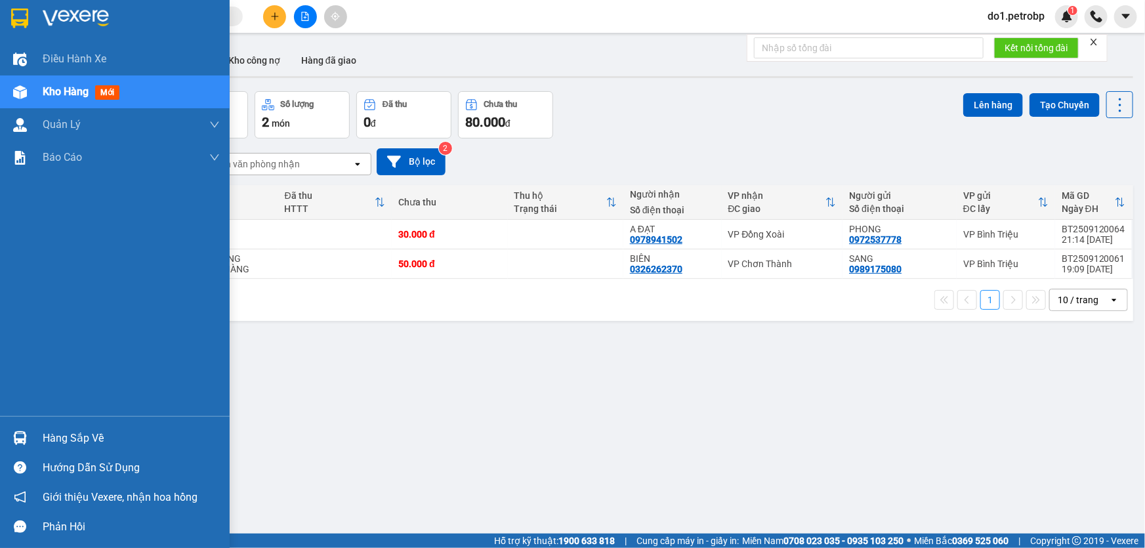
click at [9, 437] on div at bounding box center [20, 437] width 23 height 23
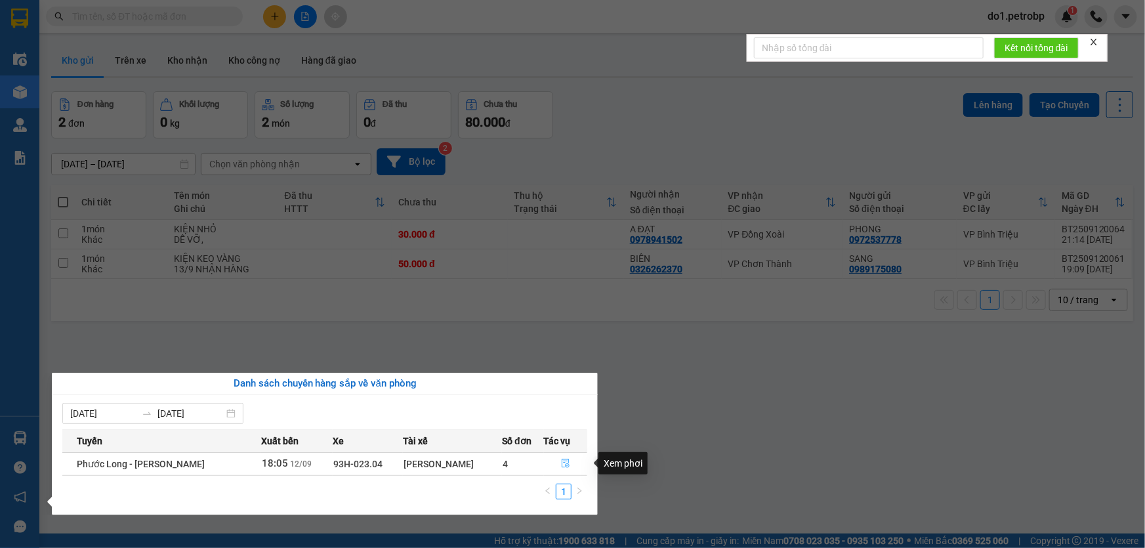
click at [580, 469] on button "button" at bounding box center [565, 463] width 43 height 21
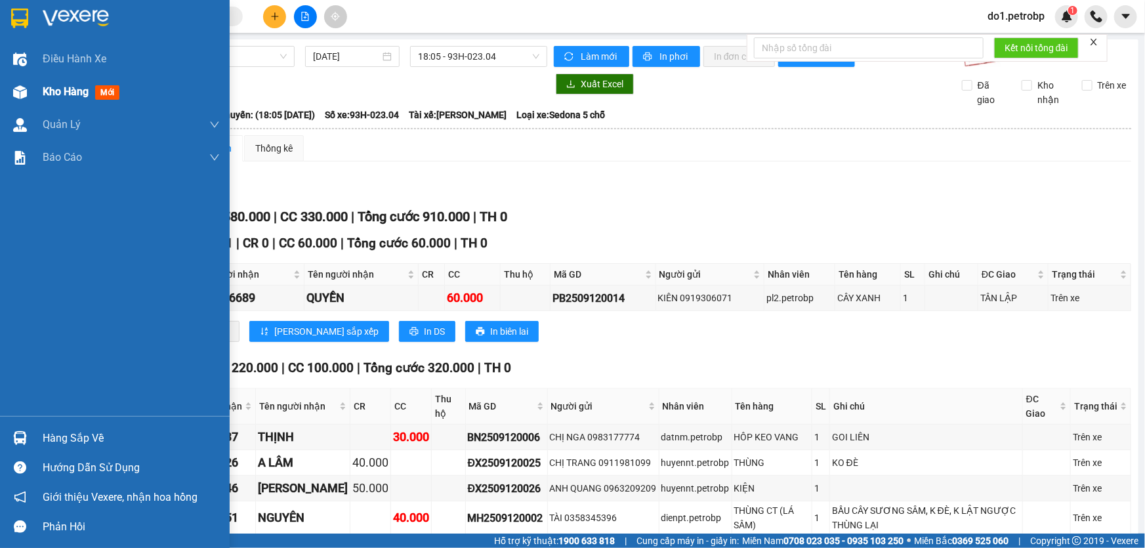
click at [80, 98] on span "Kho hàng" at bounding box center [66, 91] width 46 height 12
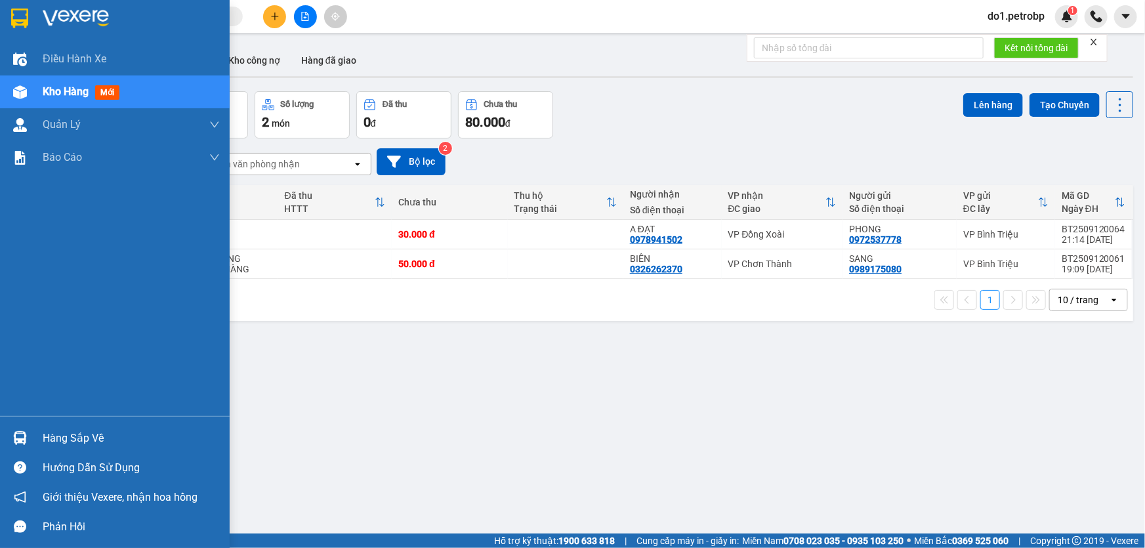
click at [30, 427] on div at bounding box center [20, 437] width 23 height 23
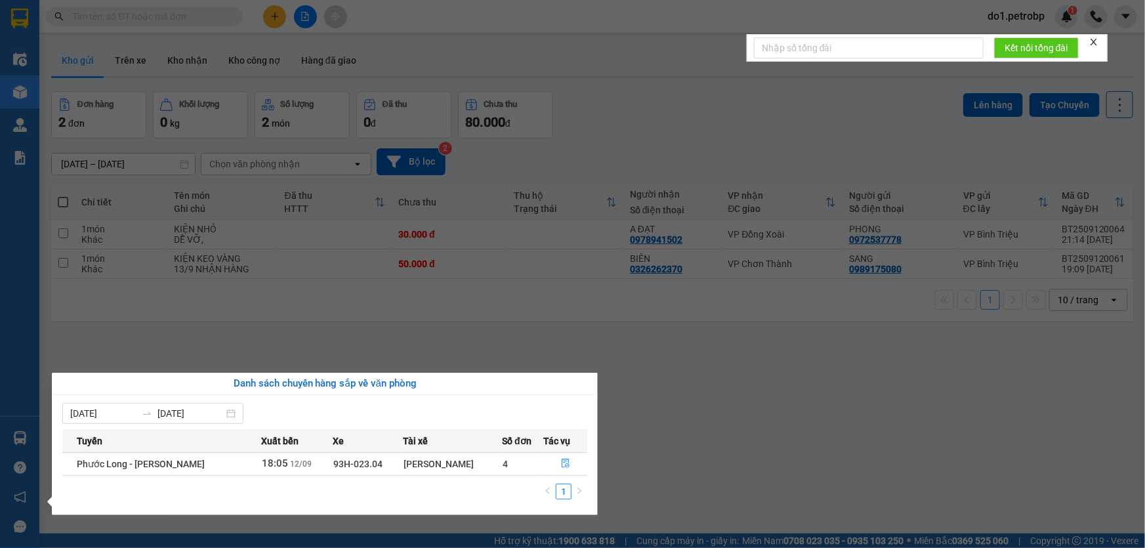
click at [637, 434] on section "Kết quả tìm kiếm ( 1 ) Bộ lọc Mã ĐH Trạng thái Món hàng Tổng cước Chưa cước Ngư…" at bounding box center [572, 274] width 1145 height 548
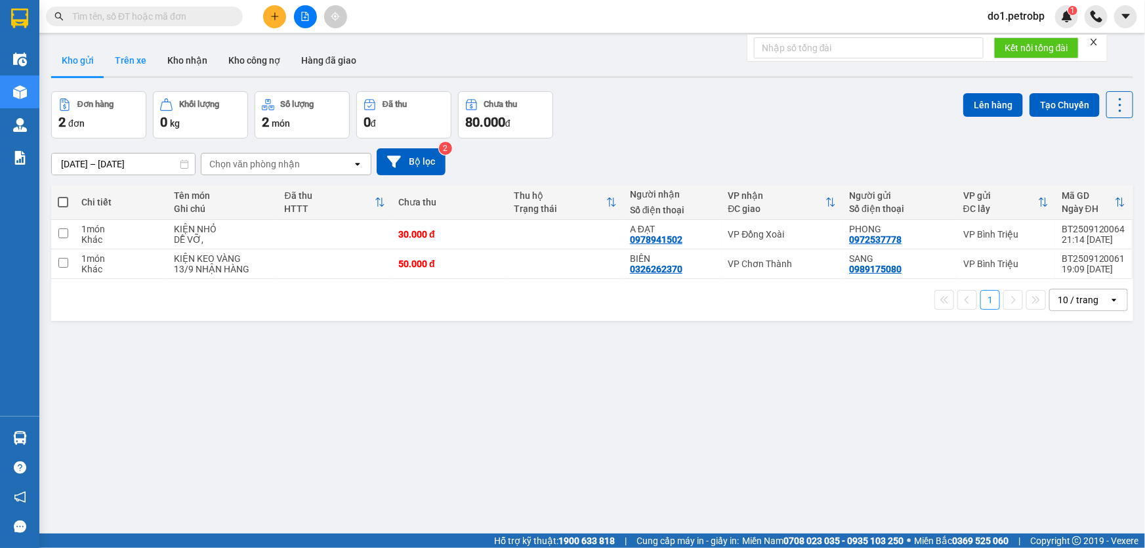
click at [125, 61] on button "Trên xe" at bounding box center [130, 60] width 52 height 31
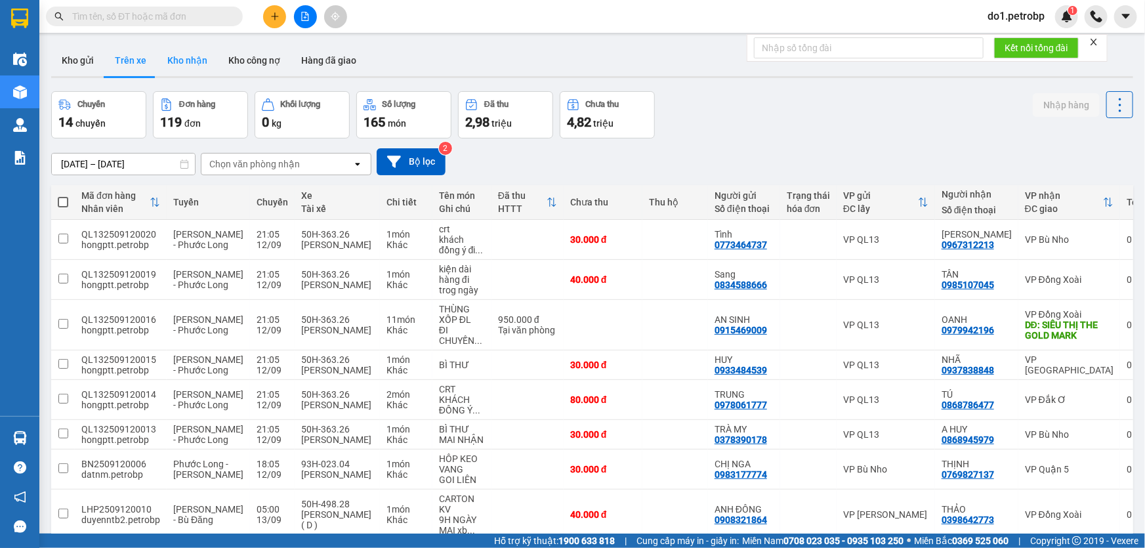
click at [183, 52] on button "Kho nhận" at bounding box center [187, 60] width 61 height 31
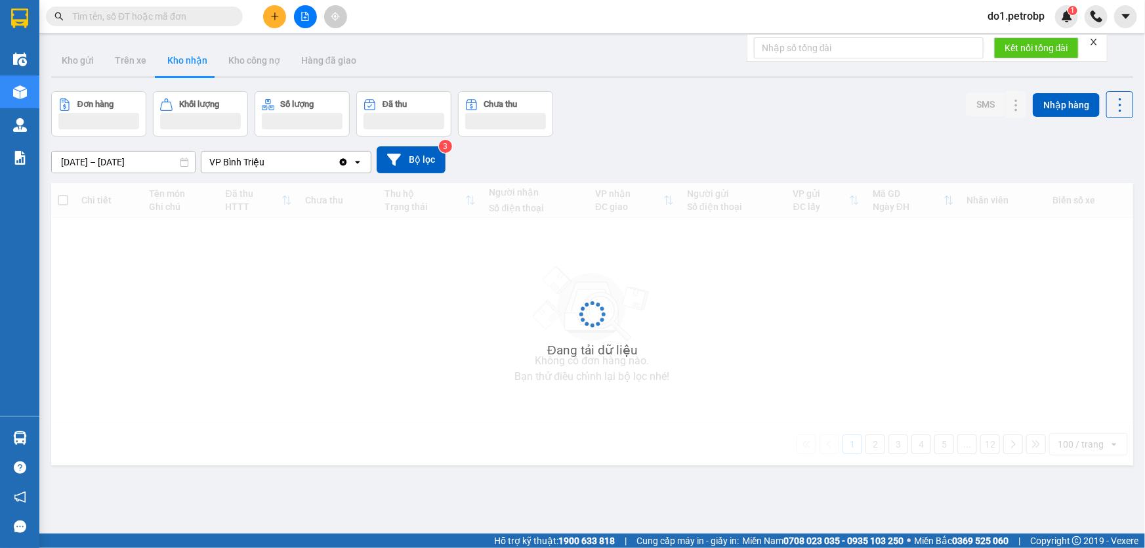
type input "[DATE] – [DATE]"
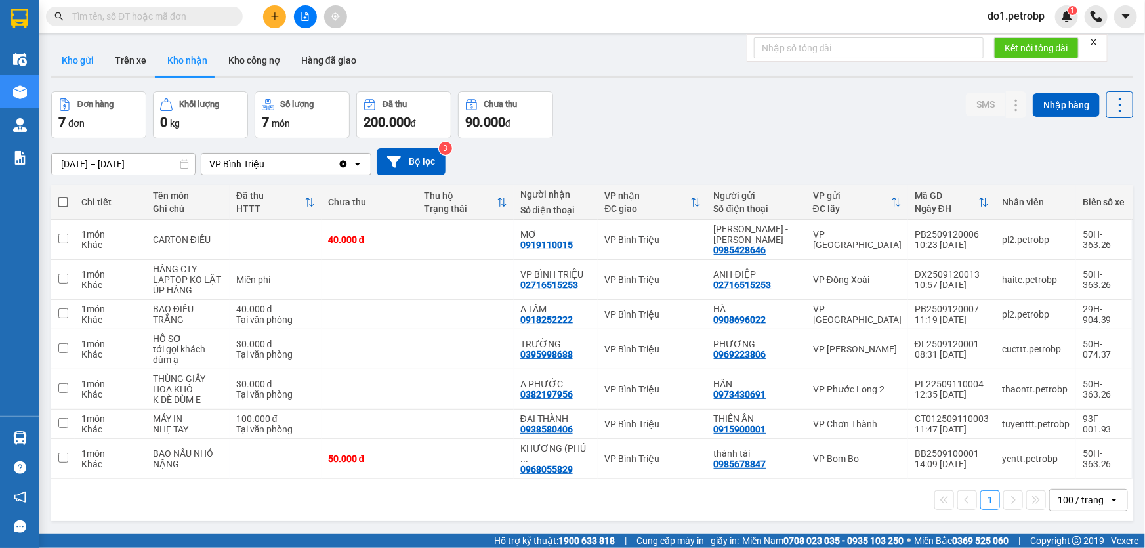
click at [91, 56] on button "Kho gửi" at bounding box center [77, 60] width 53 height 31
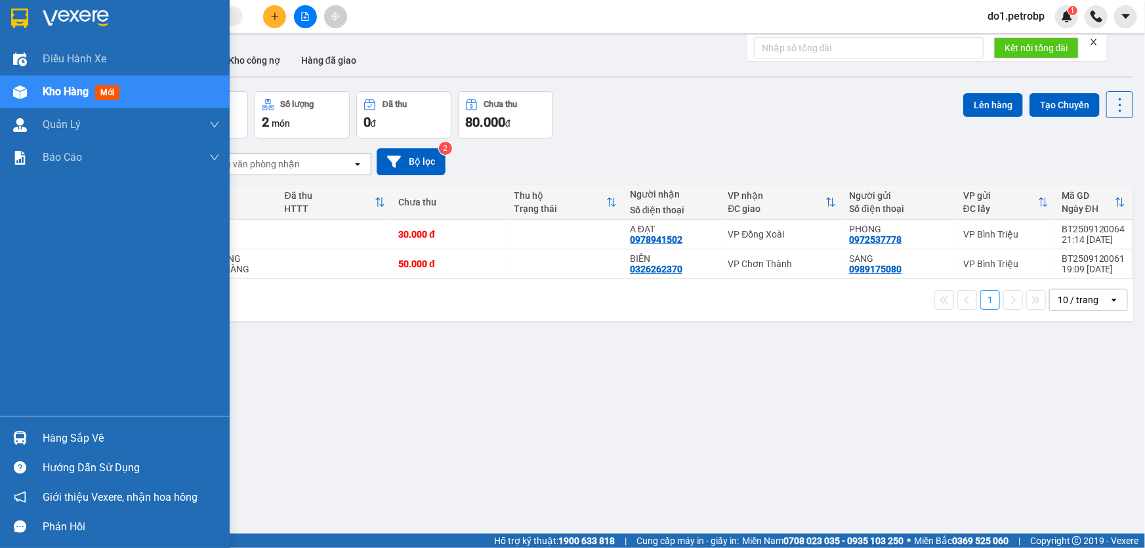
click at [19, 436] on img at bounding box center [20, 438] width 14 height 14
click at [19, 436] on div "Điều hành xe Kho hàng mới Quản Lý Quản lý chuyến Quản lý giao nhận mới Quản lý …" at bounding box center [115, 274] width 230 height 548
click at [10, 414] on div "Điều hành xe Kho hàng mới Quản Lý Quản lý chuyến Quản lý giao nhận mới Quản lý …" at bounding box center [115, 229] width 230 height 373
click at [24, 423] on div "Hàng sắp về" at bounding box center [115, 438] width 230 height 30
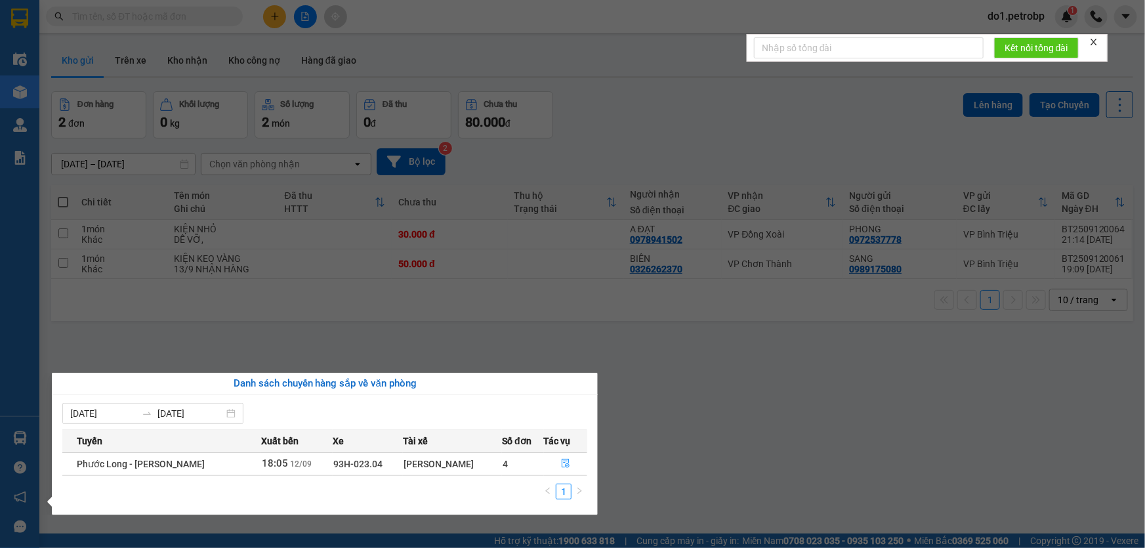
click at [720, 431] on section "Kết quả tìm kiếm ( 1 ) Bộ lọc Mã ĐH Trạng thái Món hàng Tổng cước Chưa cước Ngư…" at bounding box center [572, 274] width 1145 height 548
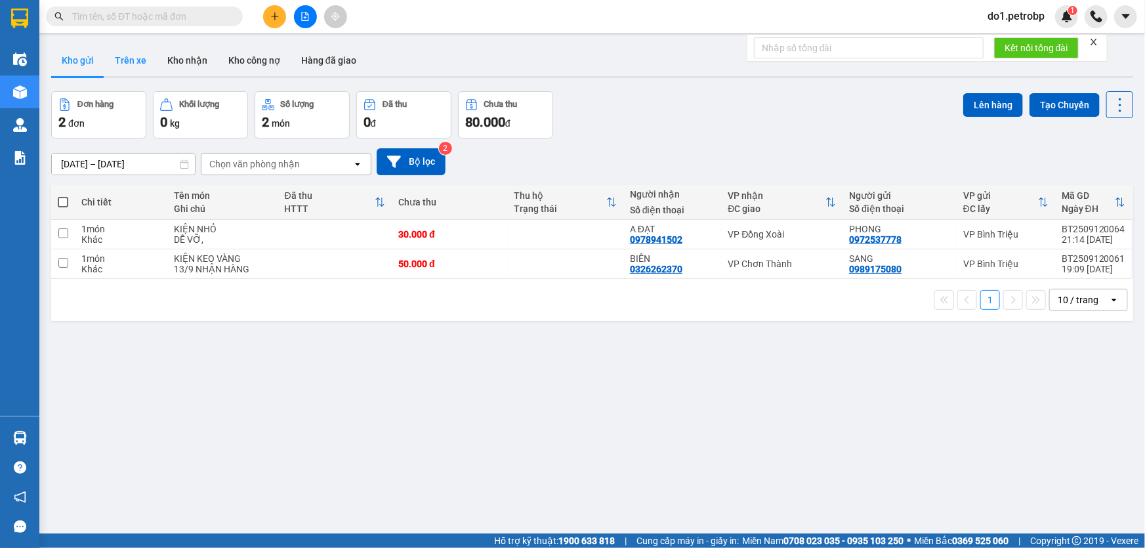
click at [108, 71] on button "Trên xe" at bounding box center [130, 60] width 52 height 31
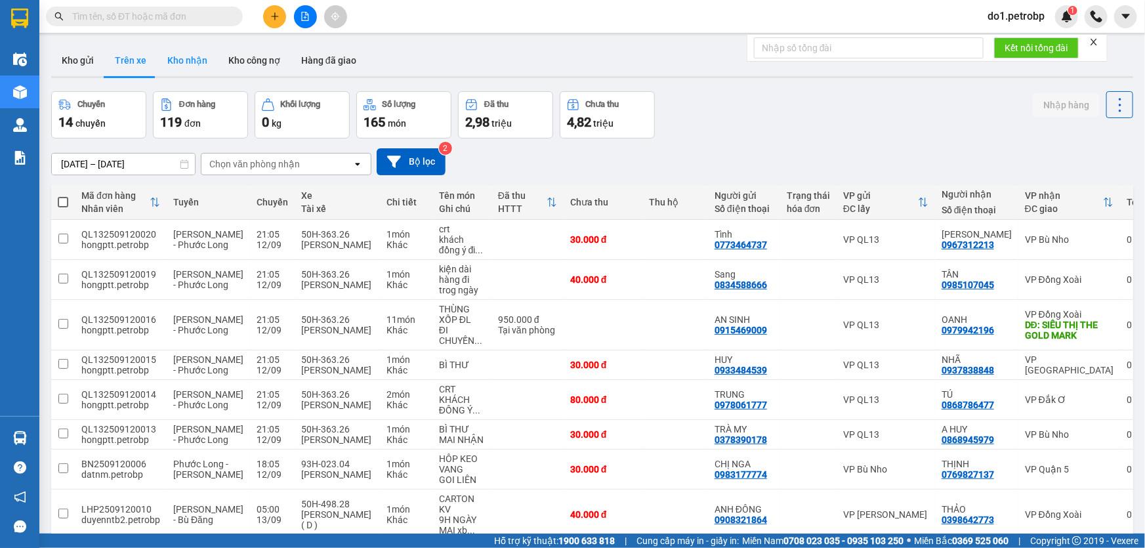
click at [171, 48] on button "Kho nhận" at bounding box center [187, 60] width 61 height 31
type input "[DATE] – [DATE]"
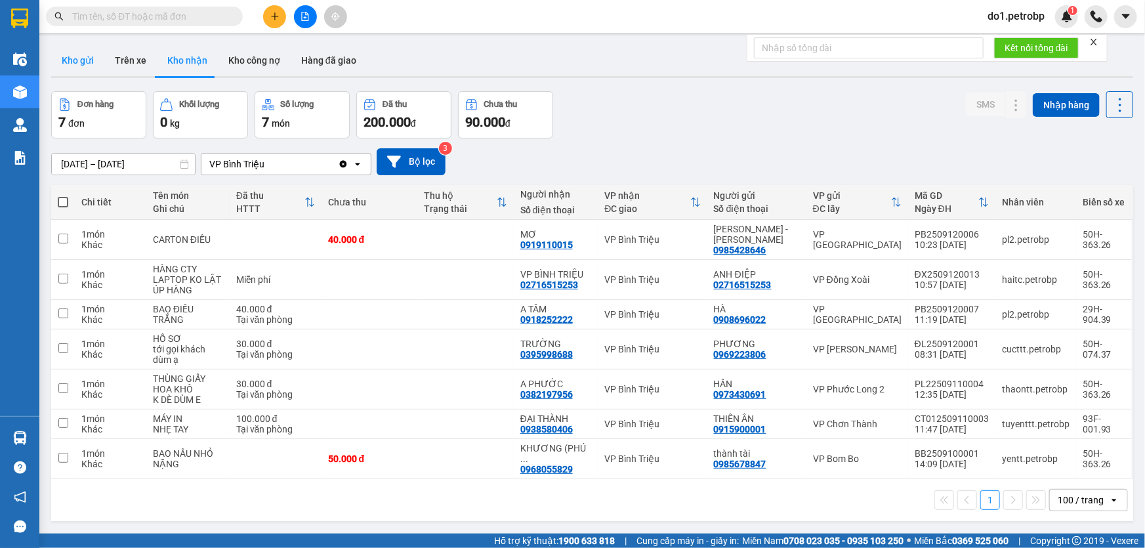
click at [75, 55] on button "Kho gửi" at bounding box center [77, 60] width 53 height 31
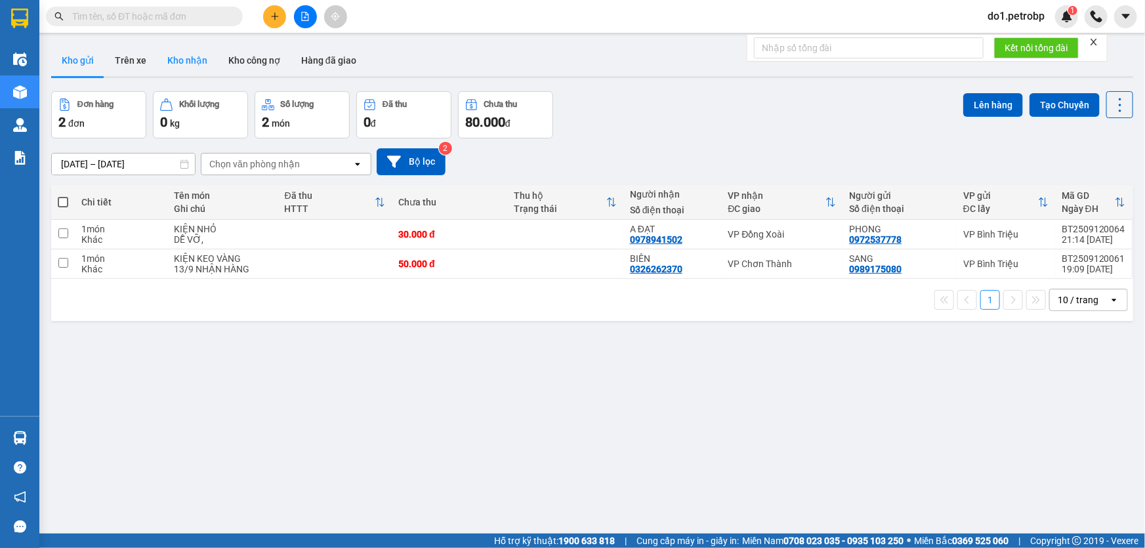
click at [170, 59] on button "Kho nhận" at bounding box center [187, 60] width 61 height 31
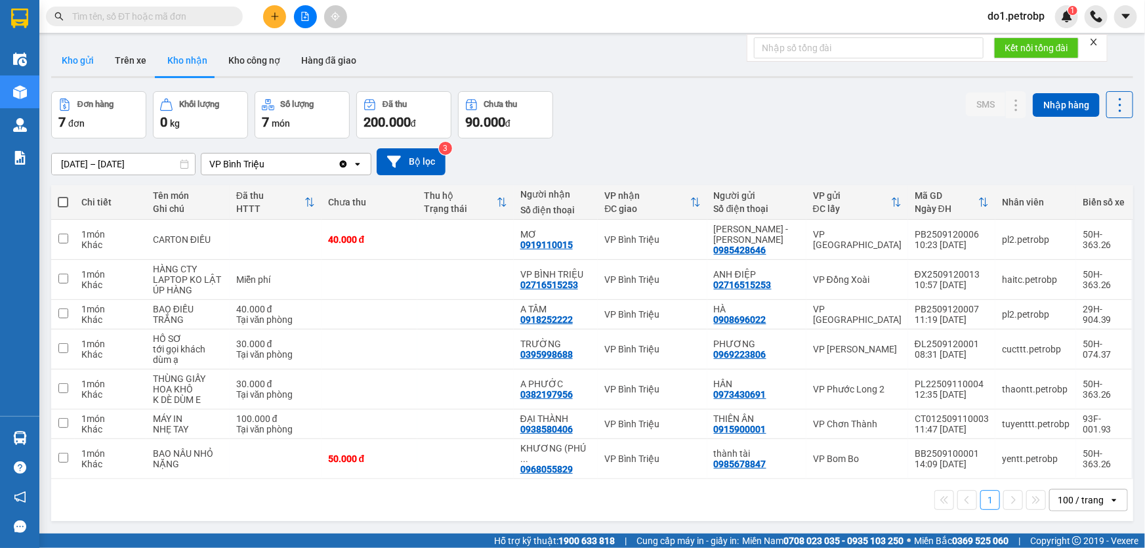
click at [87, 71] on button "Kho gửi" at bounding box center [77, 60] width 53 height 31
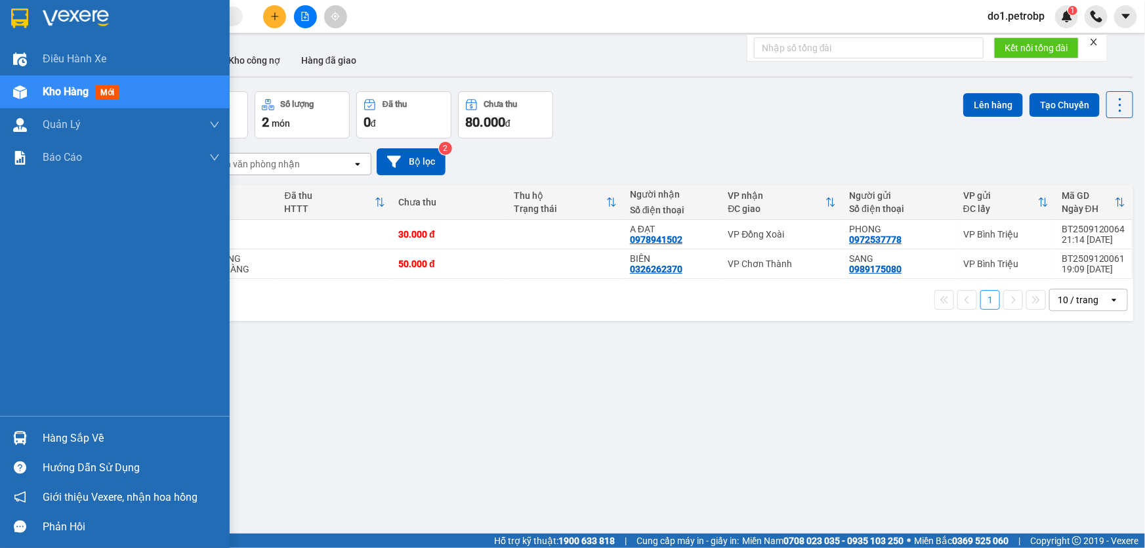
click at [0, 421] on div "Hàng sắp về Hướng dẫn sử dụng Giới thiệu Vexere, nhận hoa hồng Phản hồi" at bounding box center [115, 478] width 230 height 125
click at [0, 445] on div "Hàng sắp về" at bounding box center [115, 438] width 230 height 30
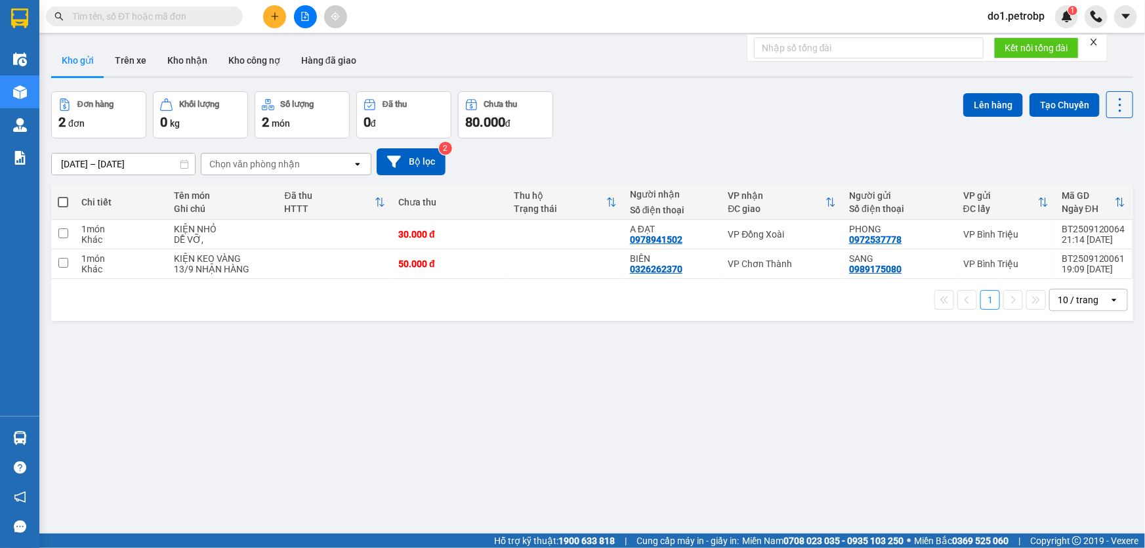
click at [649, 301] on section "Kết quả tìm kiếm ( 1 ) Bộ lọc Mã ĐH Trạng thái Món hàng Tổng cước Chưa cước Ngư…" at bounding box center [572, 274] width 1145 height 548
click at [133, 45] on button "Trên xe" at bounding box center [130, 60] width 52 height 31
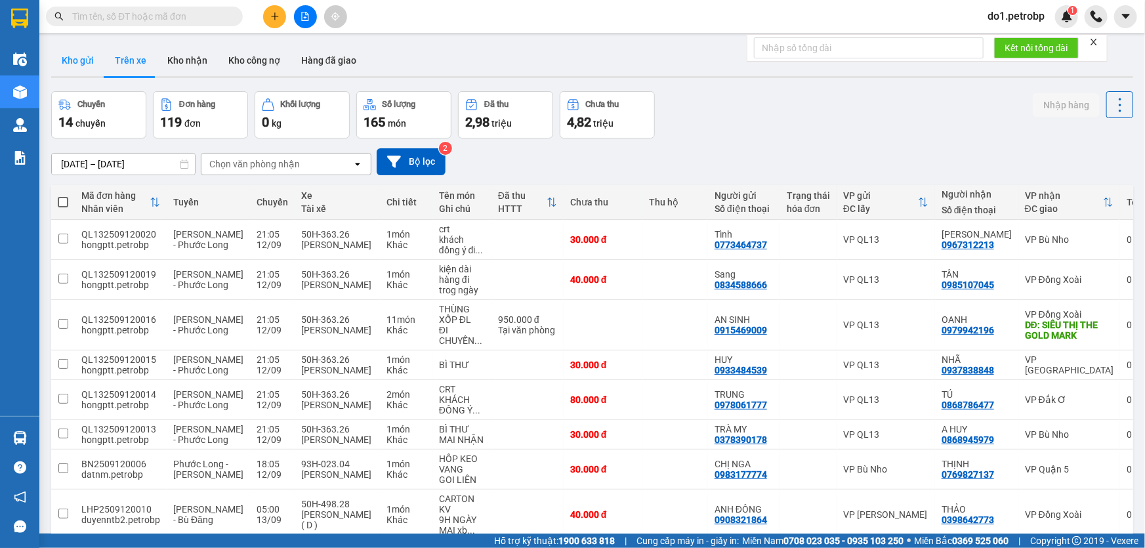
click at [95, 59] on button "Kho gửi" at bounding box center [77, 60] width 53 height 31
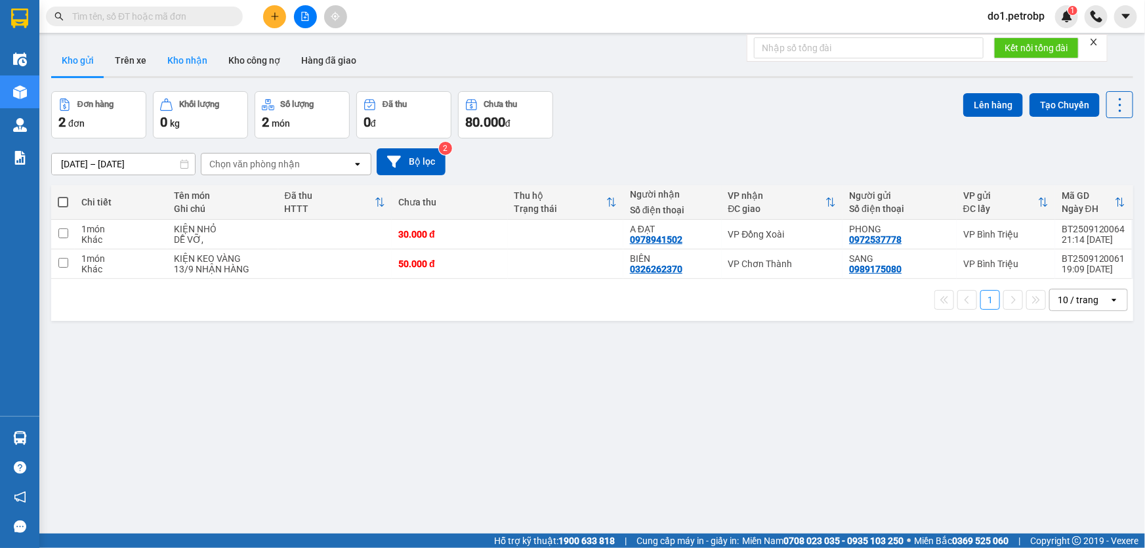
click at [201, 52] on button "Kho nhận" at bounding box center [187, 60] width 61 height 31
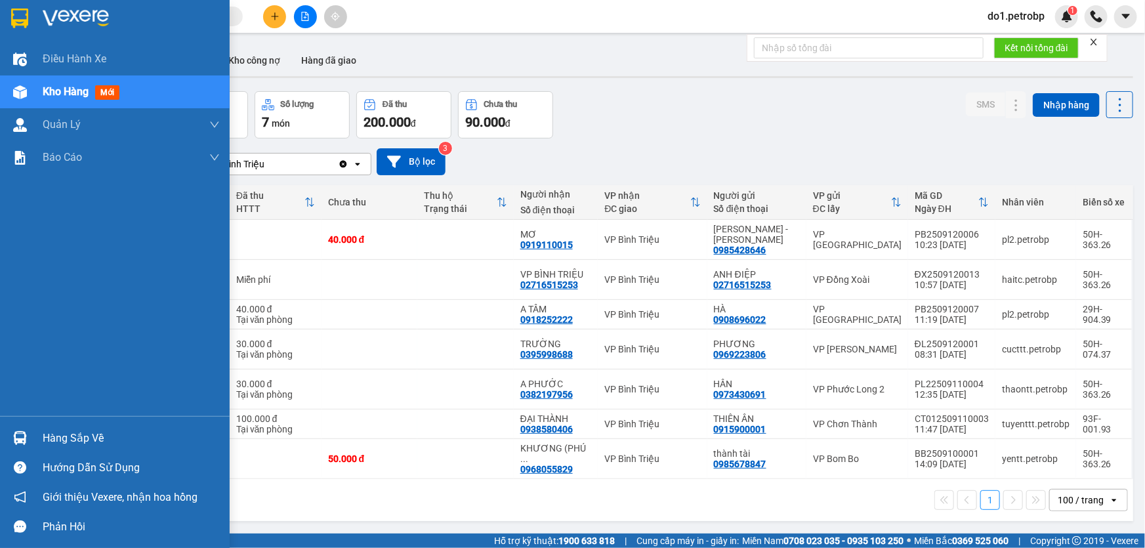
click at [16, 440] on img at bounding box center [20, 438] width 14 height 14
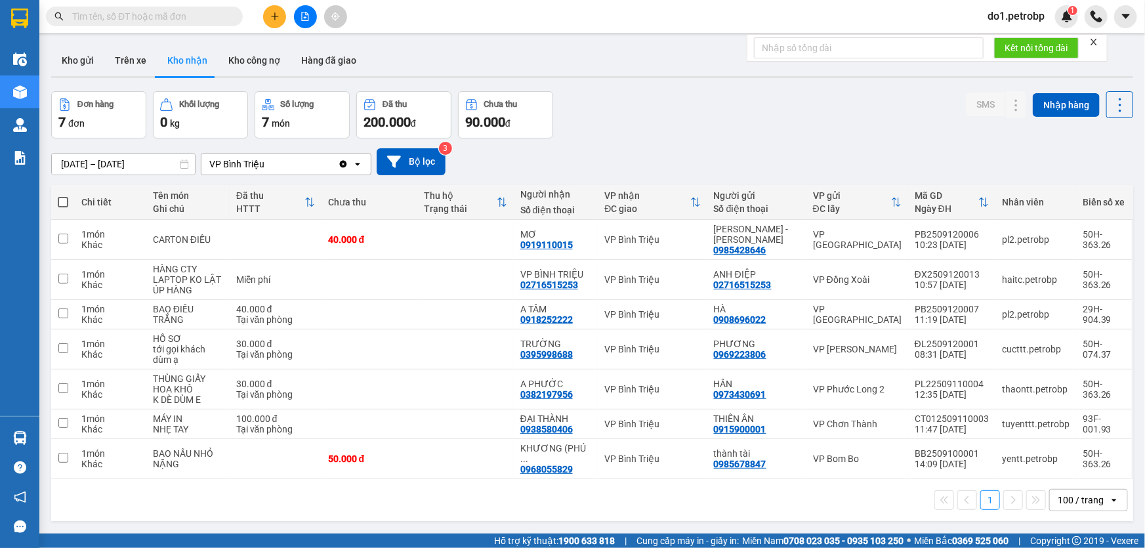
click at [720, 496] on section "Kết quả tìm kiếm ( 1 ) Bộ lọc Mã ĐH Trạng thái Món hàng Tổng cước Chưa cước Ngư…" at bounding box center [572, 274] width 1145 height 548
click at [95, 62] on button "Kho gửi" at bounding box center [77, 60] width 53 height 31
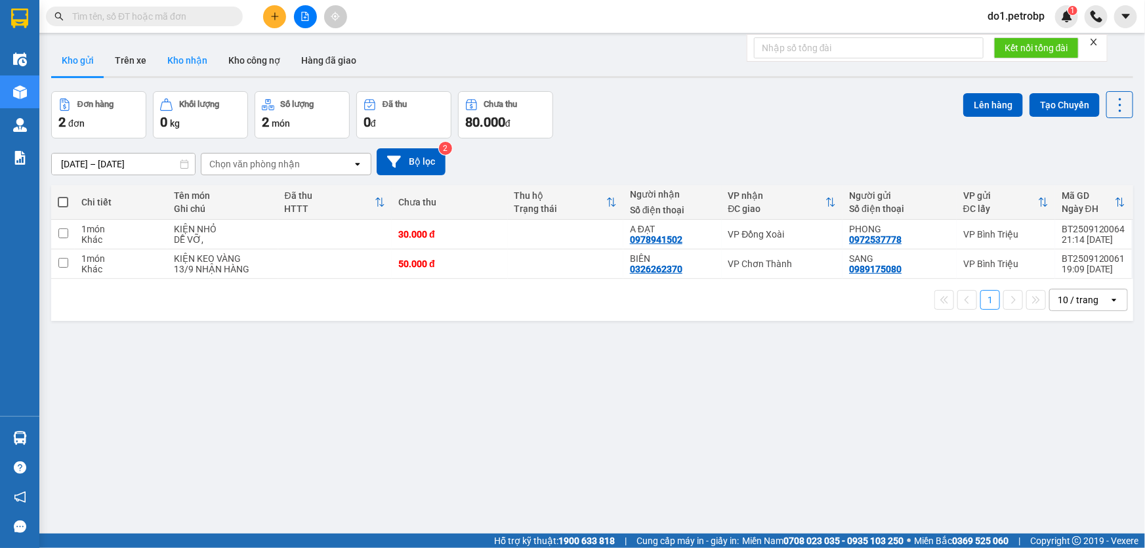
click at [190, 62] on button "Kho nhận" at bounding box center [187, 60] width 61 height 31
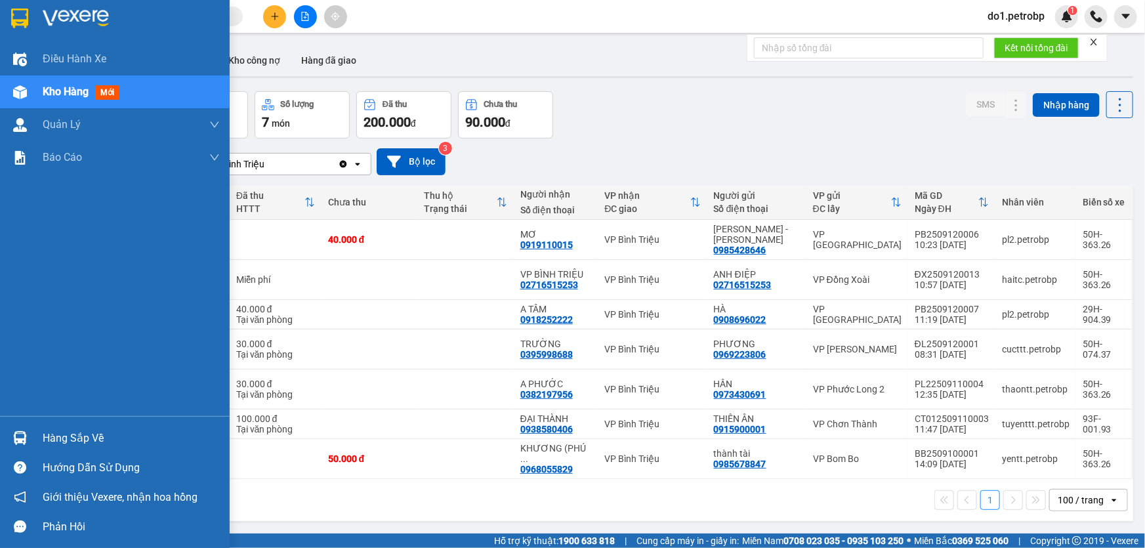
click at [32, 446] on div "Hàng sắp về" at bounding box center [115, 438] width 230 height 30
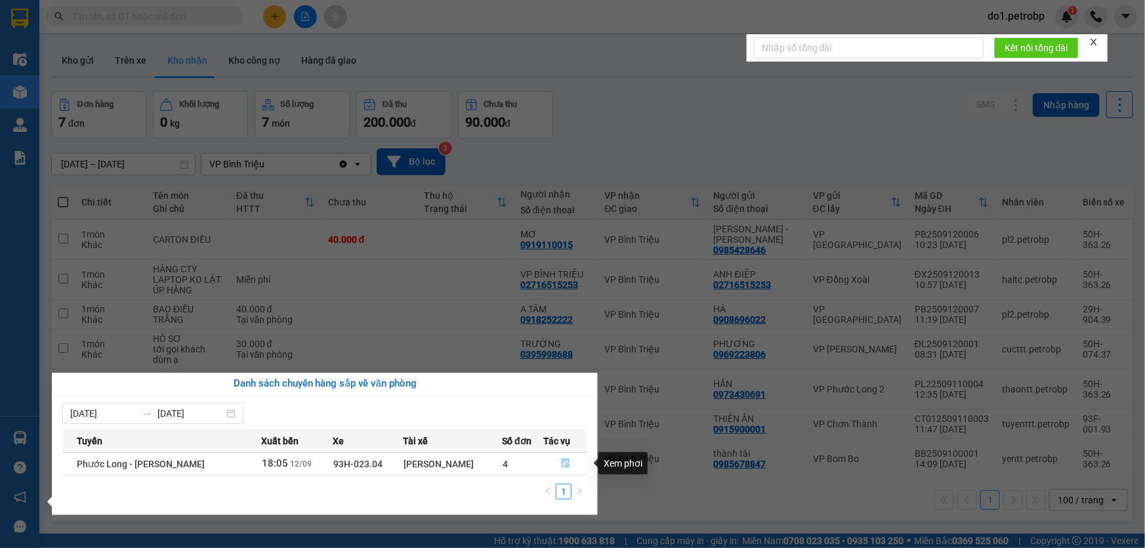
click at [568, 465] on icon "file-done" at bounding box center [565, 462] width 8 height 9
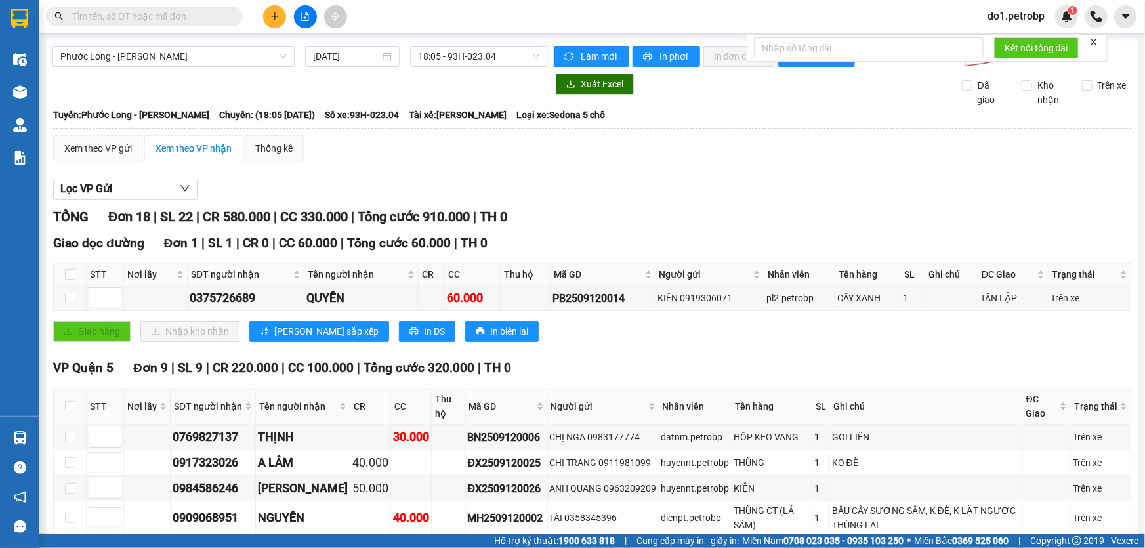
click at [131, 17] on input "text" at bounding box center [149, 16] width 155 height 14
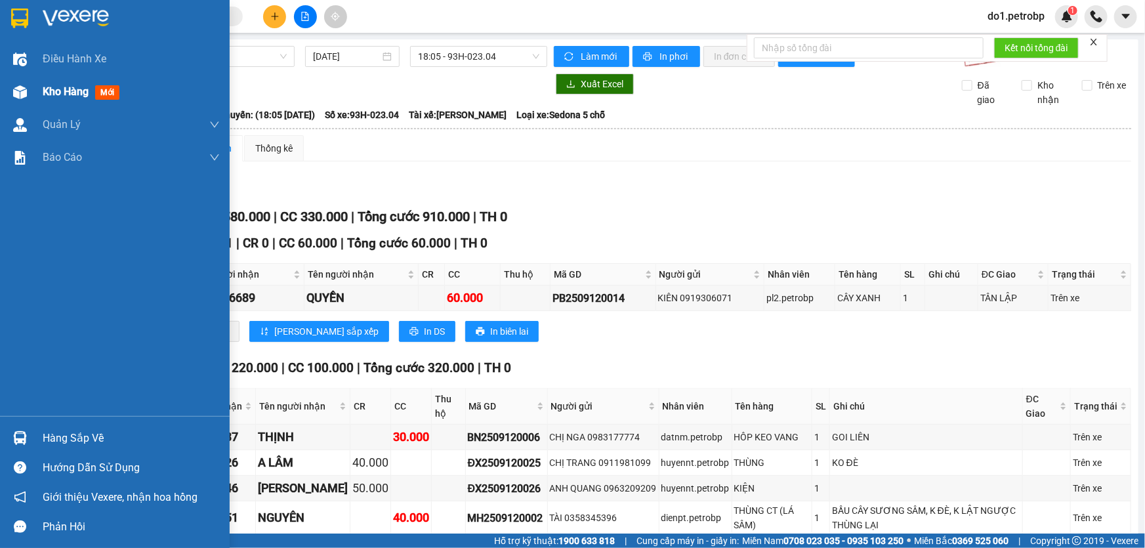
click at [11, 94] on div at bounding box center [20, 92] width 23 height 23
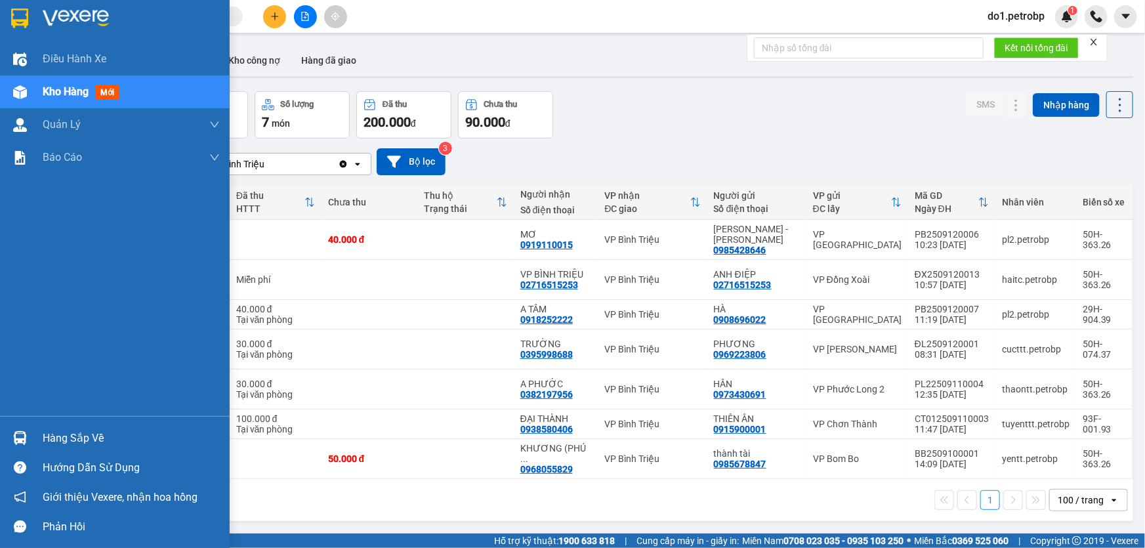
click at [6, 435] on div "Hàng sắp về" at bounding box center [115, 438] width 230 height 30
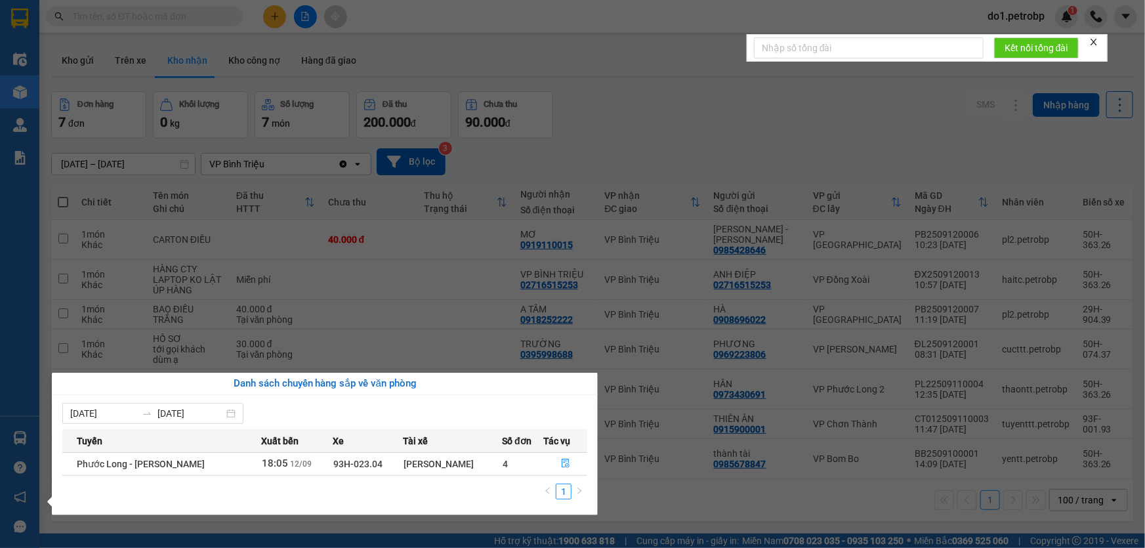
click at [615, 144] on section "Kết quả tìm kiếm ( 1 ) Bộ lọc Mã ĐH Trạng thái Món hàng Tổng cước Chưa cước Ngư…" at bounding box center [572, 274] width 1145 height 548
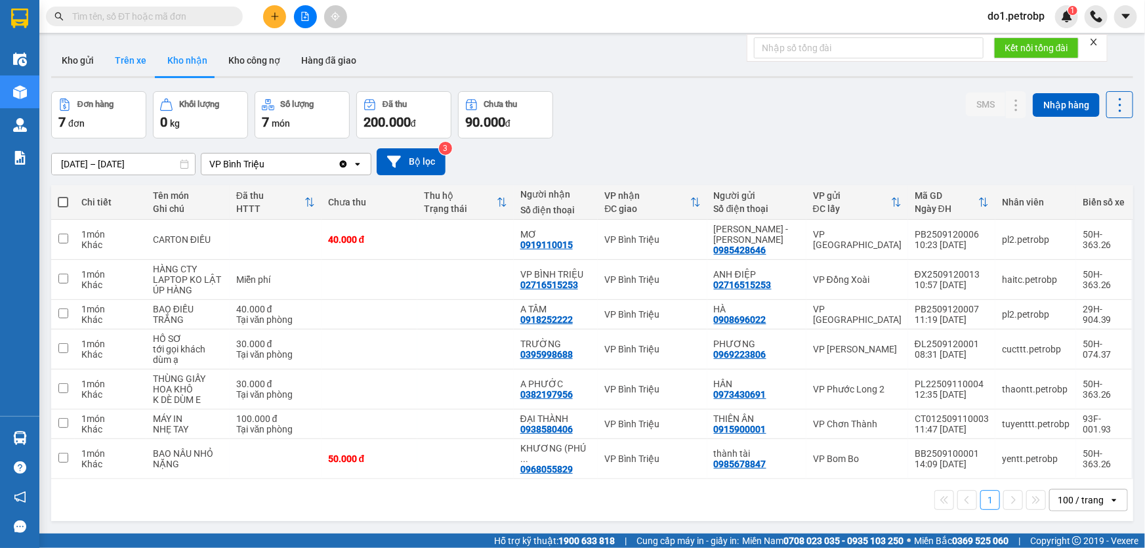
click at [136, 54] on button "Trên xe" at bounding box center [130, 60] width 52 height 31
type input "[DATE] – [DATE]"
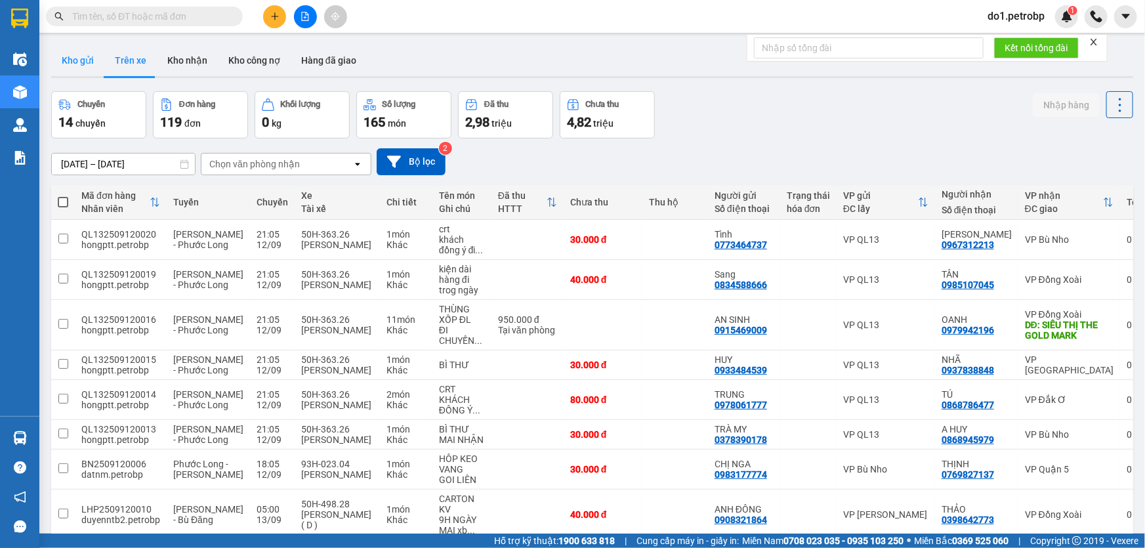
click at [78, 67] on button "Kho gửi" at bounding box center [77, 60] width 53 height 31
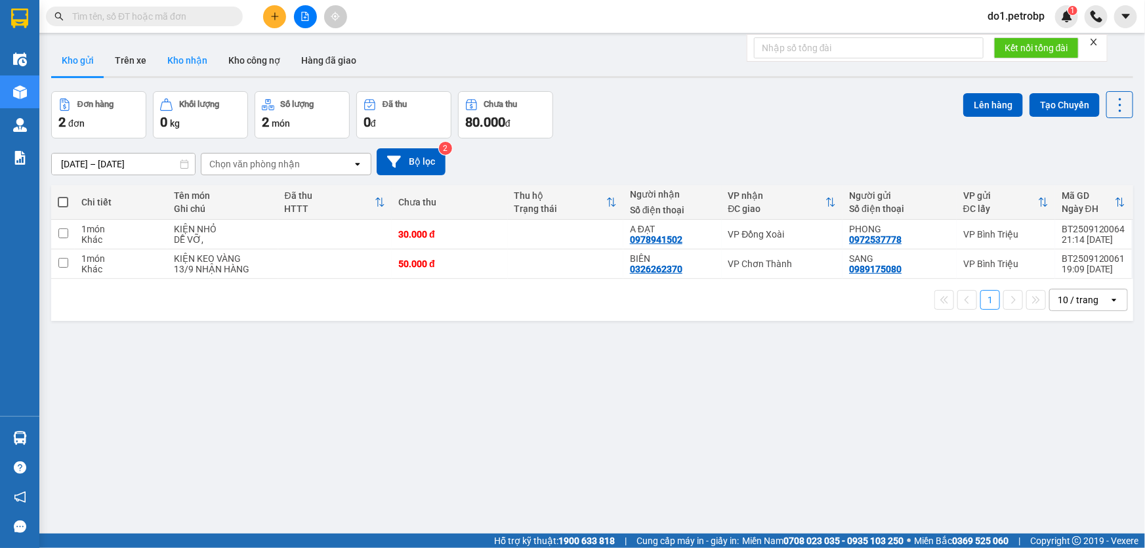
click at [171, 68] on button "Kho nhận" at bounding box center [187, 60] width 61 height 31
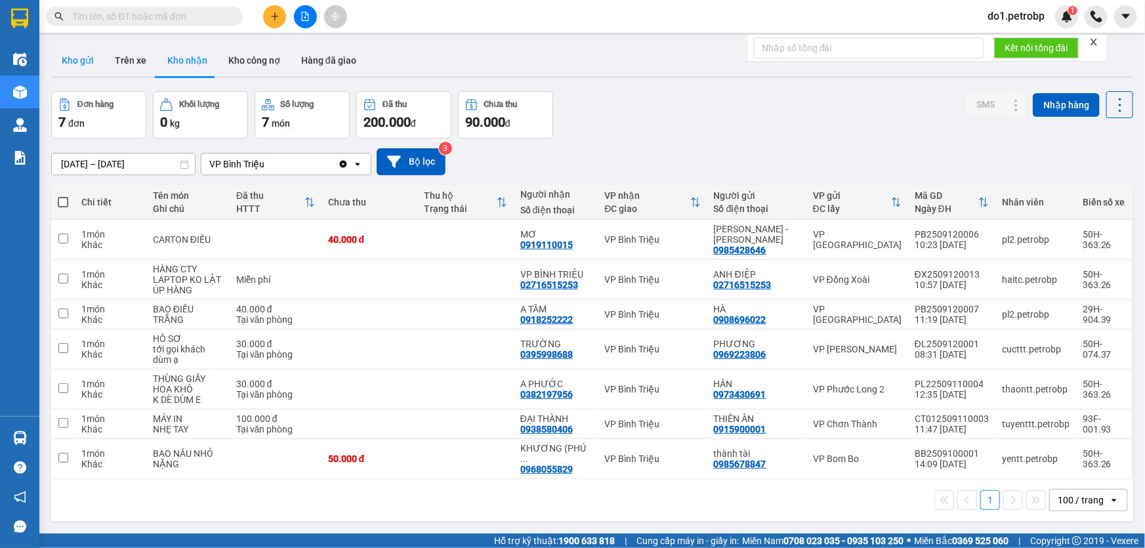
click at [90, 56] on button "Kho gửi" at bounding box center [77, 60] width 53 height 31
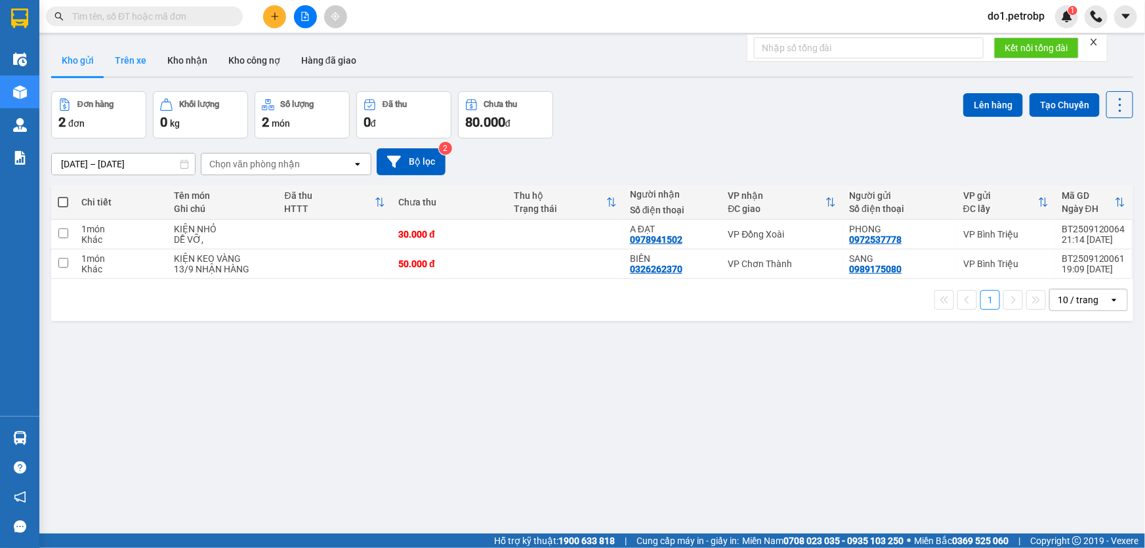
click at [129, 60] on button "Trên xe" at bounding box center [130, 60] width 52 height 31
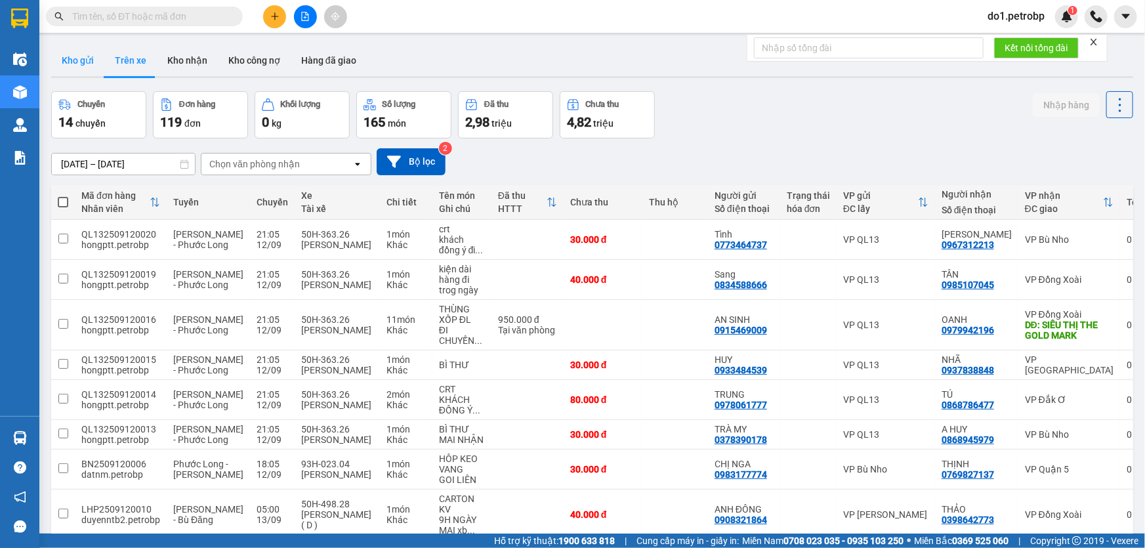
click at [91, 62] on button "Kho gửi" at bounding box center [77, 60] width 53 height 31
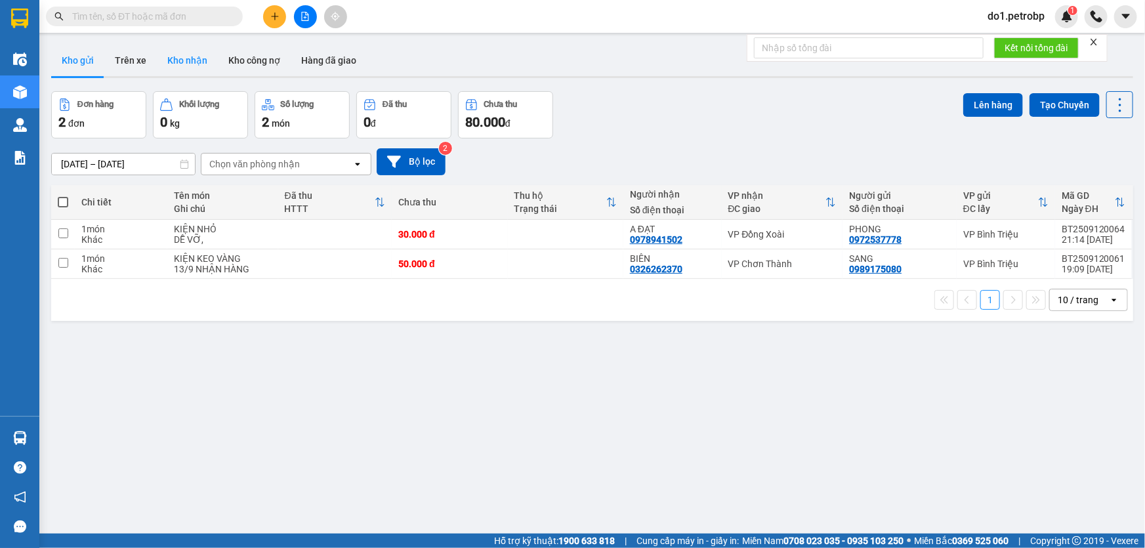
click at [185, 52] on button "Kho nhận" at bounding box center [187, 60] width 61 height 31
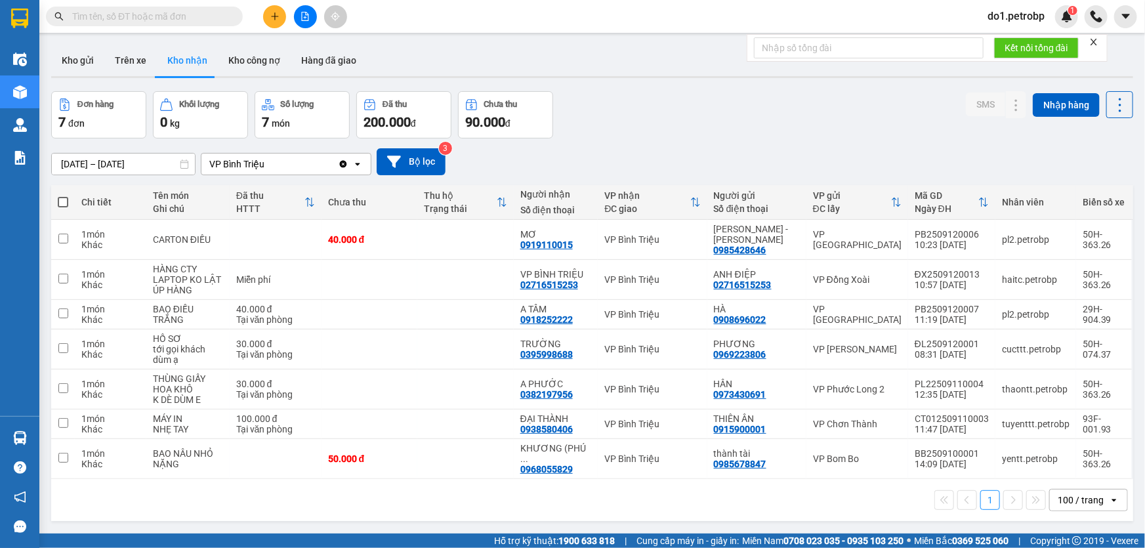
click at [144, 163] on input "[DATE] – [DATE]" at bounding box center [123, 163] width 143 height 21
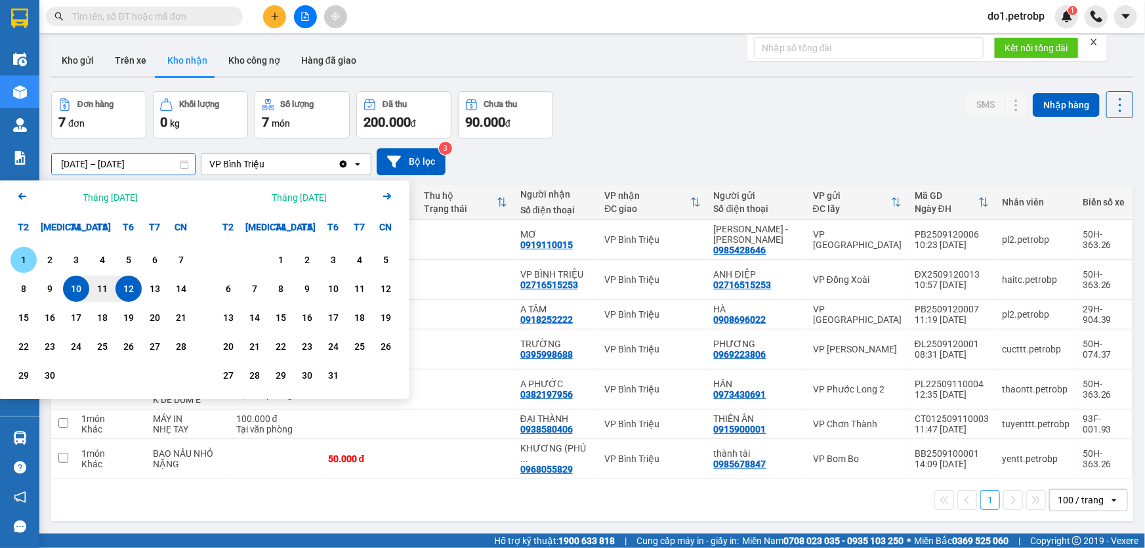
click at [33, 262] on div "1" at bounding box center [23, 260] width 26 height 26
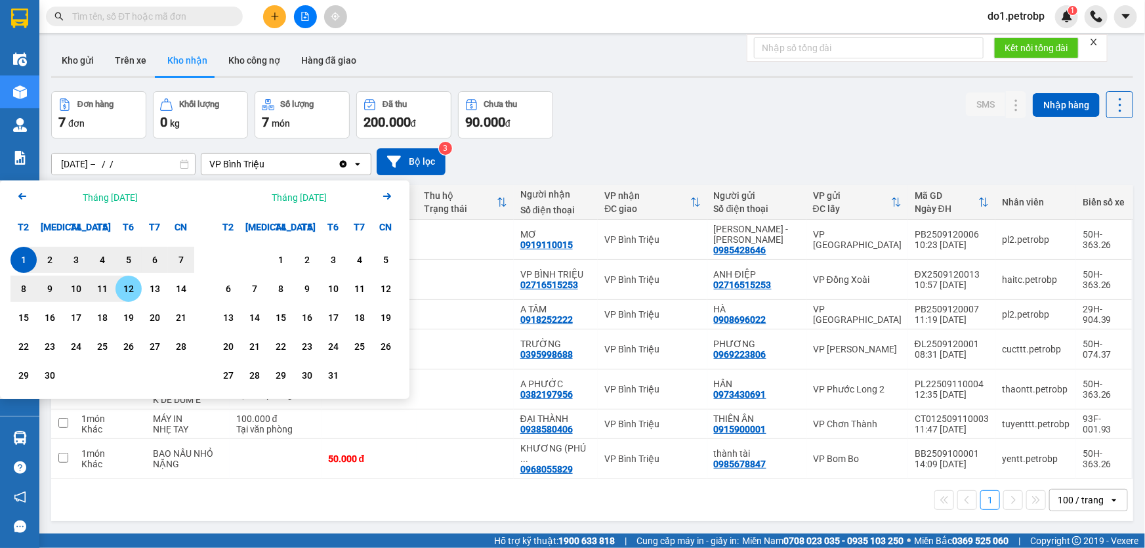
click at [135, 290] on div "12" at bounding box center [128, 289] width 18 height 16
type input "01/09/2025 – 12/09/2025"
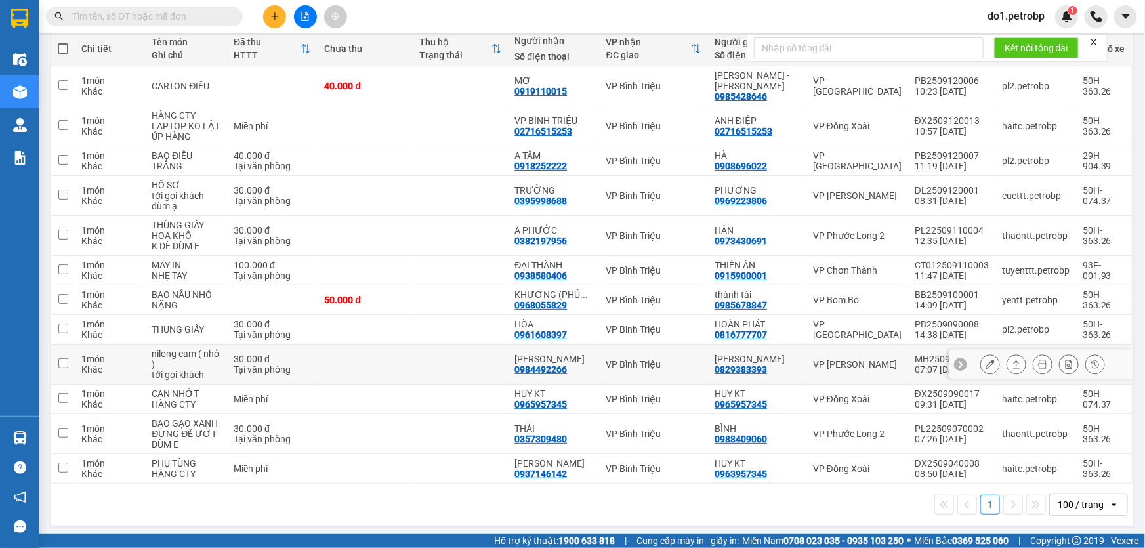
scroll to position [155, 0]
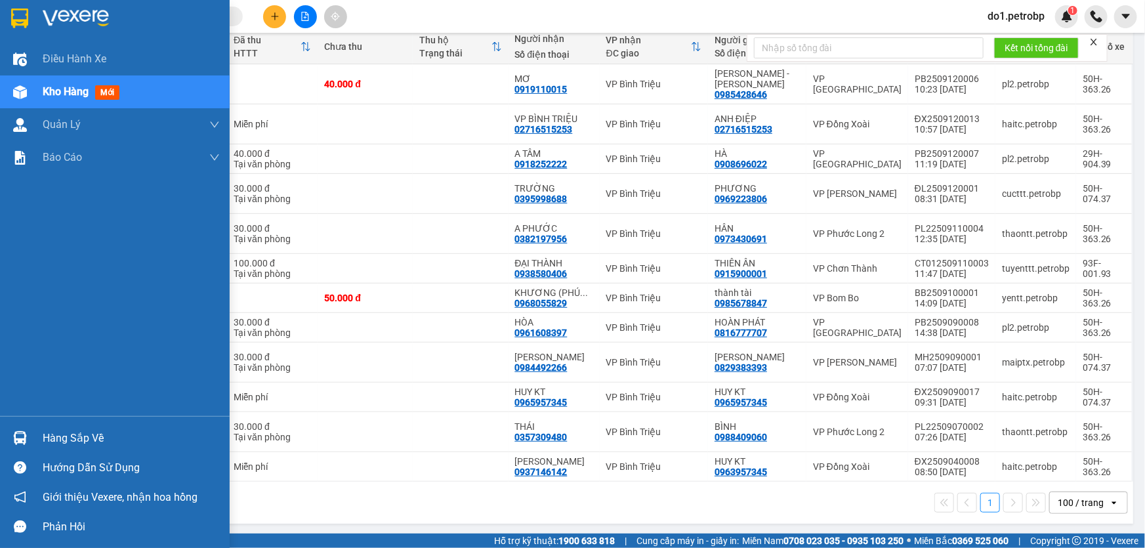
click at [67, 432] on div "Hàng sắp về" at bounding box center [131, 438] width 177 height 20
